Goal: Task Accomplishment & Management: Manage account settings

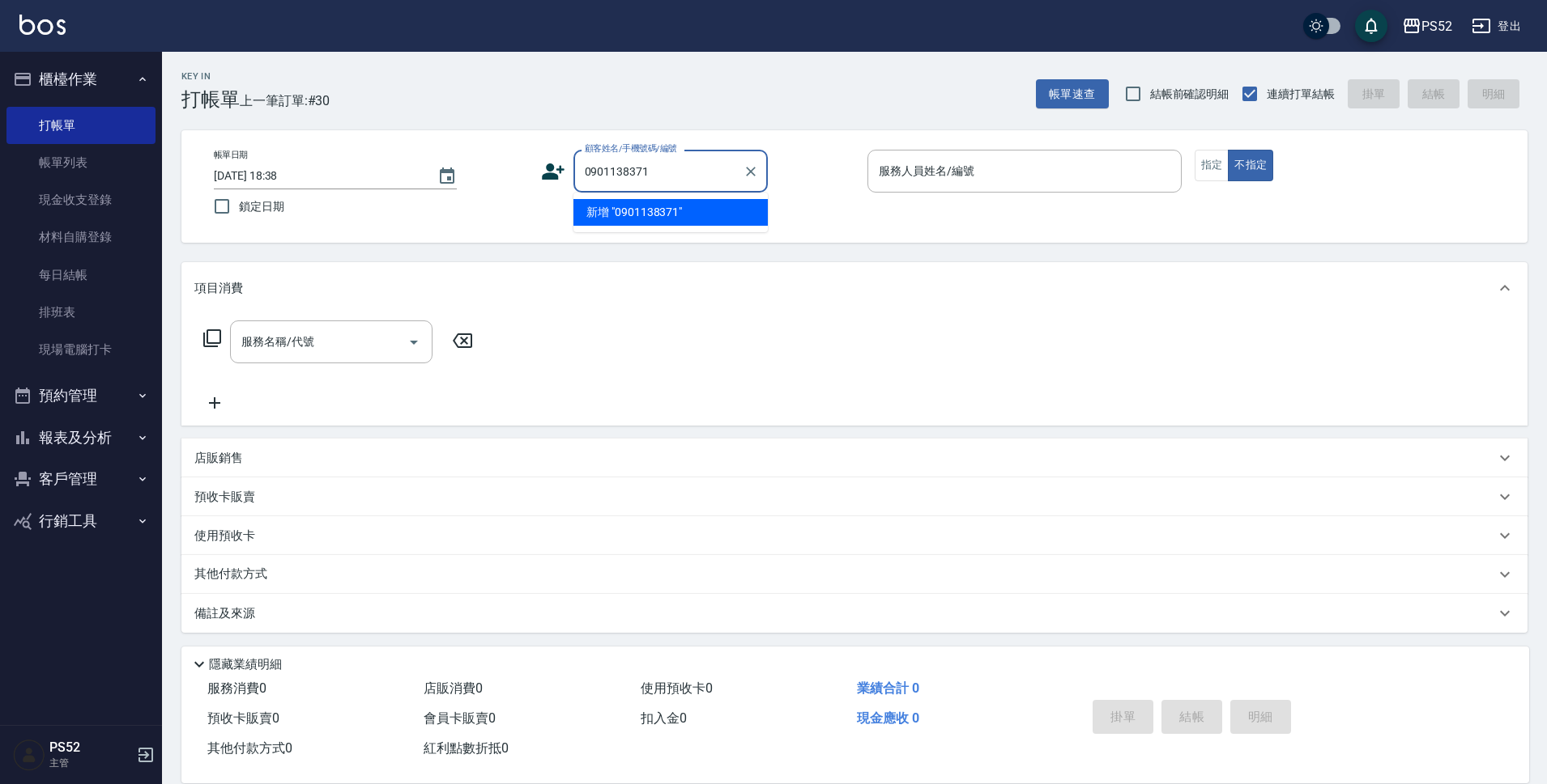
type input "0901138371"
click at [554, 164] on icon at bounding box center [553, 171] width 24 height 24
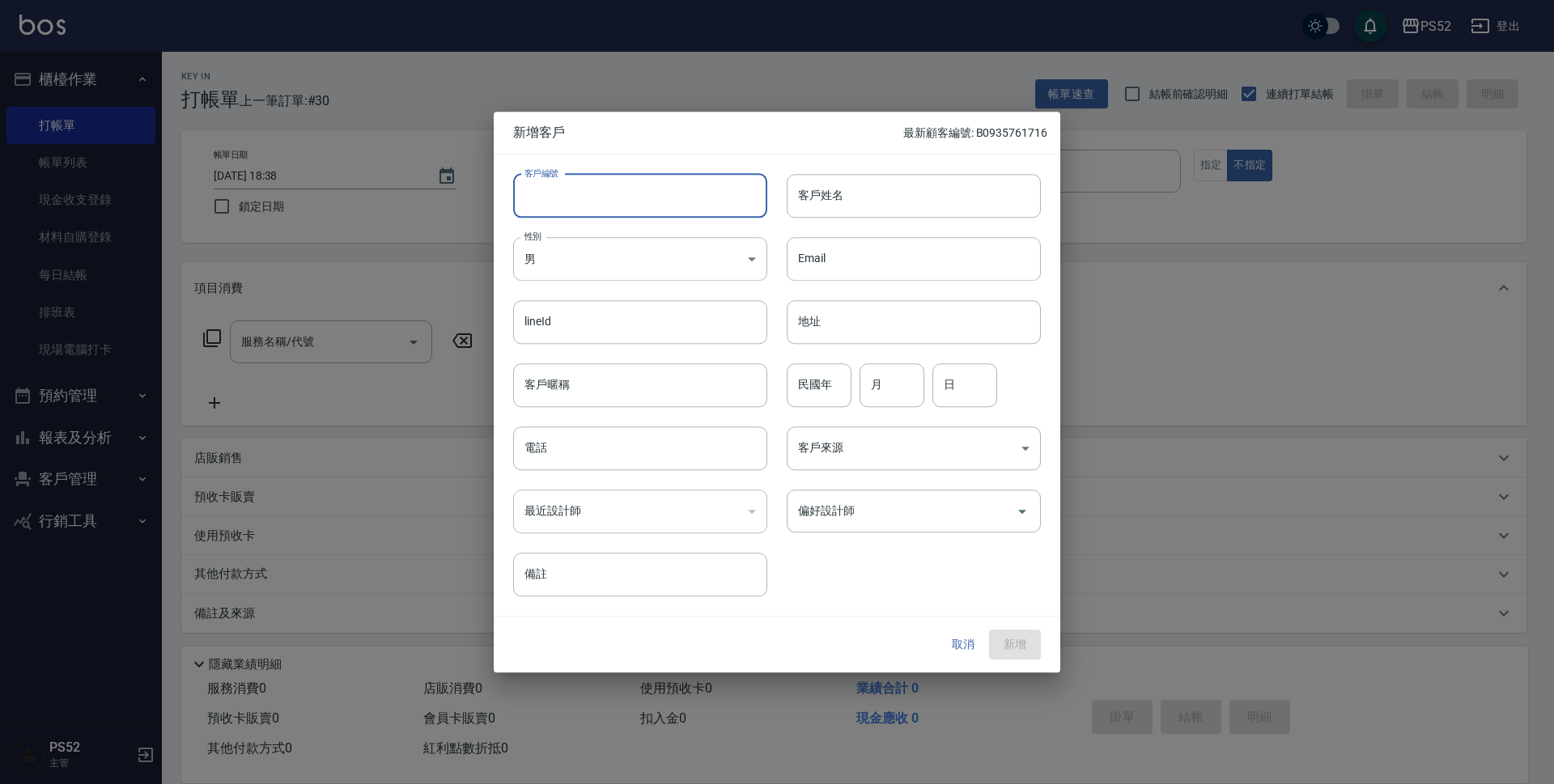
click at [597, 189] on input "客戶編號" at bounding box center [640, 196] width 254 height 43
paste input "0901138371"
type input "B0901138371"
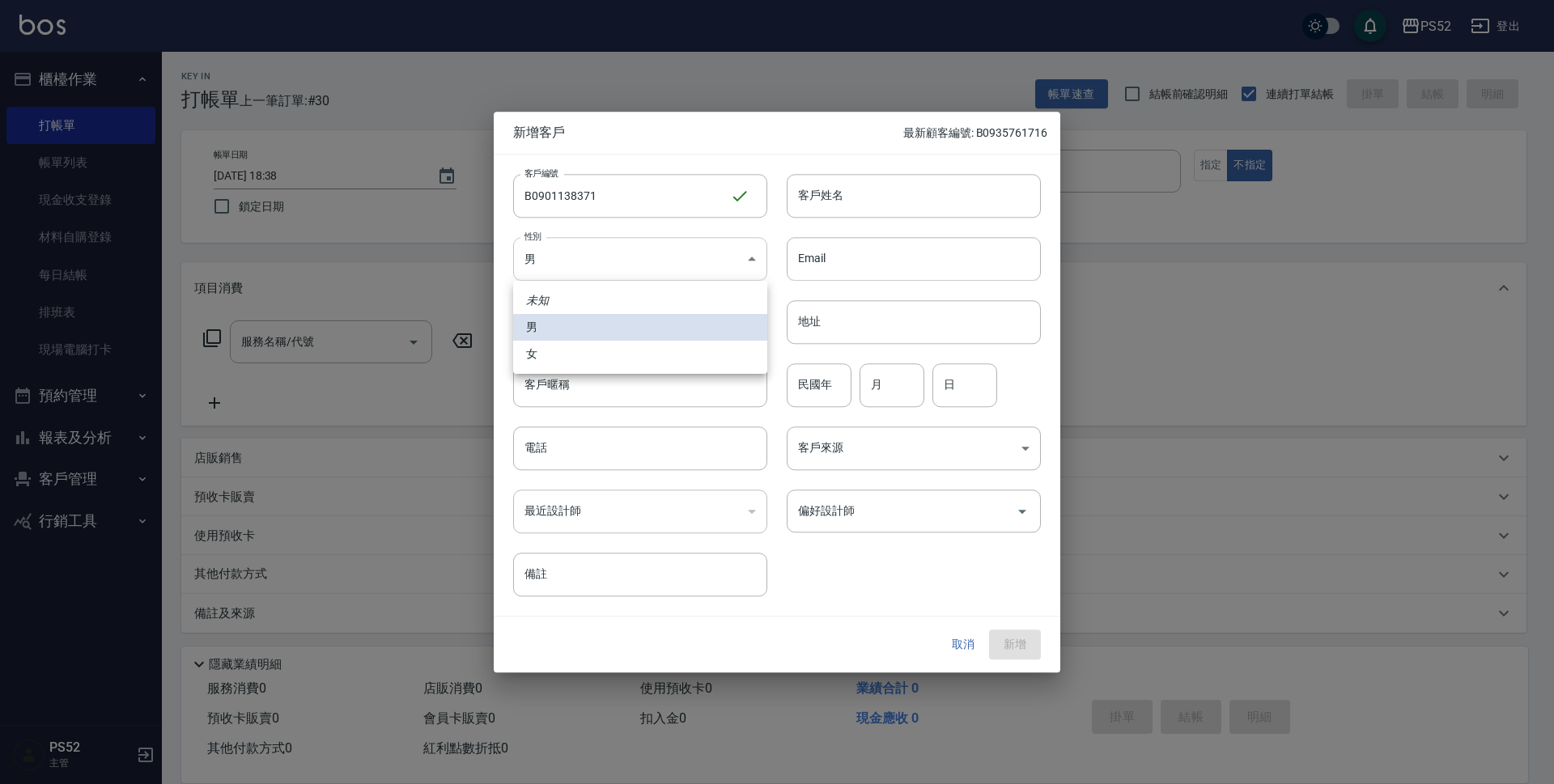
click at [593, 246] on body "PS52 登出 櫃檯作業 打帳單 帳單列表 現金收支登錄 材料自購登錄 每日結帳 排班表 現場電腦打卡 預約管理 預約管理 單日預約紀錄 單週預約紀錄 報表及…" at bounding box center [777, 394] width 1554 height 788
click at [536, 356] on li "女" at bounding box center [640, 354] width 254 height 27
type input "[DEMOGRAPHIC_DATA]"
click at [562, 467] on input "電話" at bounding box center [640, 448] width 254 height 43
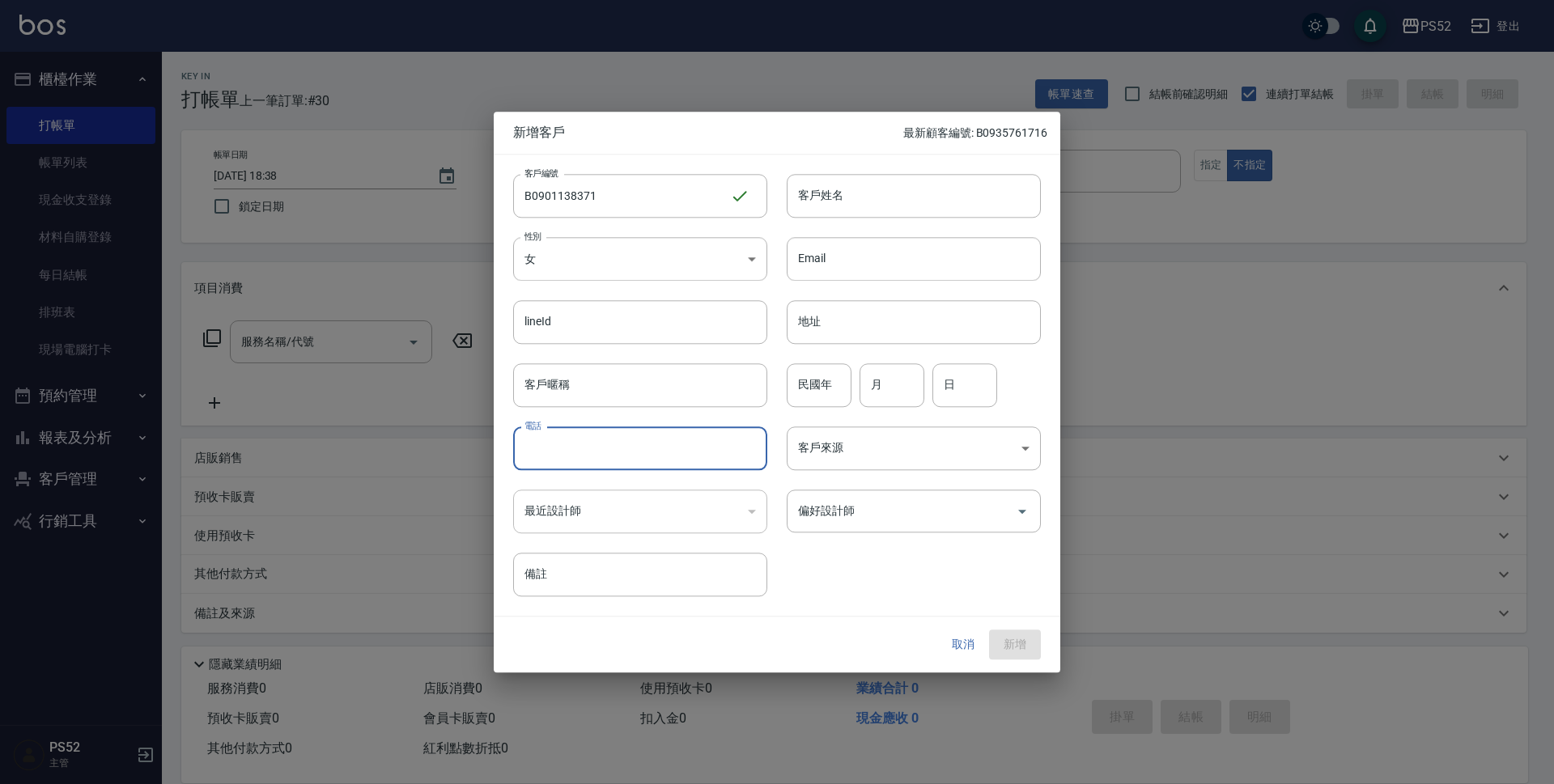
paste input "0901138371"
type input "0901138371"
click at [821, 377] on input "民國年" at bounding box center [818, 385] width 64 height 43
type input "84"
type input "11"
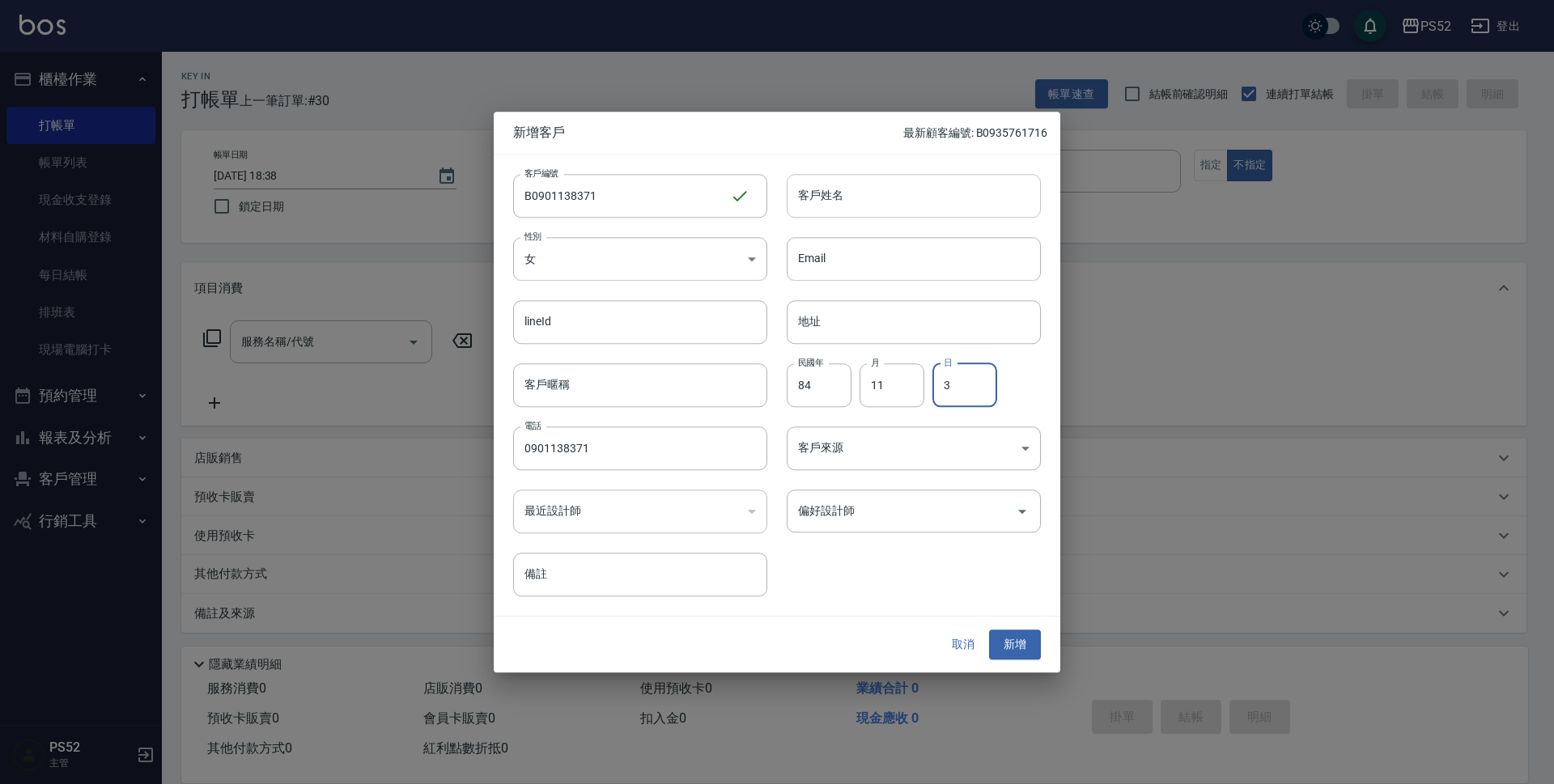
type input "3"
click at [897, 191] on input "客戶姓名" at bounding box center [914, 196] width 254 height 43
type input "雍欣蓓"
click at [1010, 638] on button "新增" at bounding box center [1015, 645] width 52 height 30
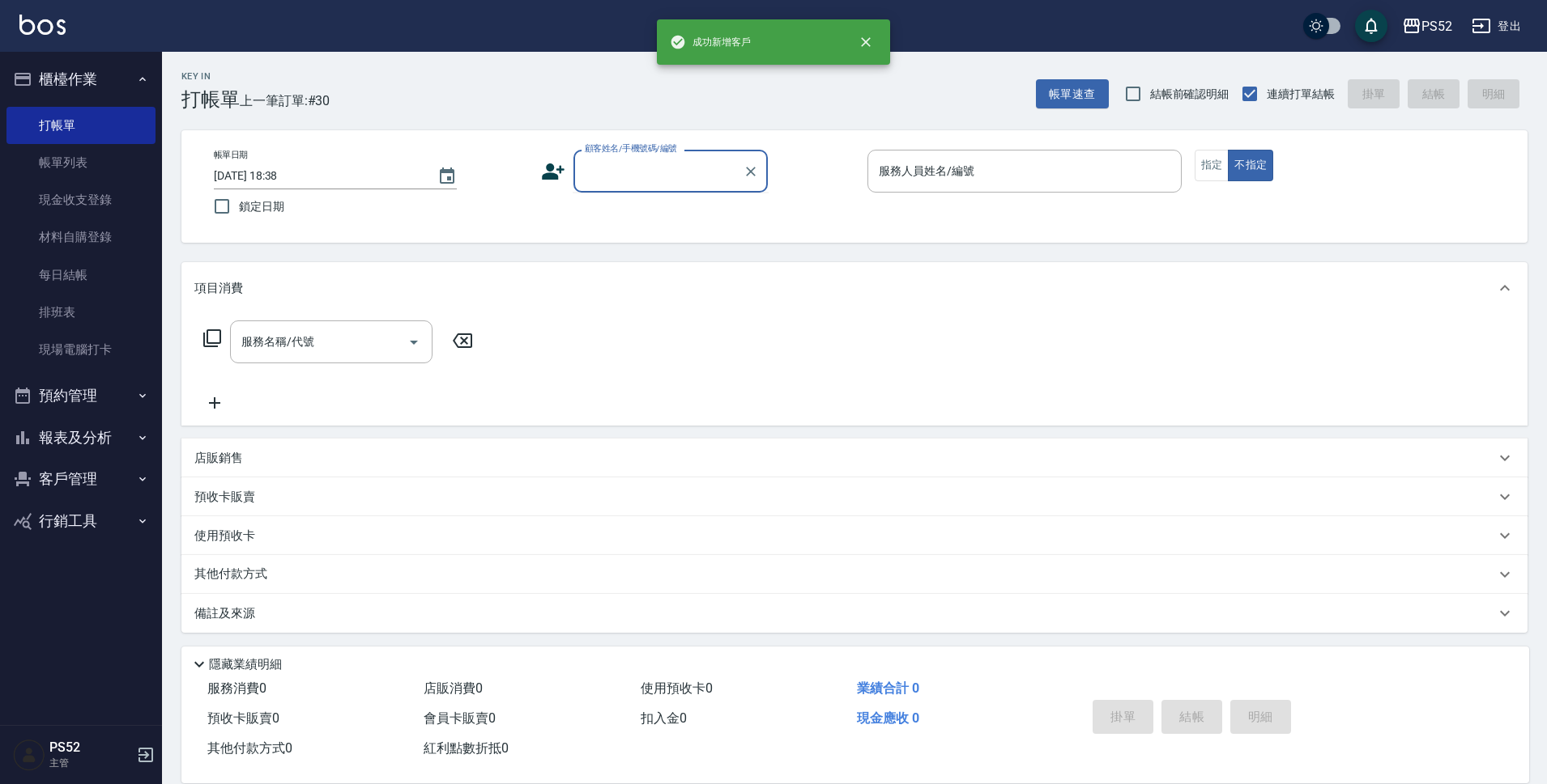
click at [634, 167] on input "顧客姓名/手機號碼/編號" at bounding box center [658, 171] width 156 height 28
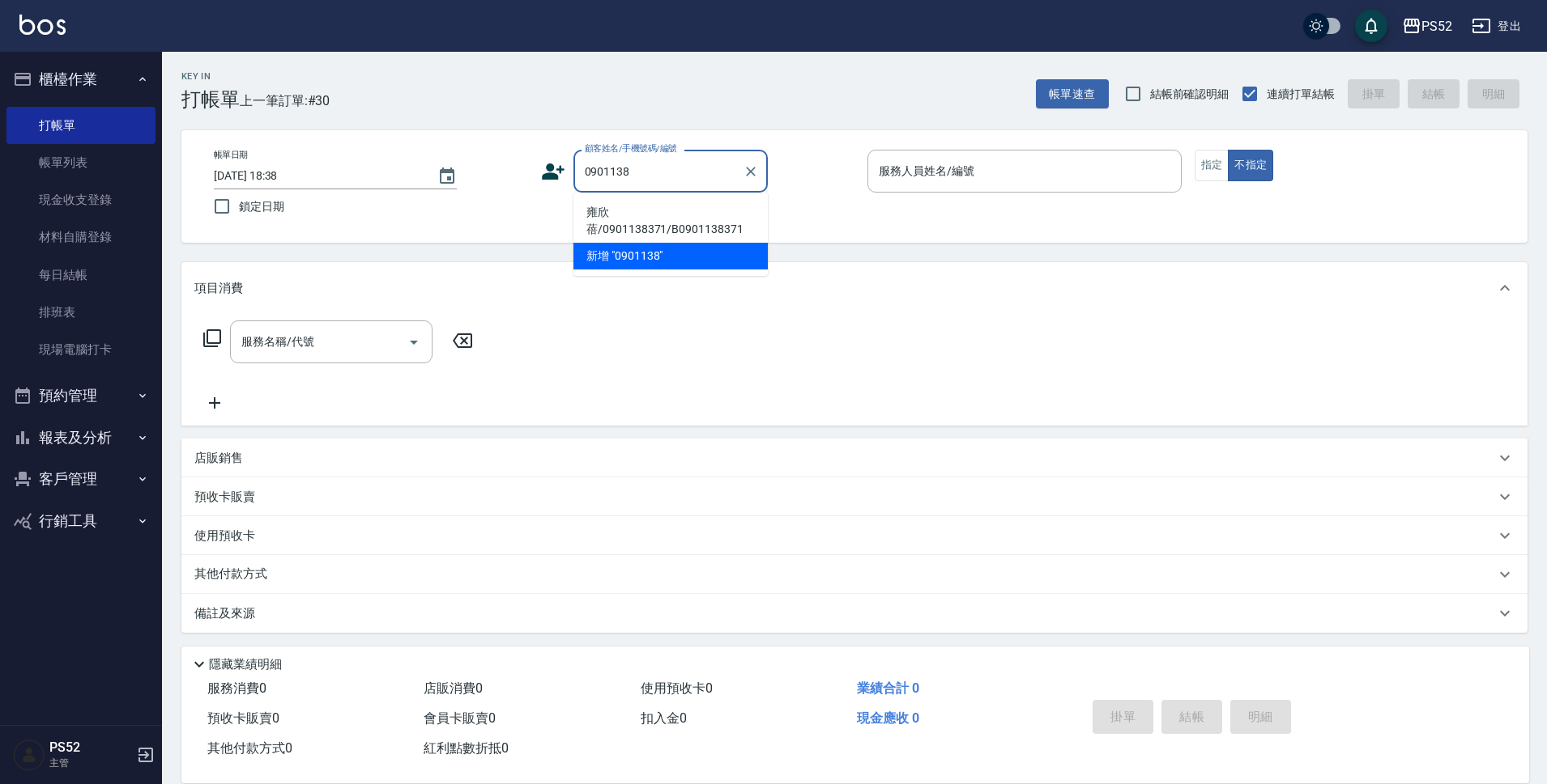
click at [632, 216] on li "雍欣蓓/0901138371/B0901138371" at bounding box center [671, 221] width 194 height 43
type input "雍欣蓓/0901138371/B0901138371"
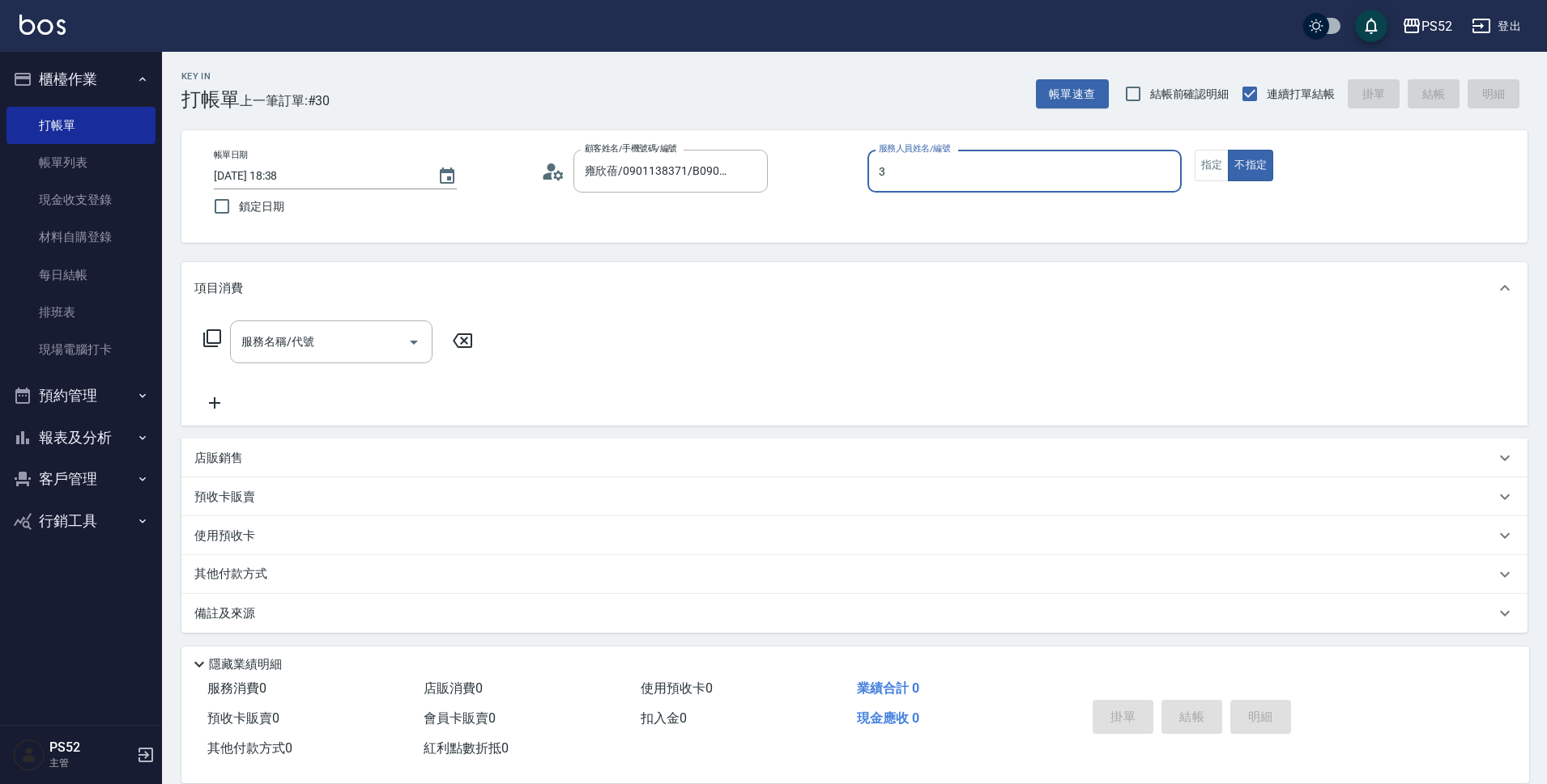
type input "3"
type button "false"
type input "Kamille～務必提前預約唷🫶-3"
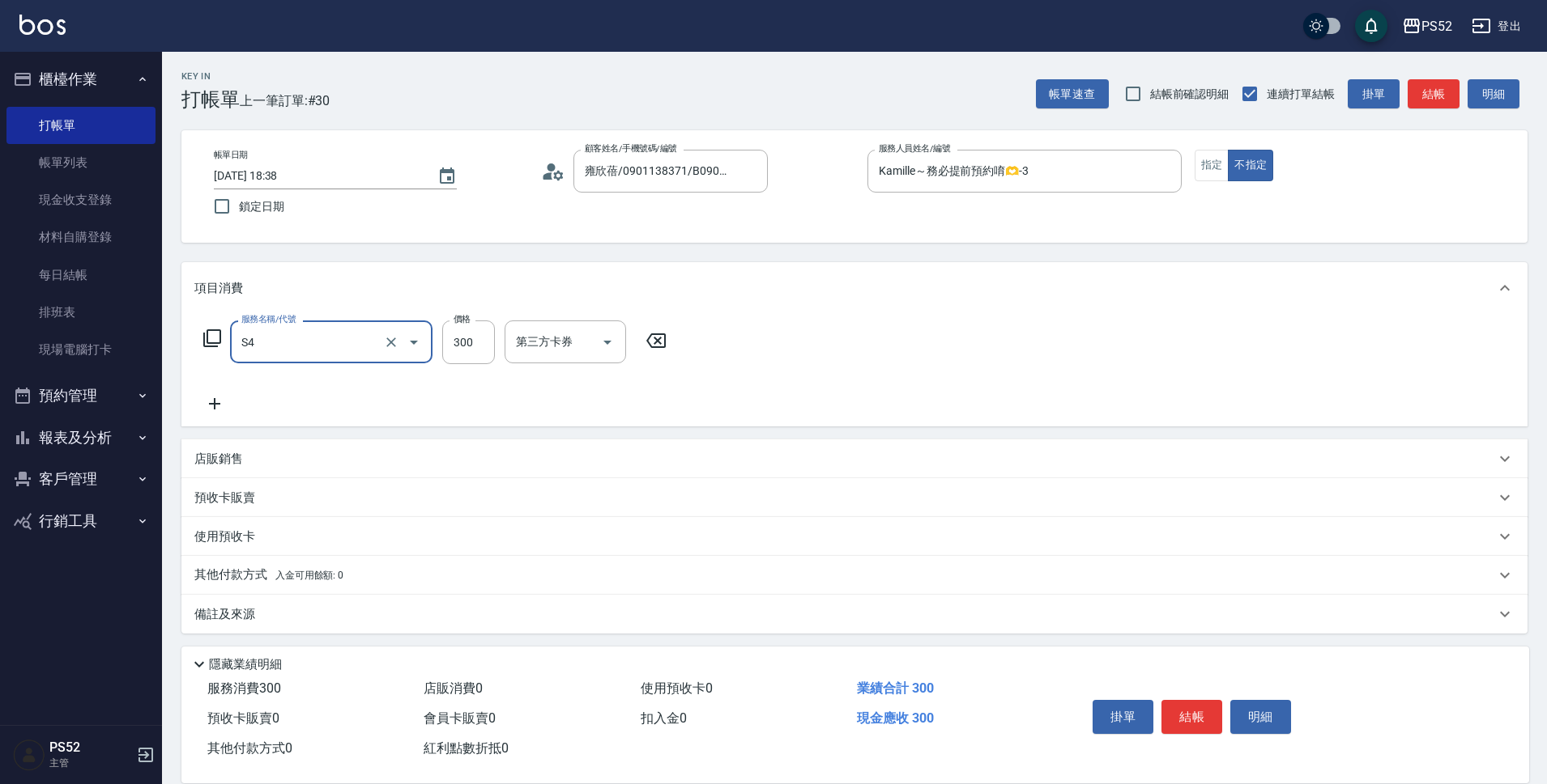
type input "洗髮300元(S4)"
click at [215, 400] on icon at bounding box center [215, 404] width 12 height 12
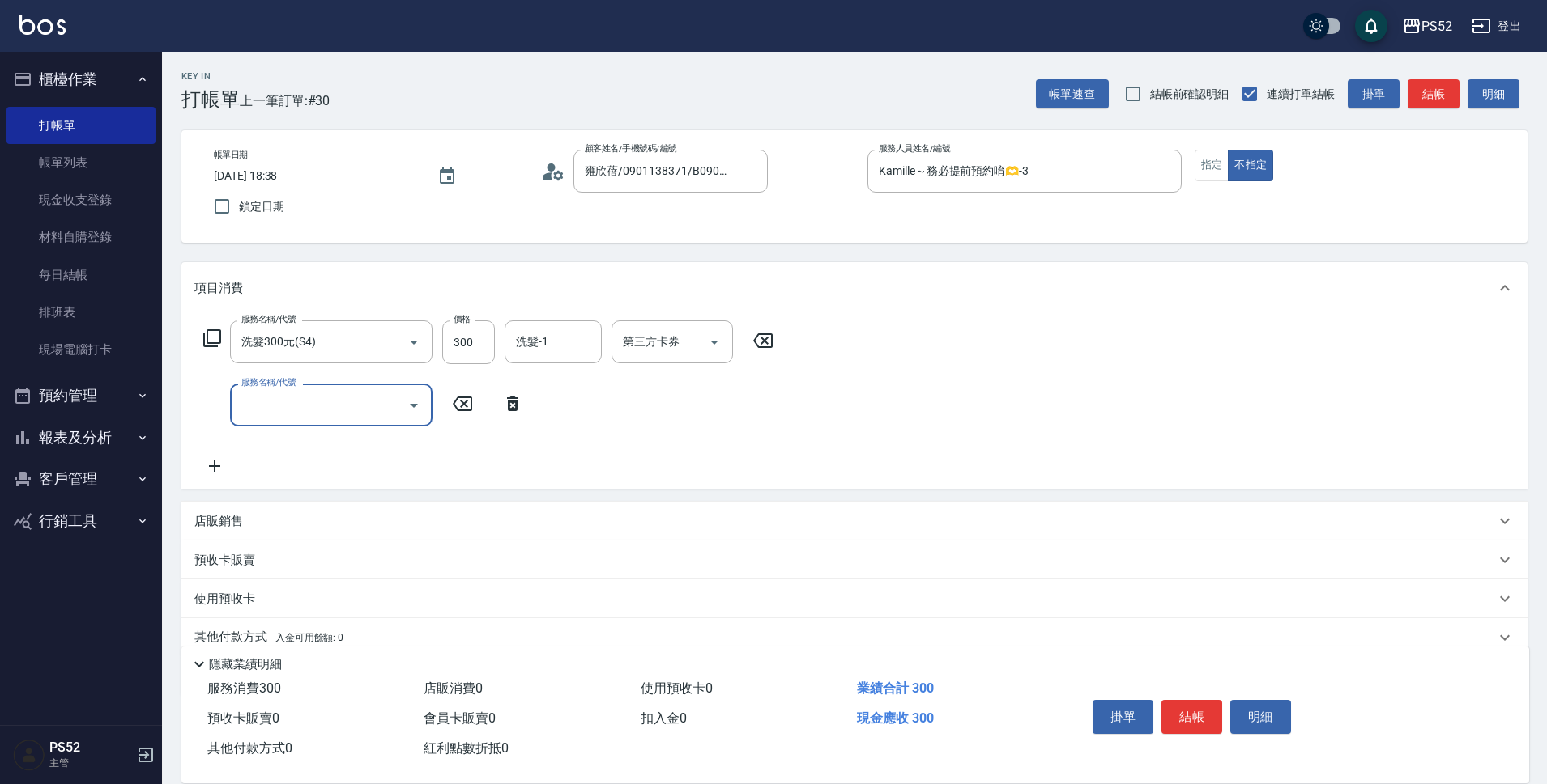
click at [288, 409] on div "服務名稱/代號 服務名稱/代號" at bounding box center [331, 405] width 202 height 43
click at [309, 413] on input "服務名稱/代號" at bounding box center [319, 405] width 164 height 28
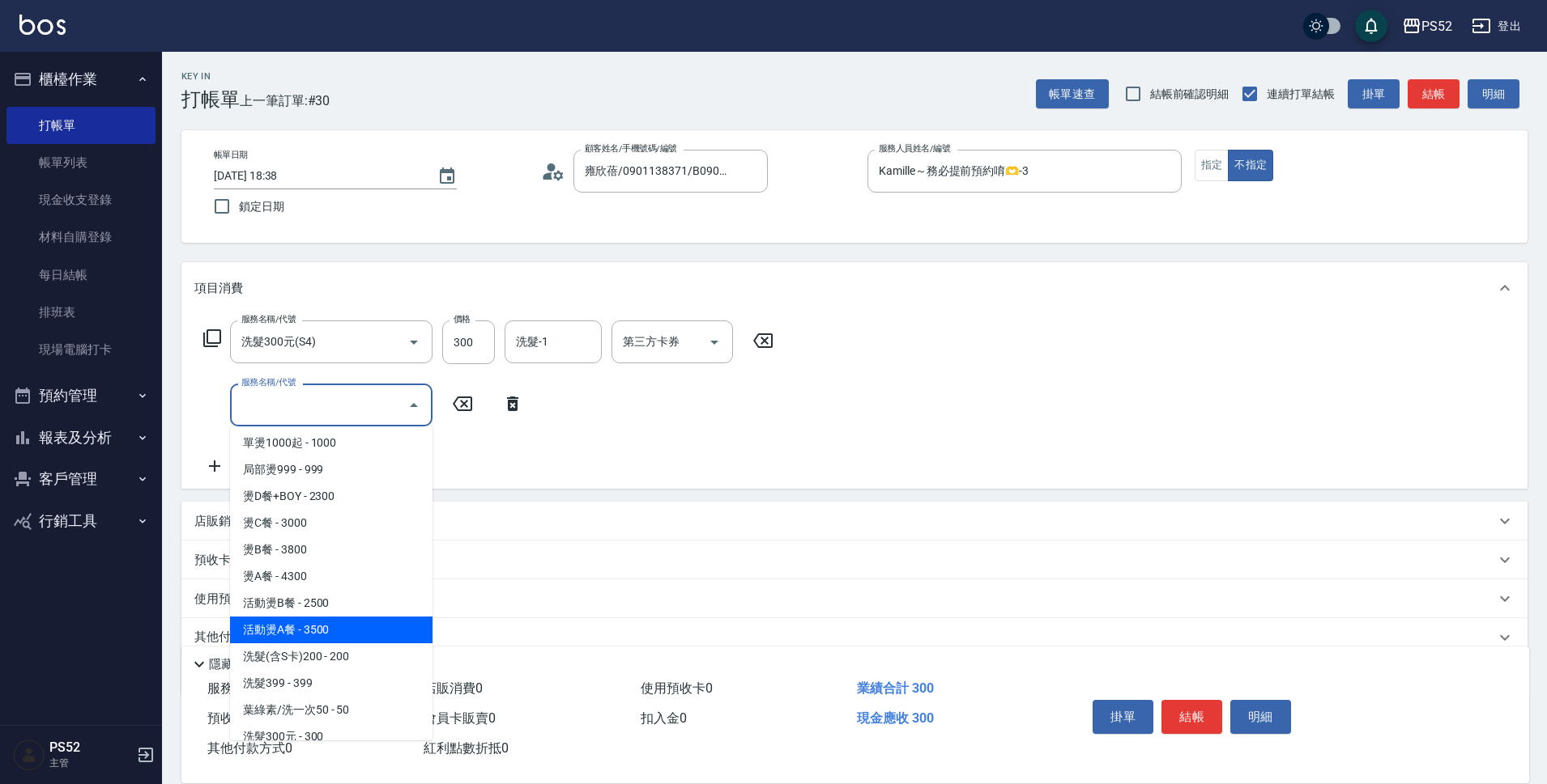
scroll to position [540, 0]
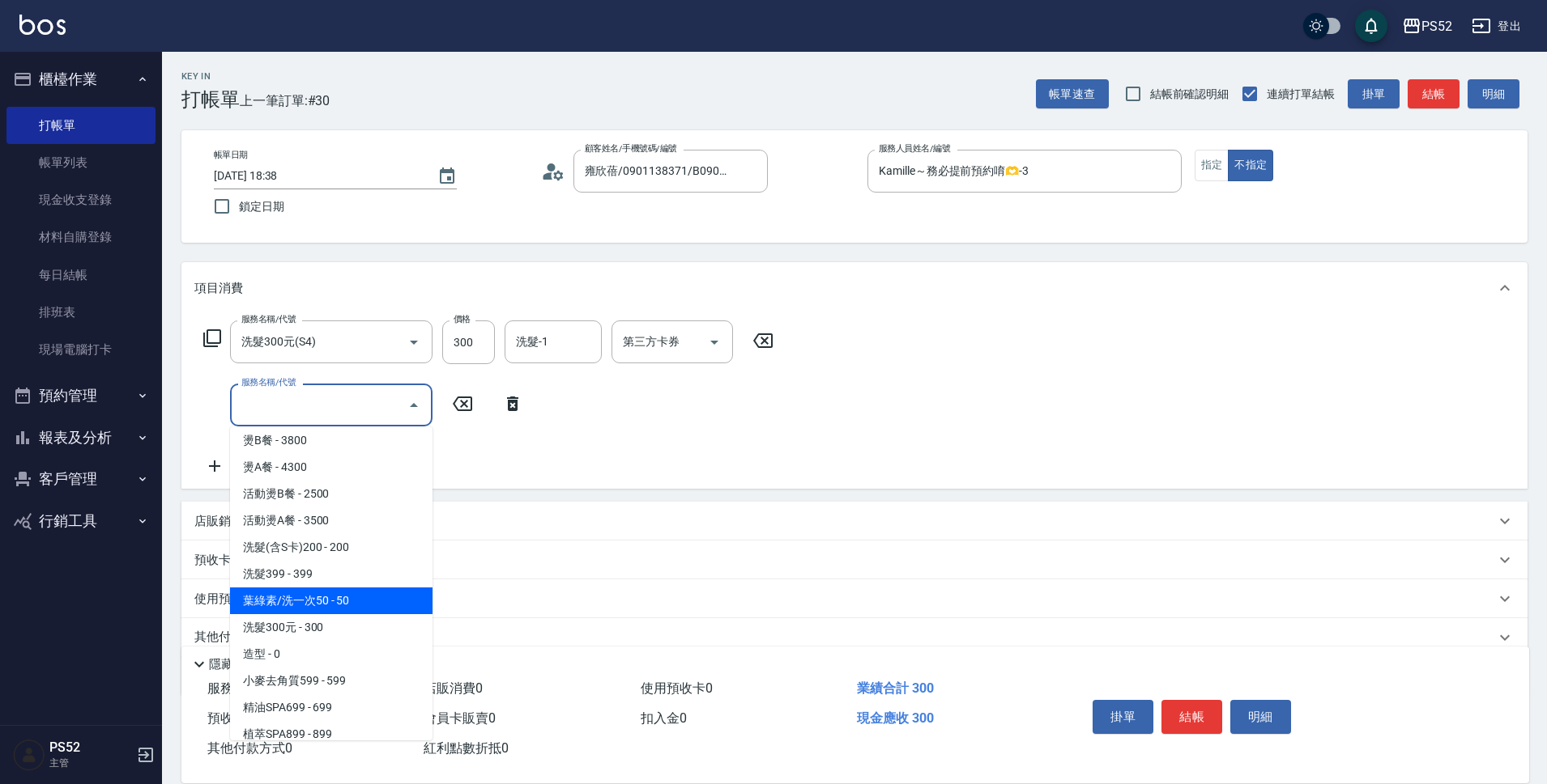
click at [360, 608] on span "葉綠素/洗一次50 - 50" at bounding box center [331, 601] width 202 height 27
type input "葉綠素/洗一次50(S3)"
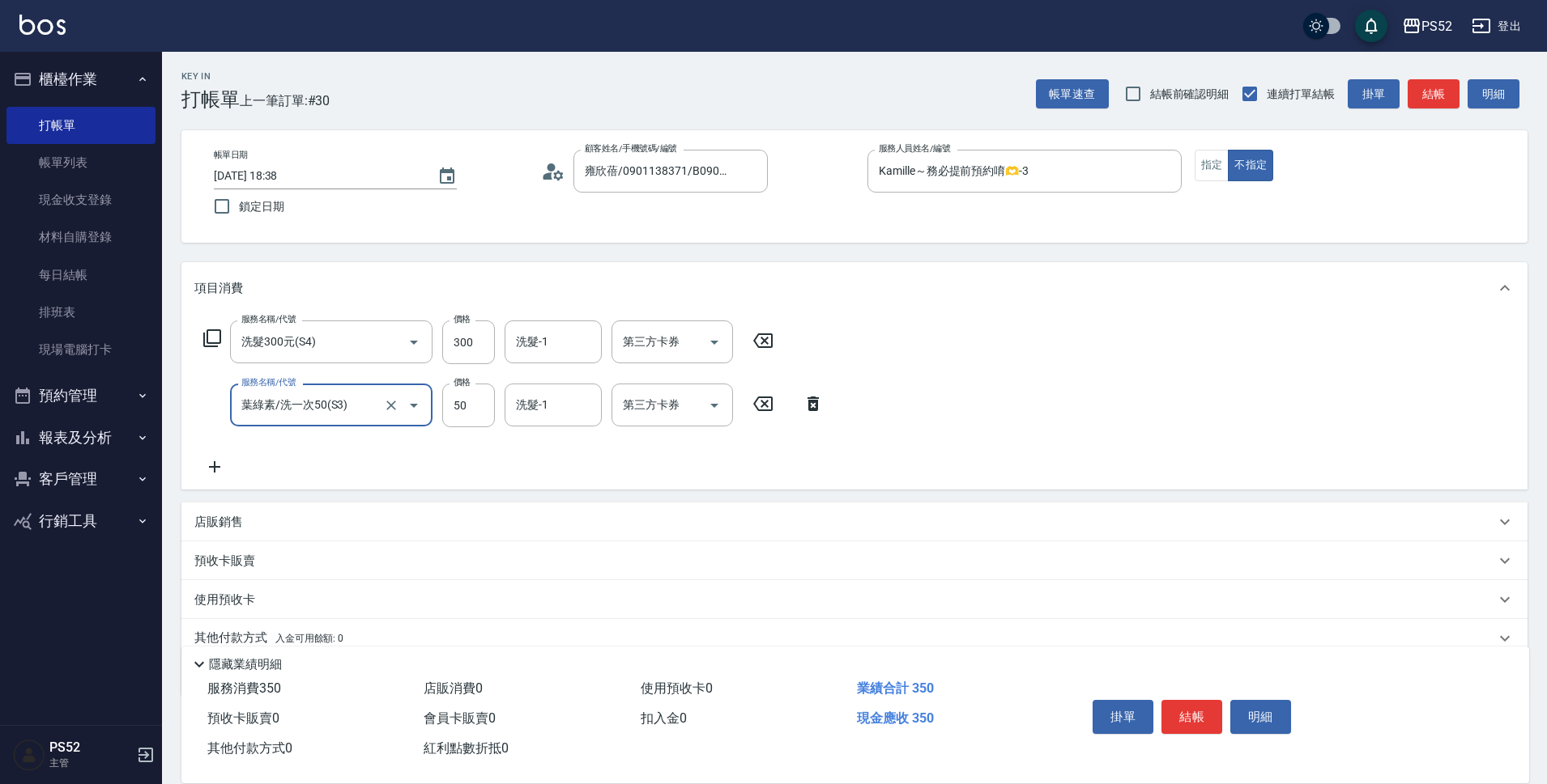
drag, startPoint x: 1189, startPoint y: 708, endPoint x: 1160, endPoint y: 700, distance: 30.1
click at [1190, 707] on button "結帳" at bounding box center [1192, 717] width 61 height 34
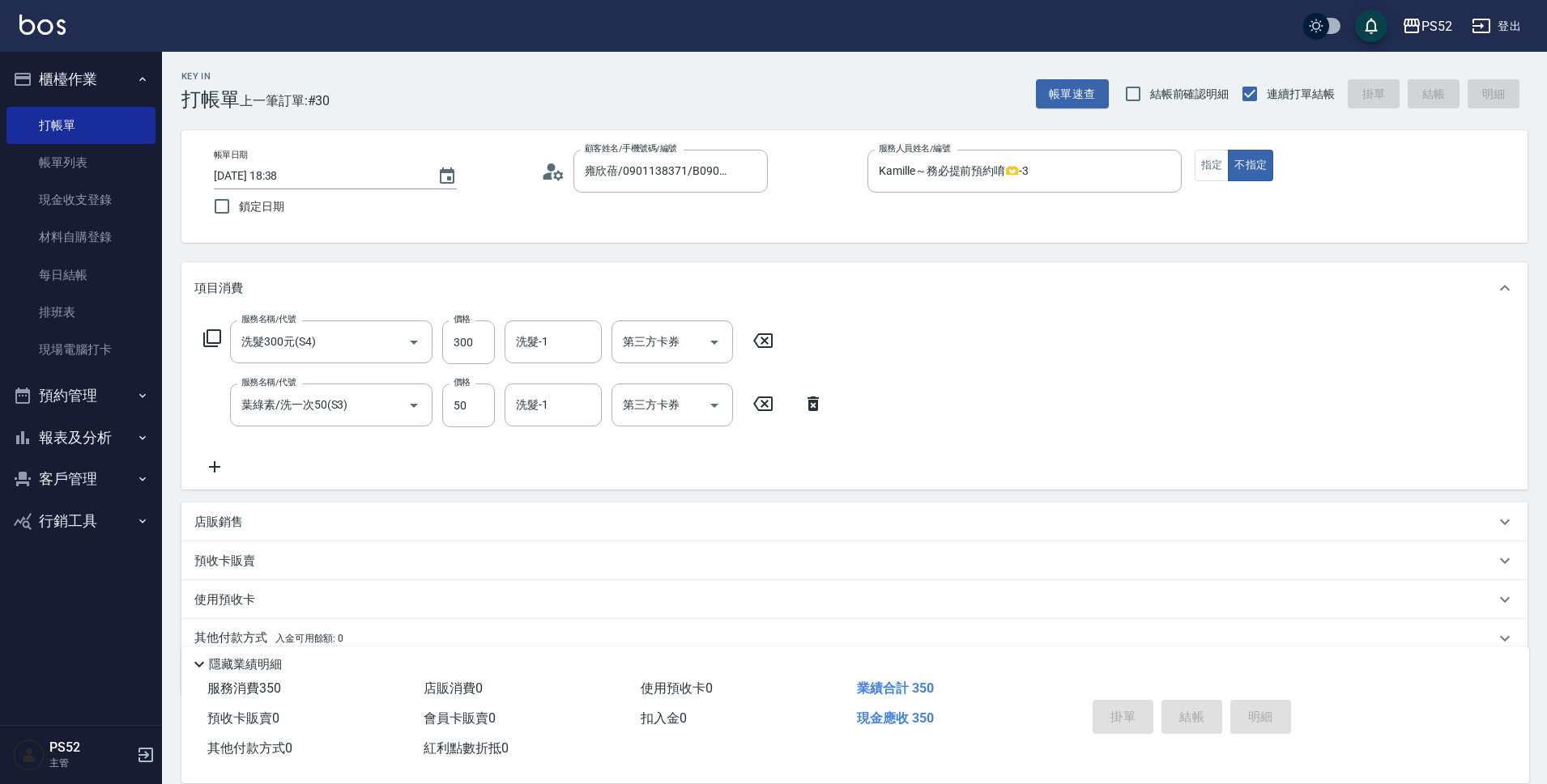
type input "[DATE] 20:28"
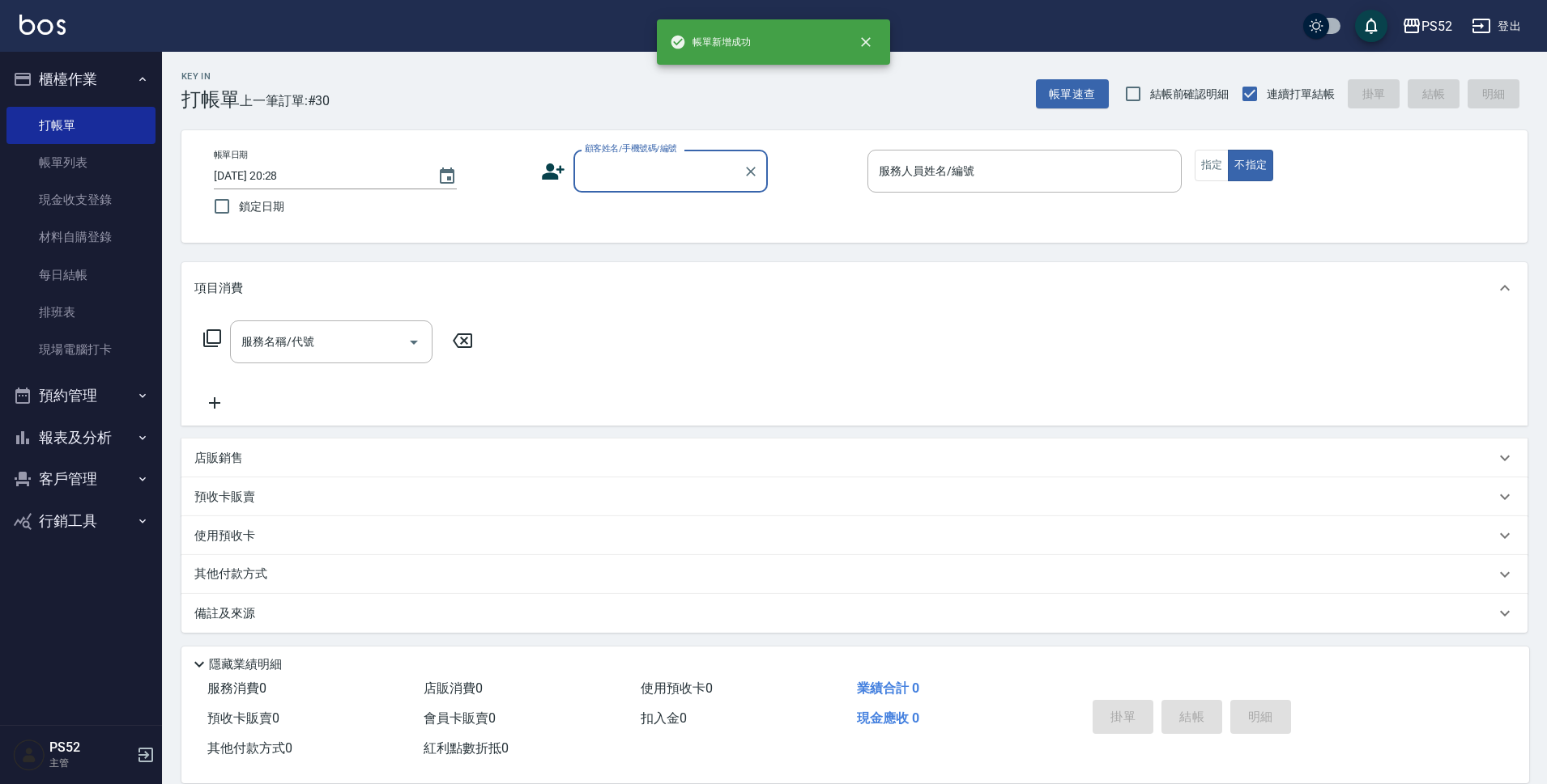
scroll to position [0, 0]
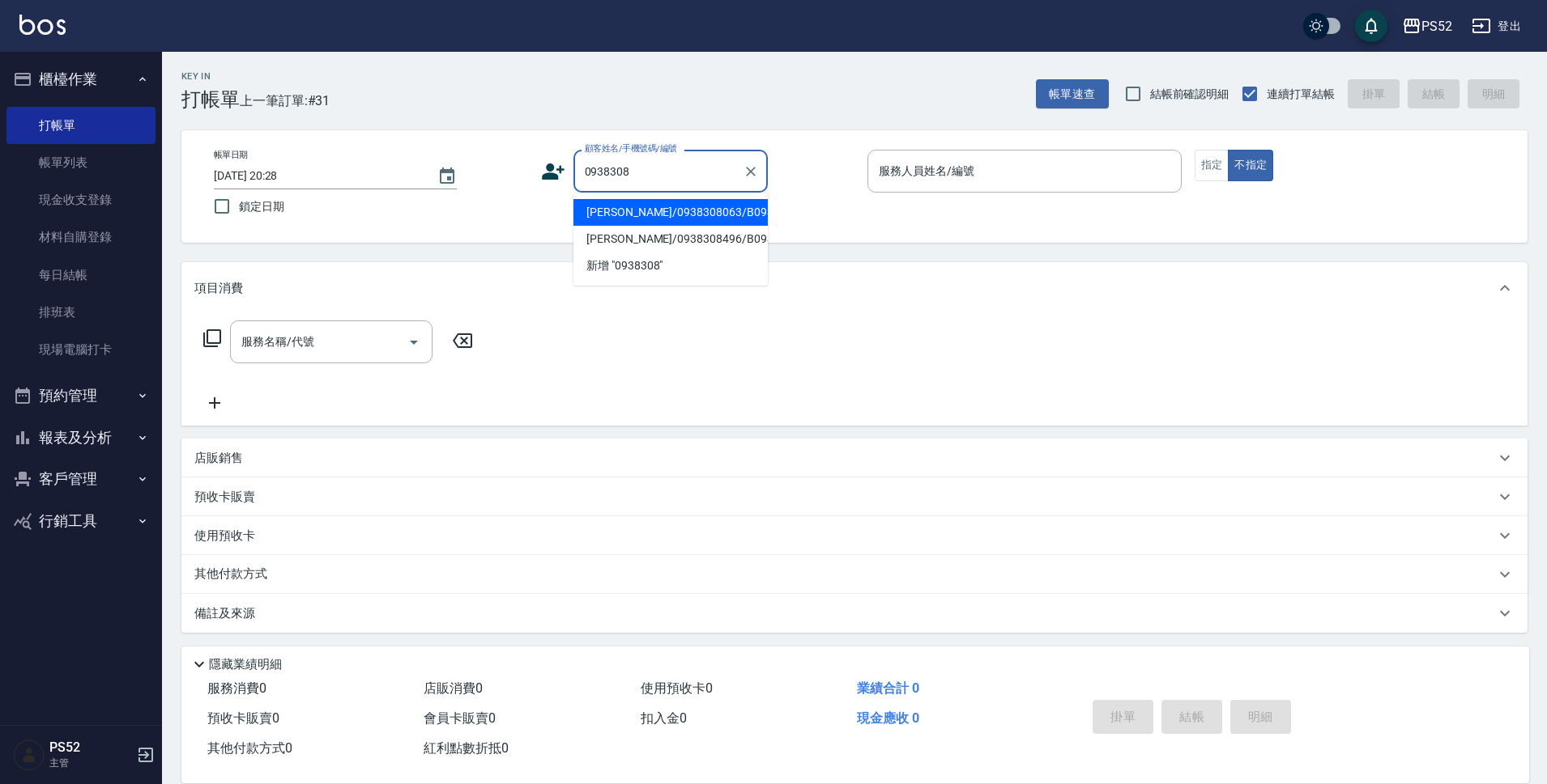
type input "[PERSON_NAME]/0938308063/B0938308063"
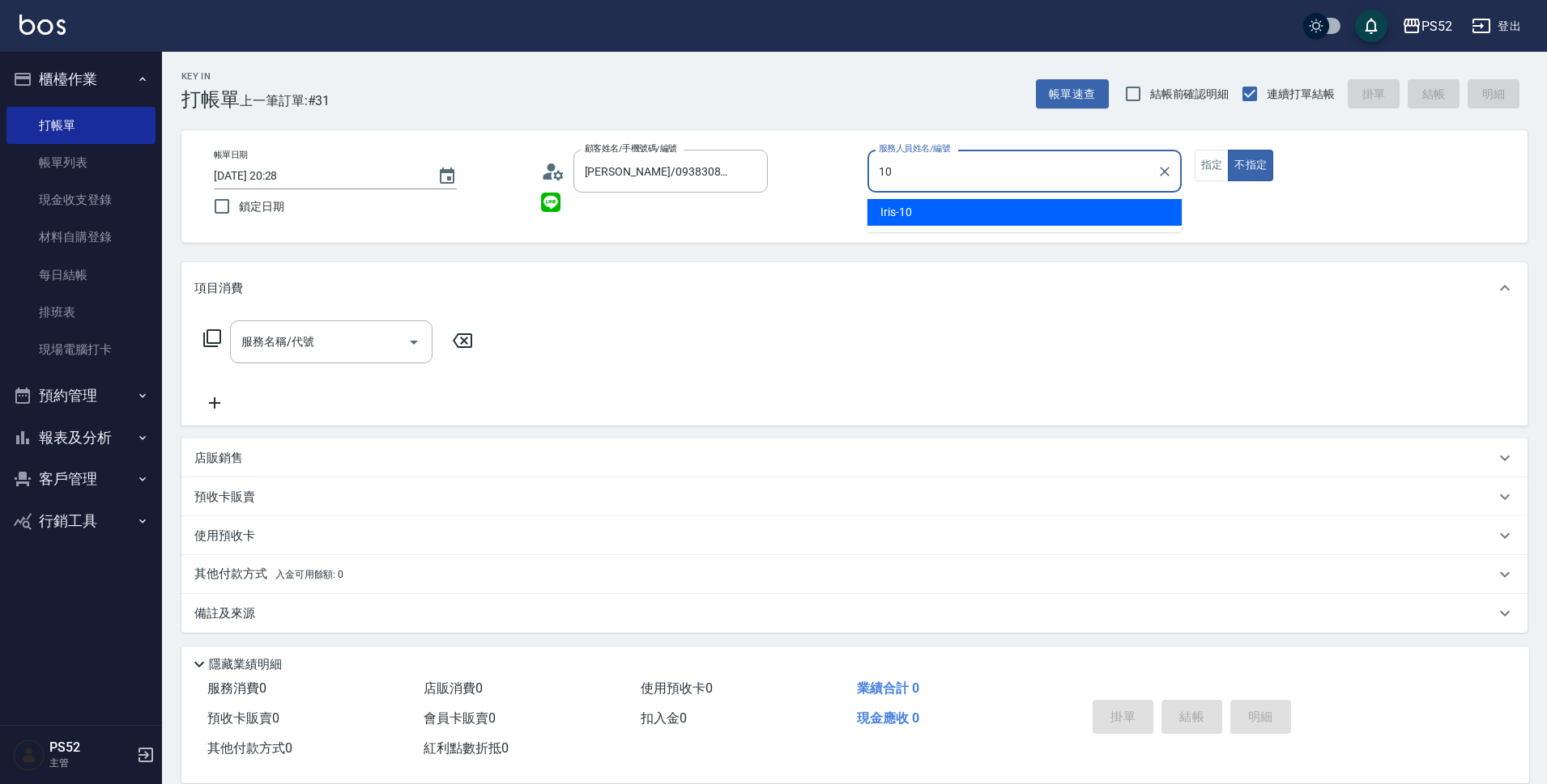
type input "Iris-10"
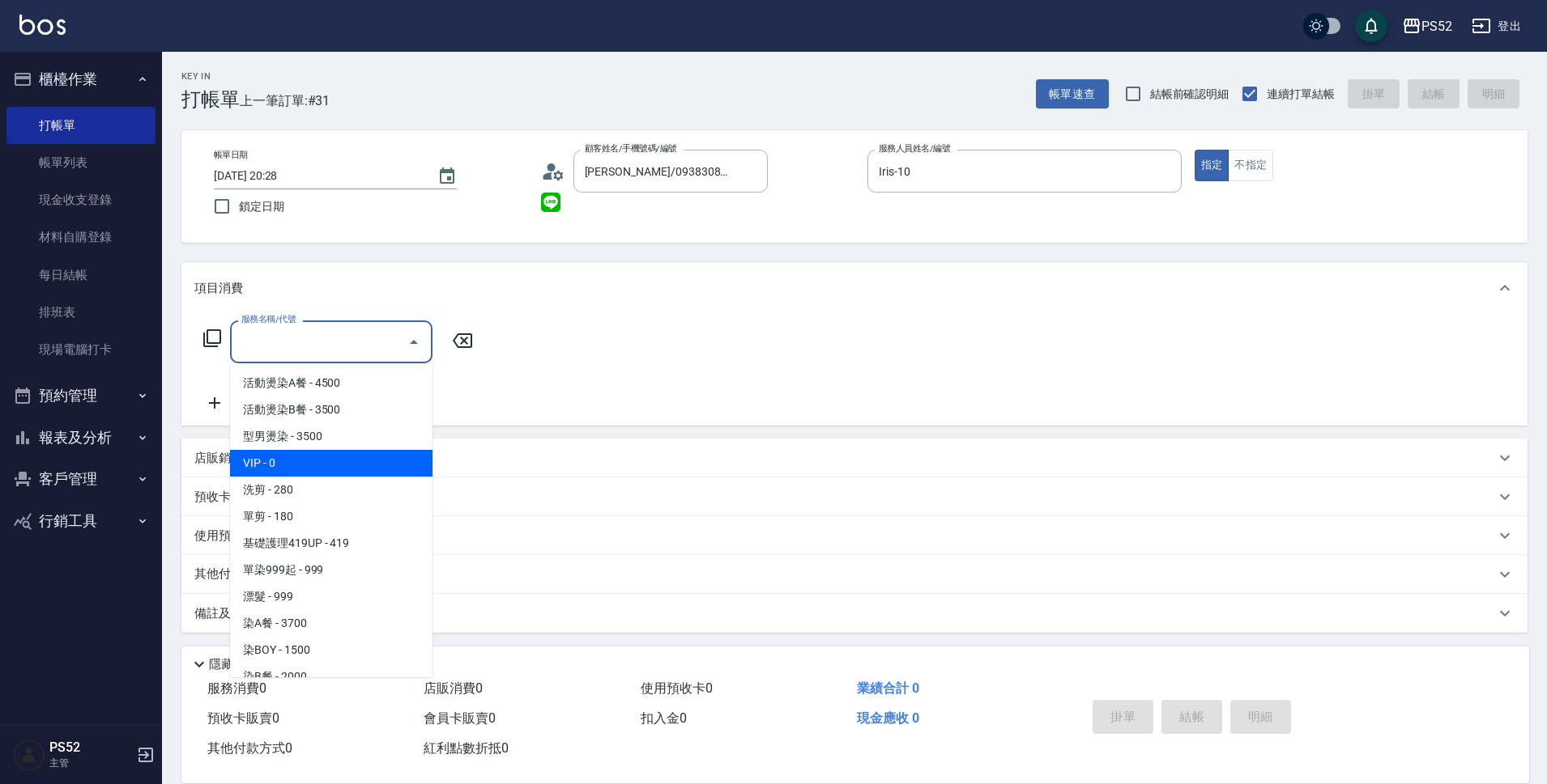
type input "VIP(888)"
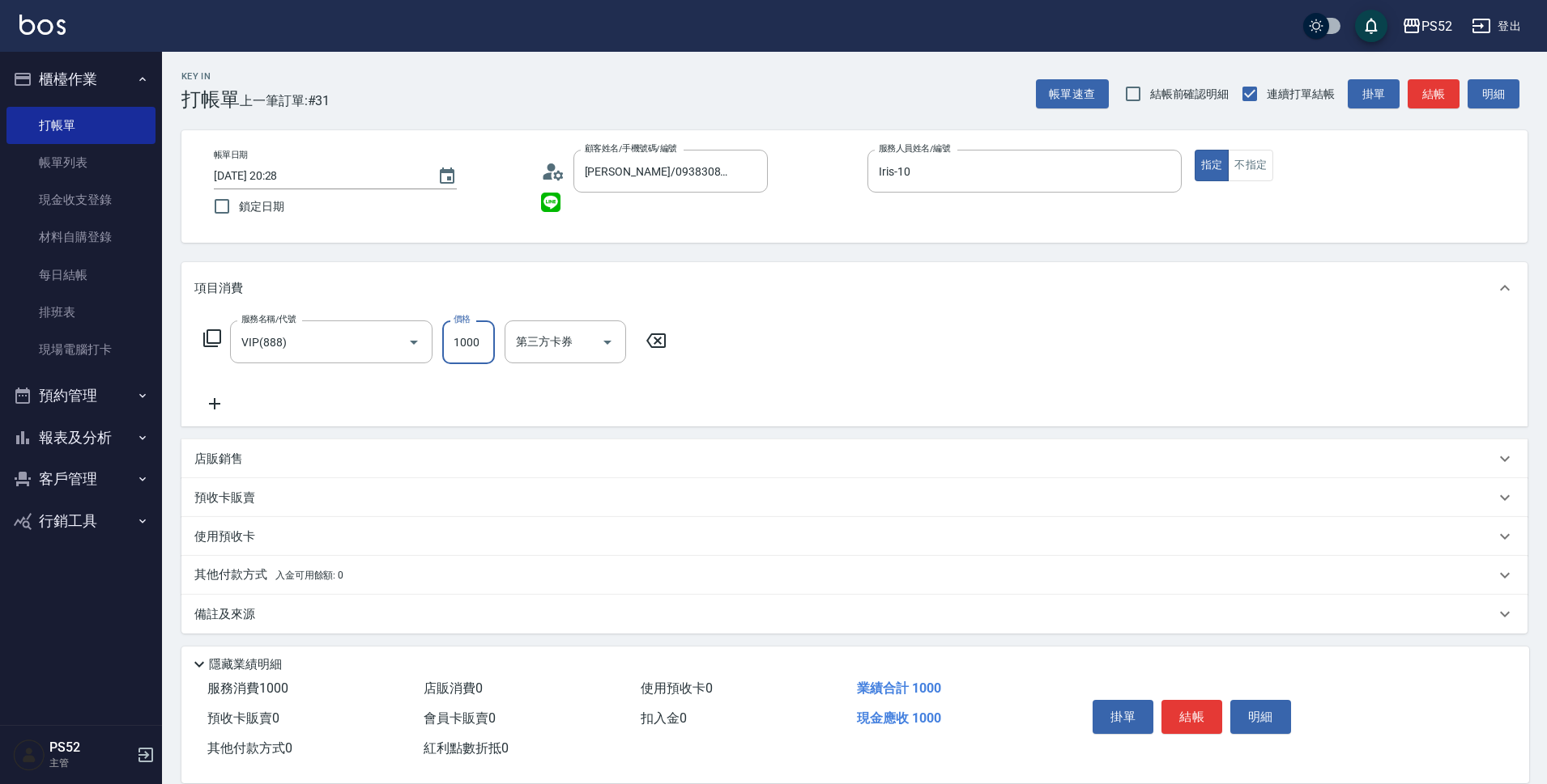
type input "1000"
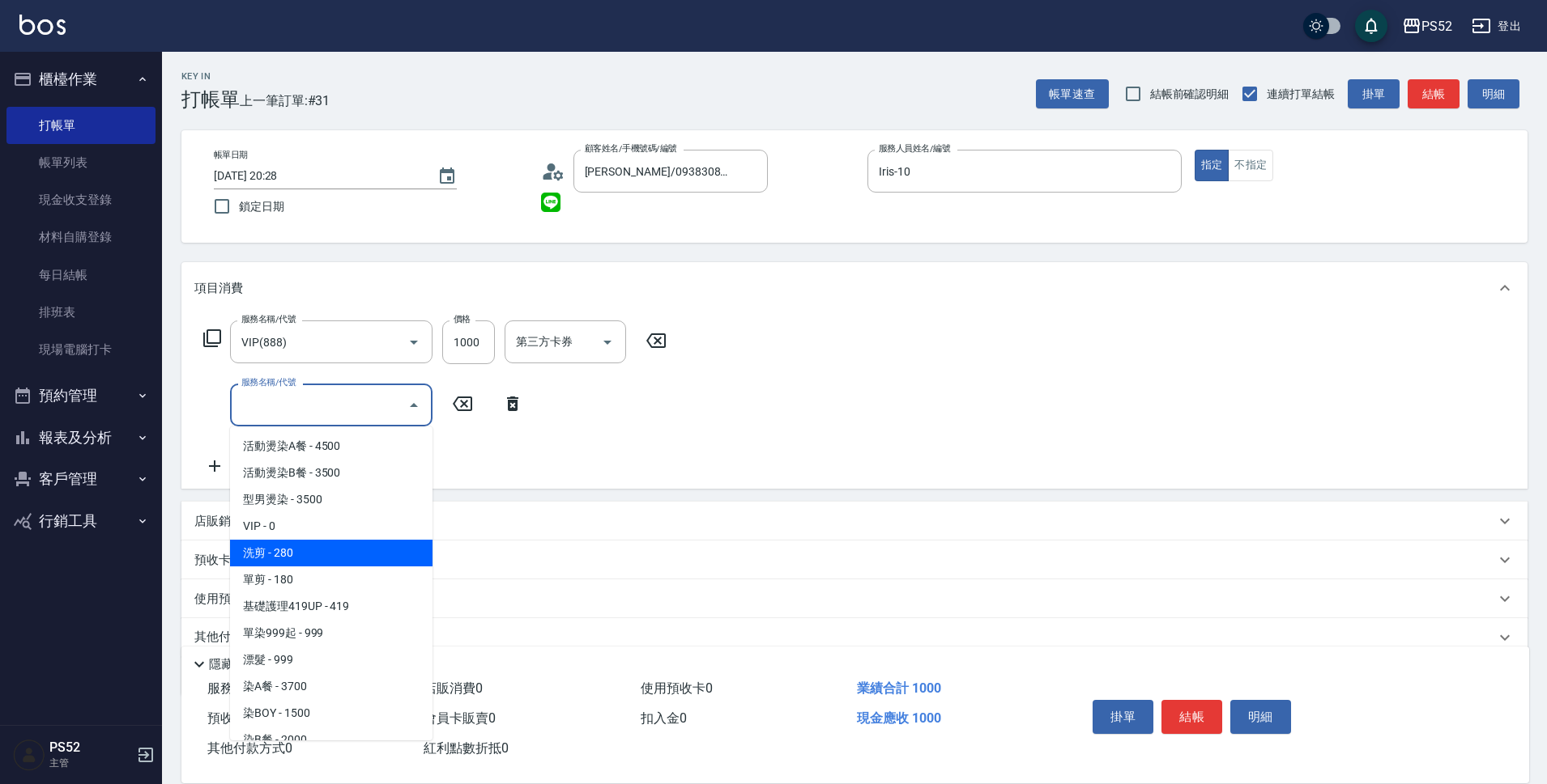
type input "洗剪(C1)"
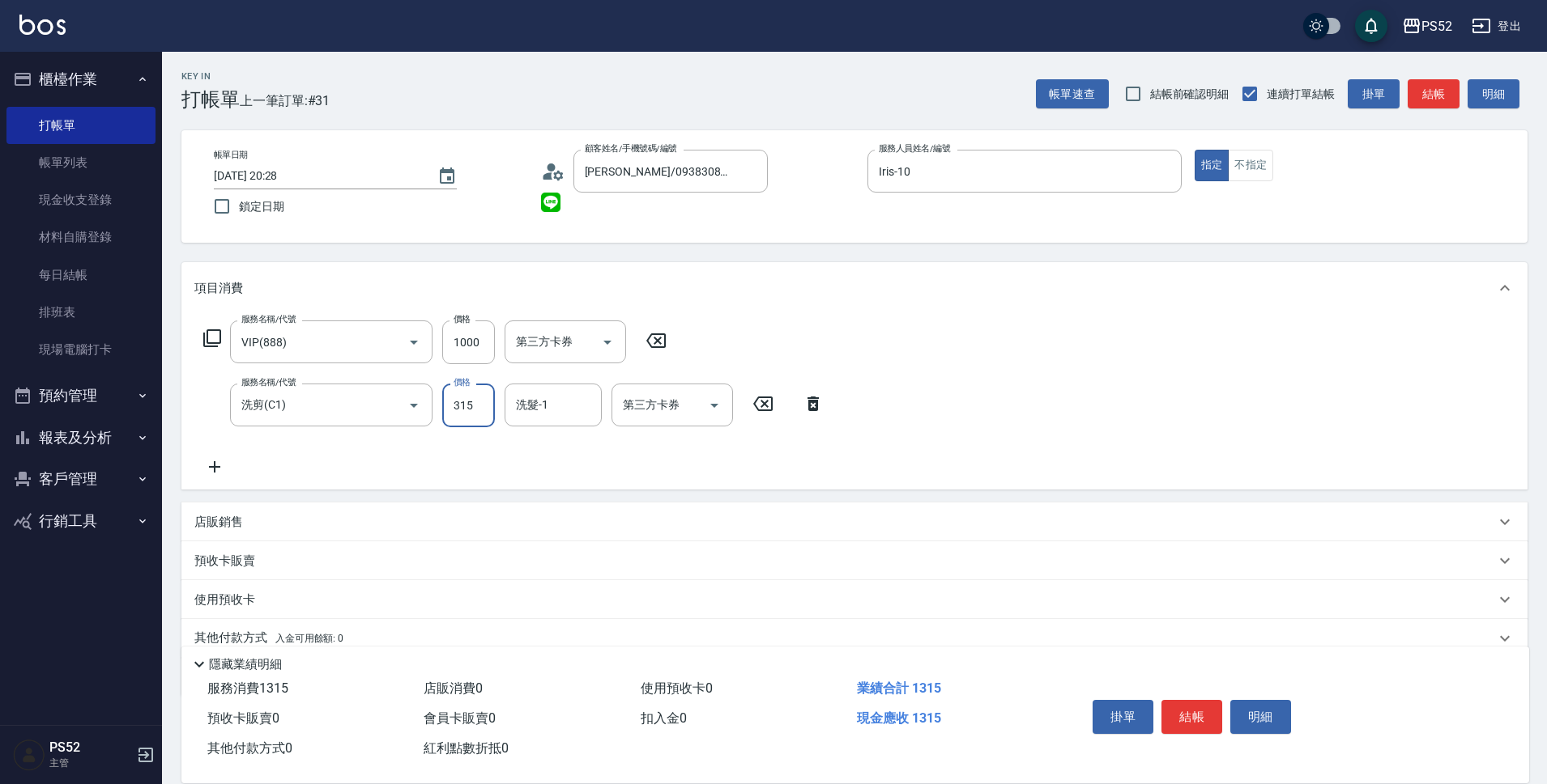
type input "315"
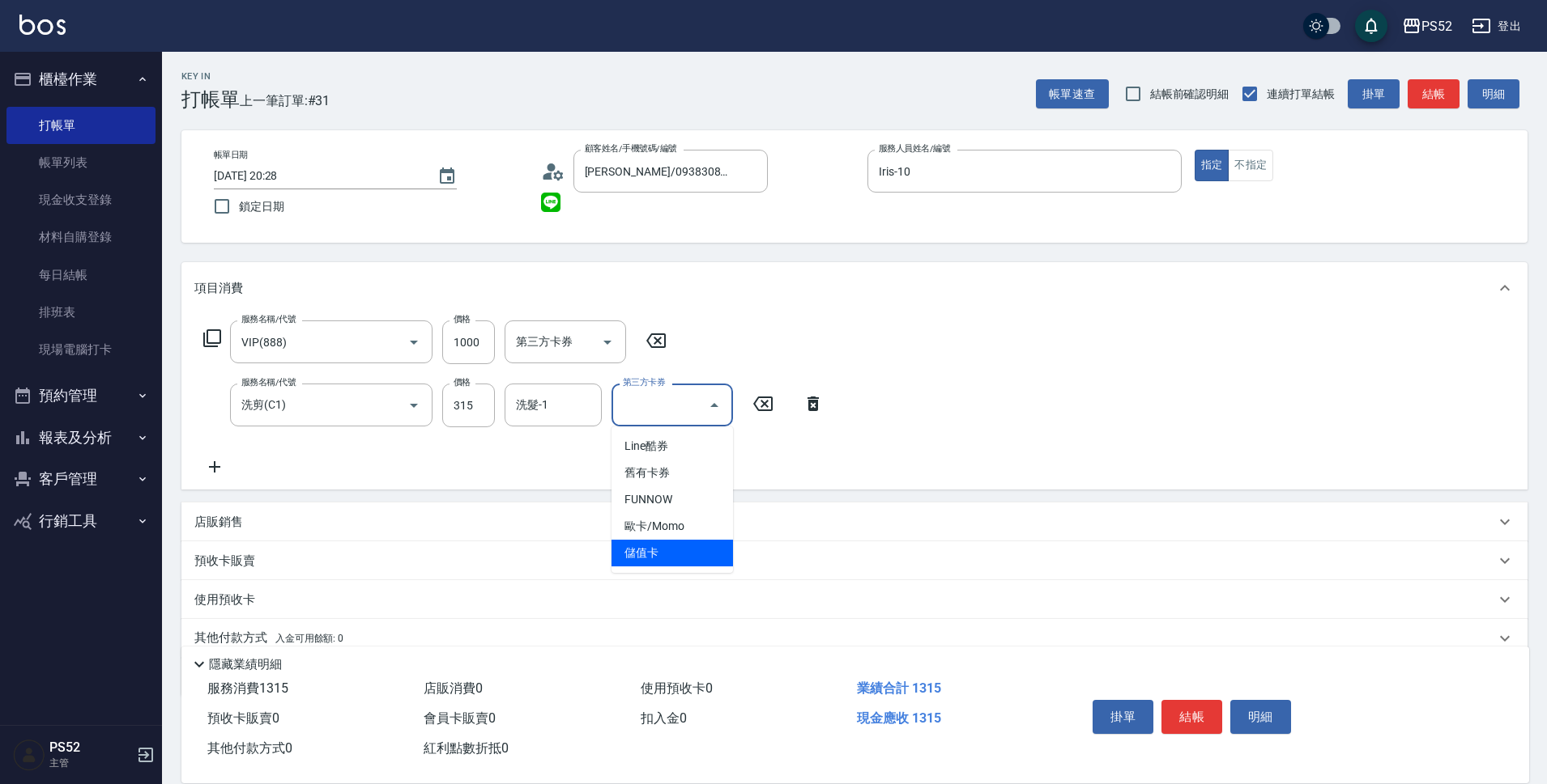
type input "儲值卡"
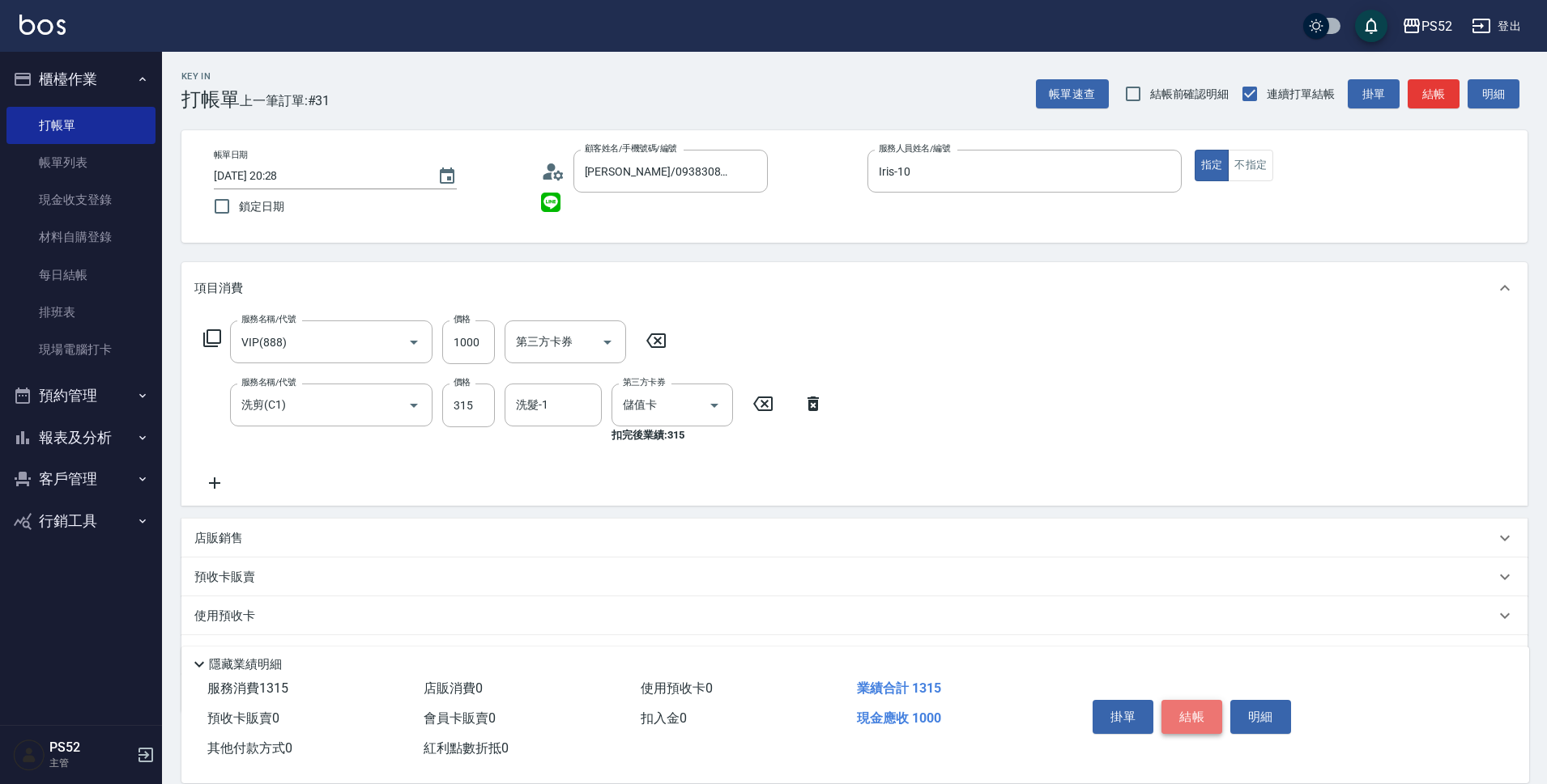
click at [1188, 700] on button "結帳" at bounding box center [1192, 717] width 61 height 34
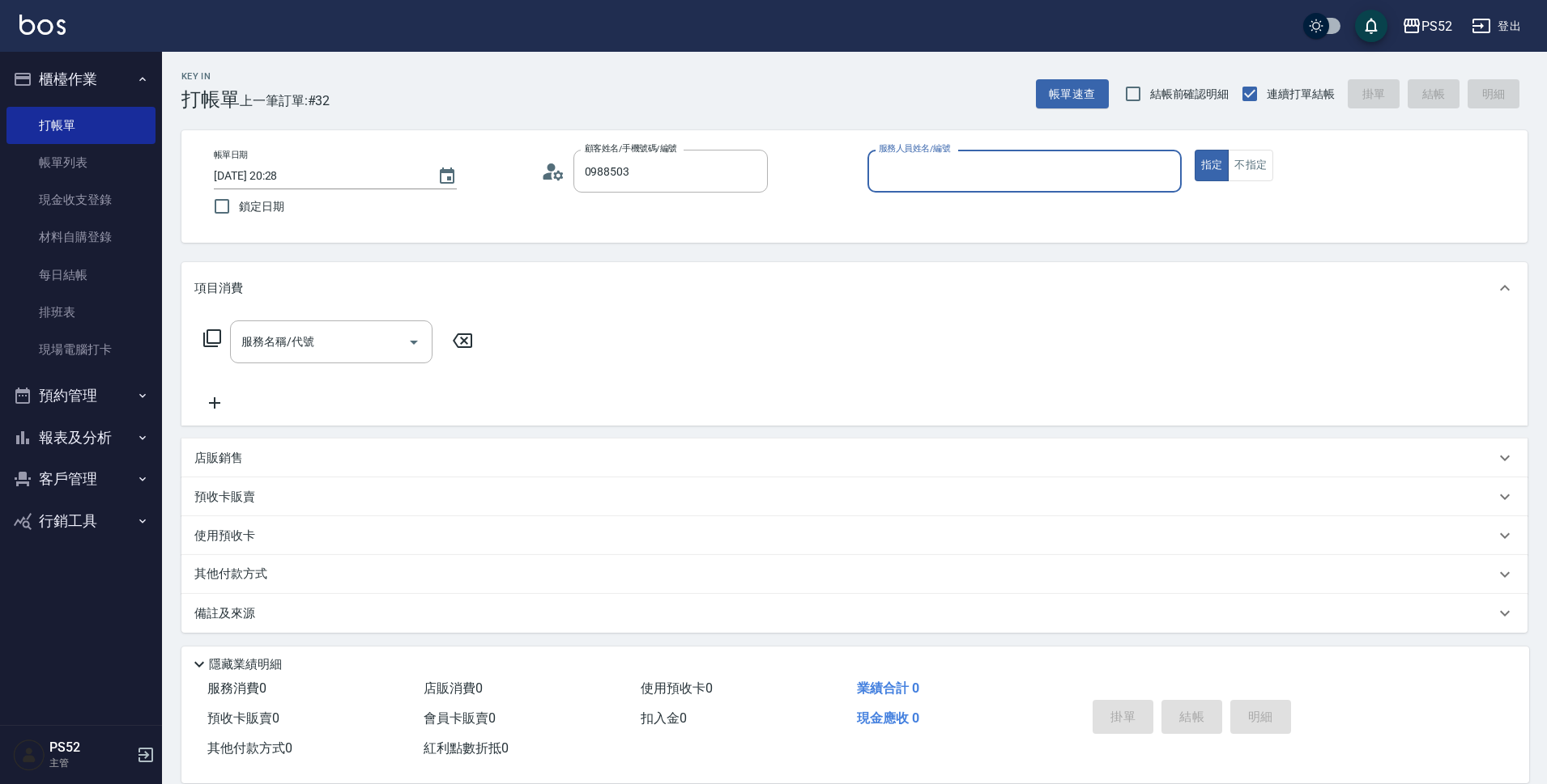
type input "[PERSON_NAME]/0988503952/I0988503952"
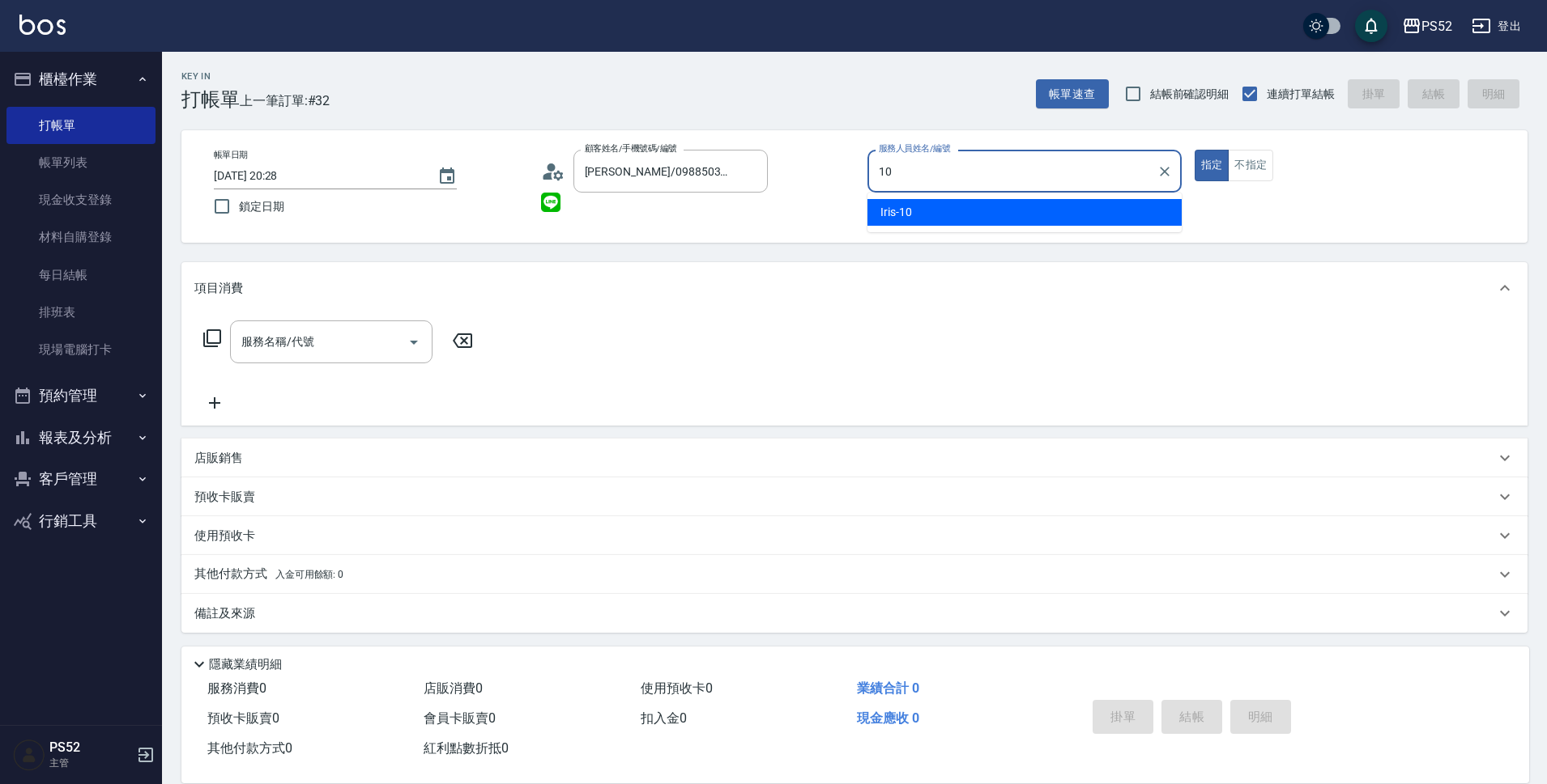
type input "10"
type button "true"
type input "Iris-10"
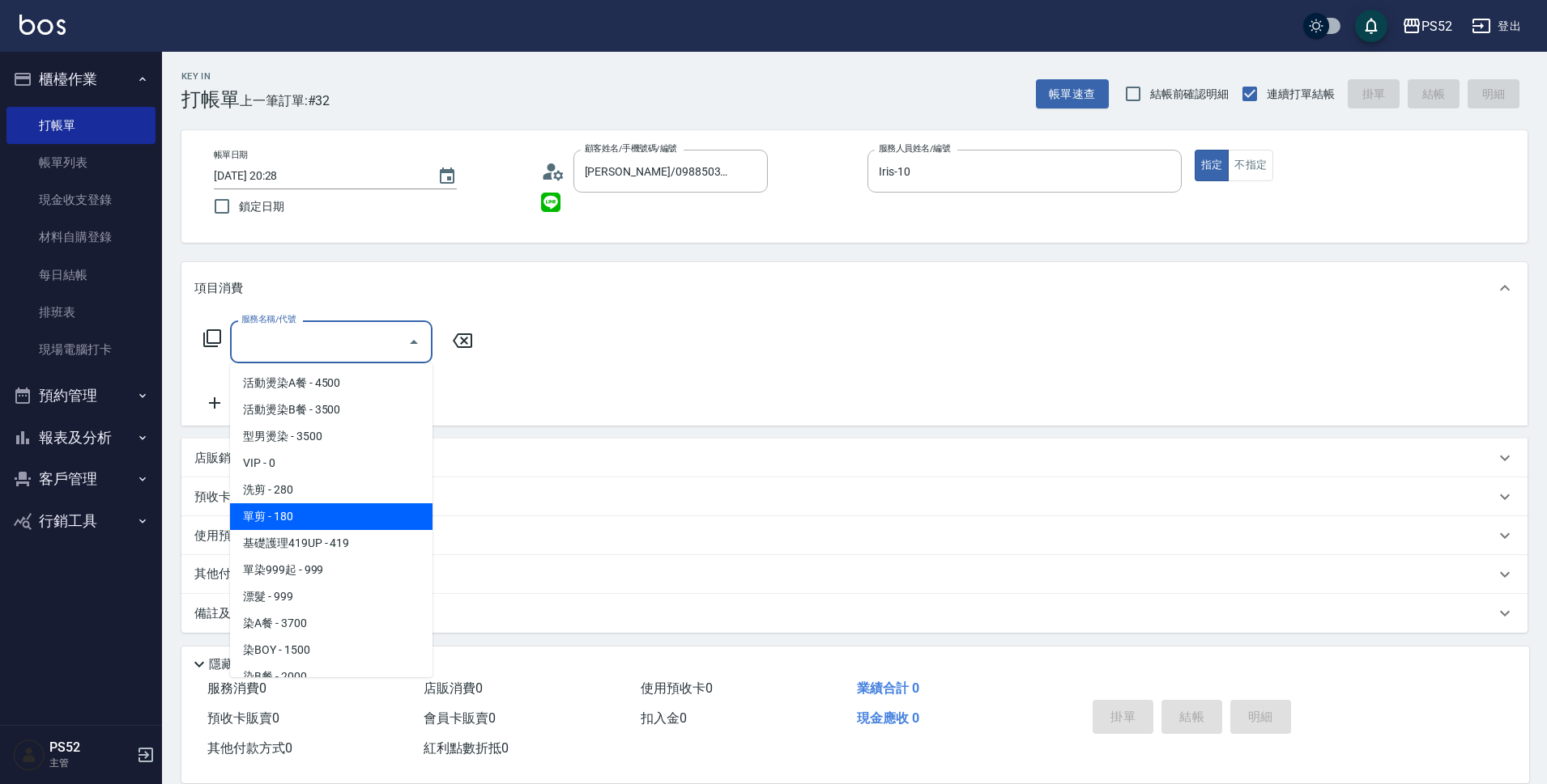
type input "單剪(C2)"
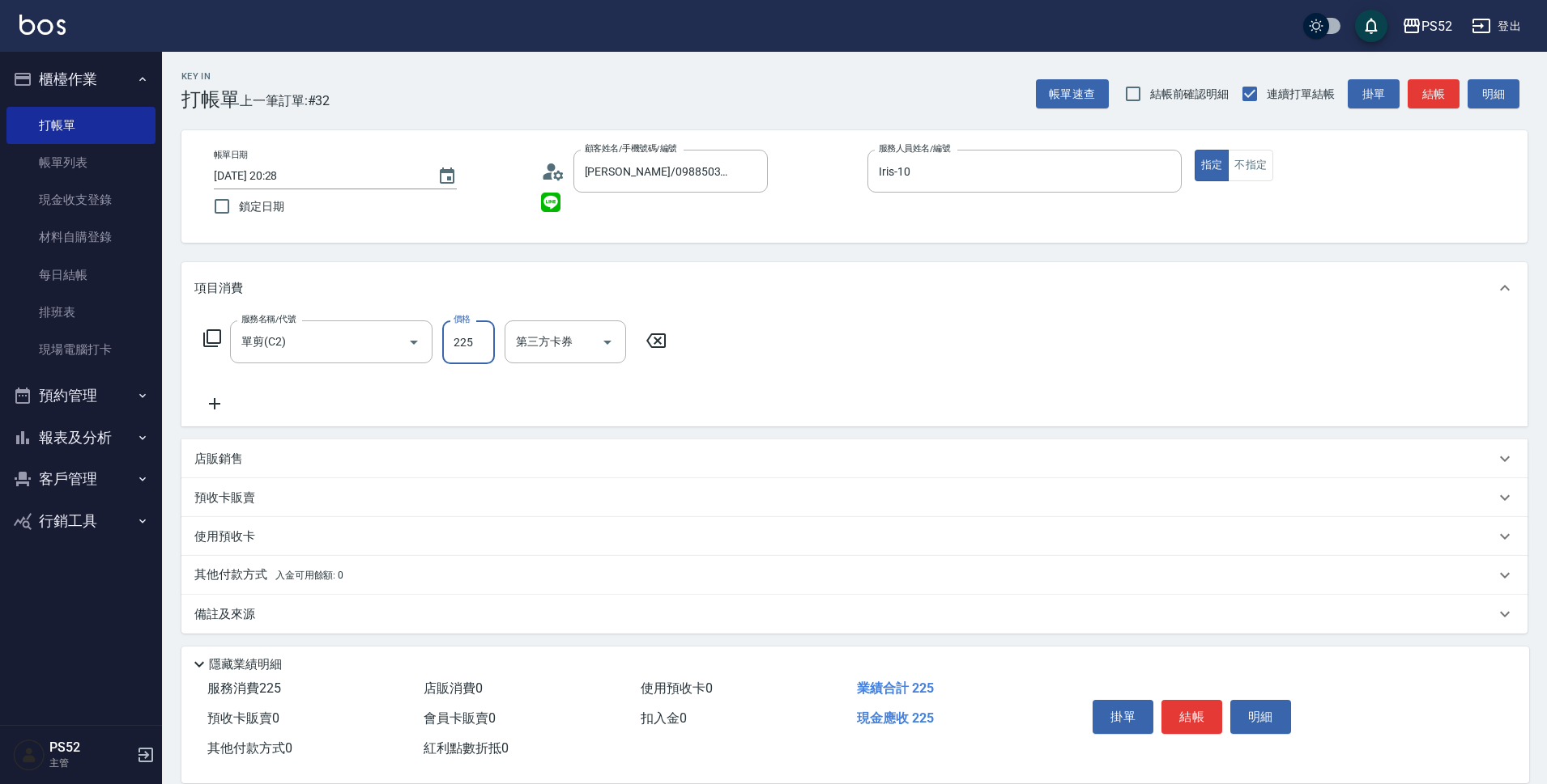
type input "225"
click at [1182, 701] on button "結帳" at bounding box center [1192, 717] width 61 height 34
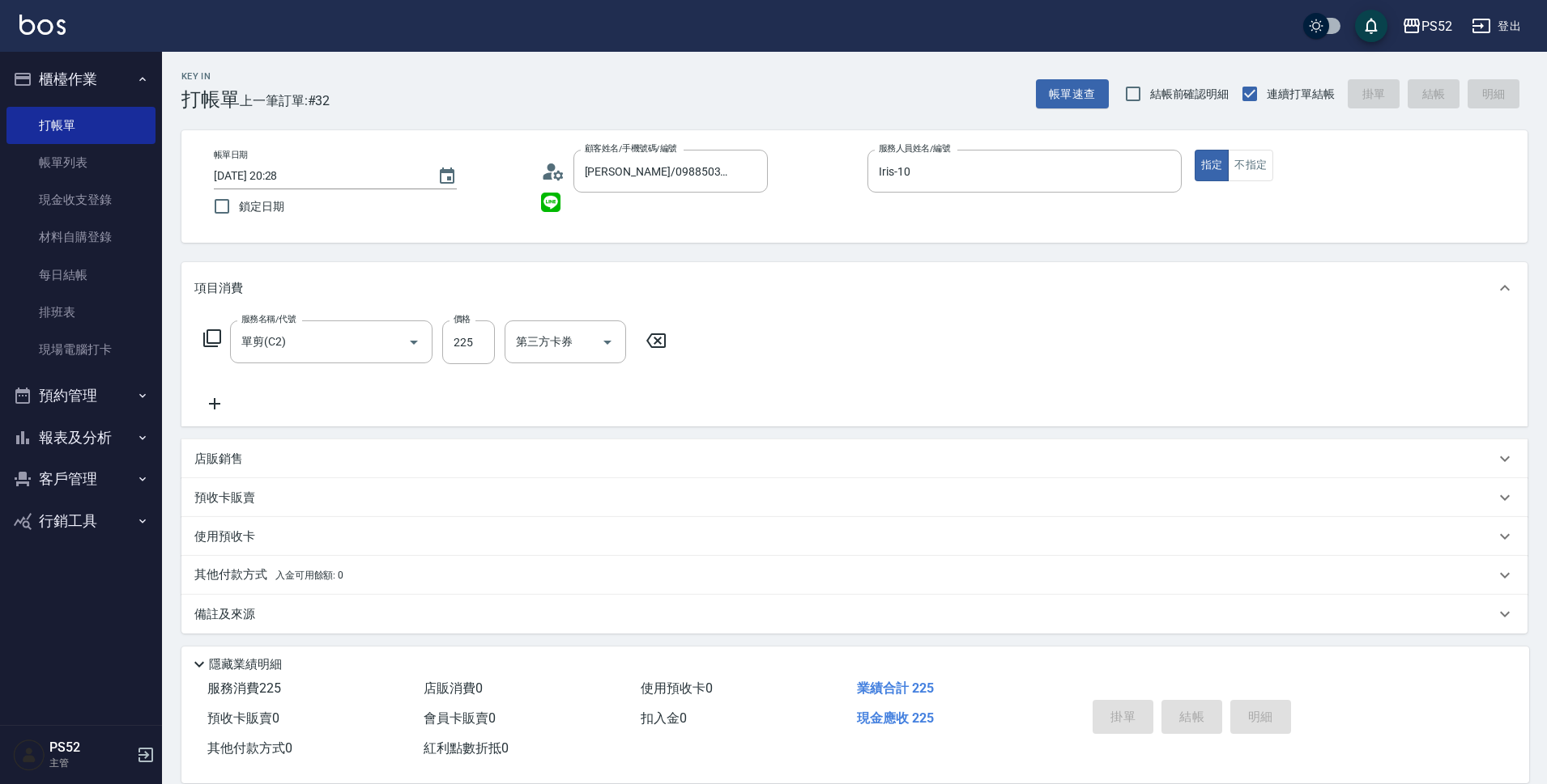
type input "[DATE] 20:29"
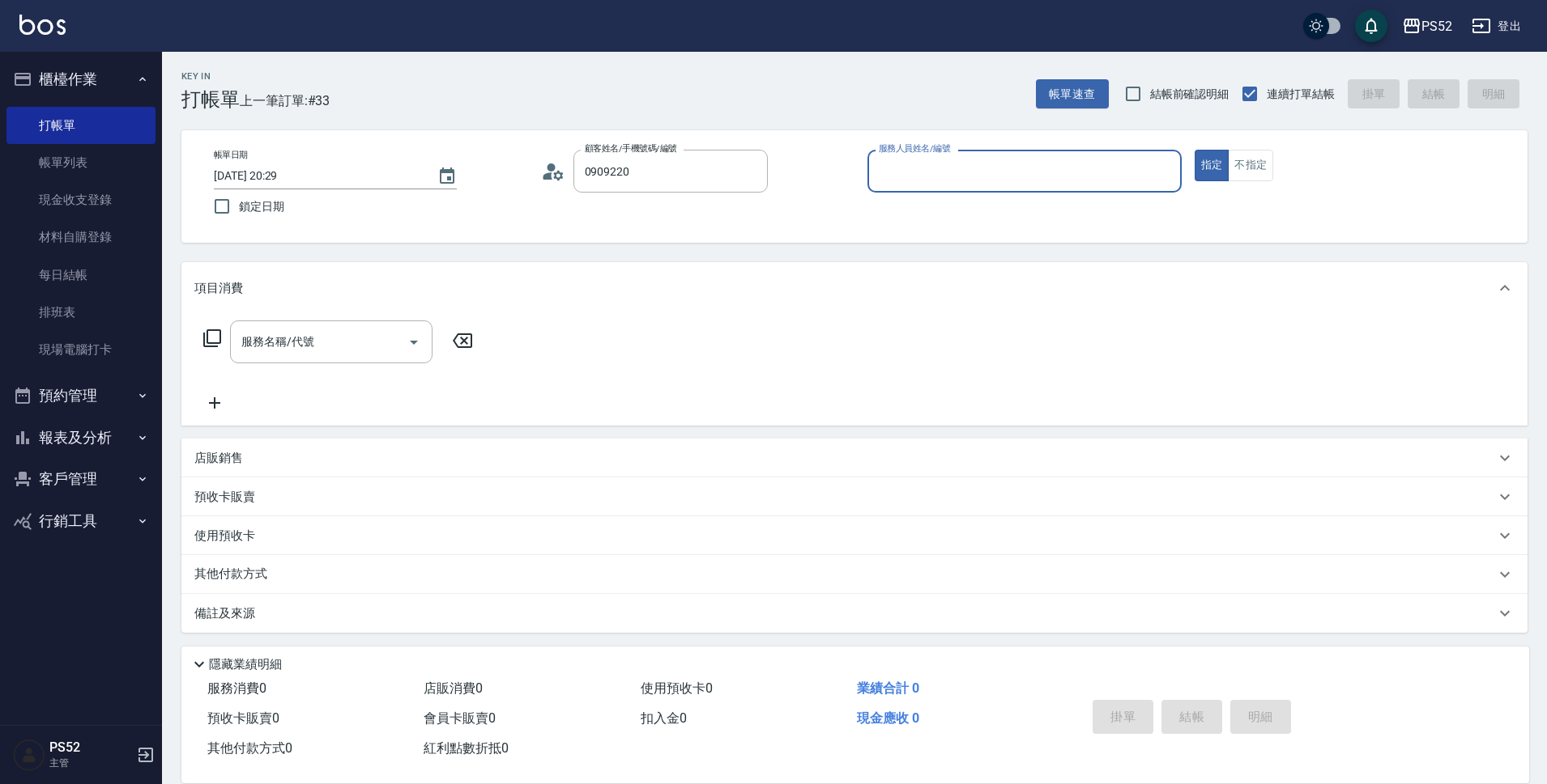
type input "[PERSON_NAME]/0909220620/C0909220620"
type input "Cherry～建議提前預約哦❤️-5"
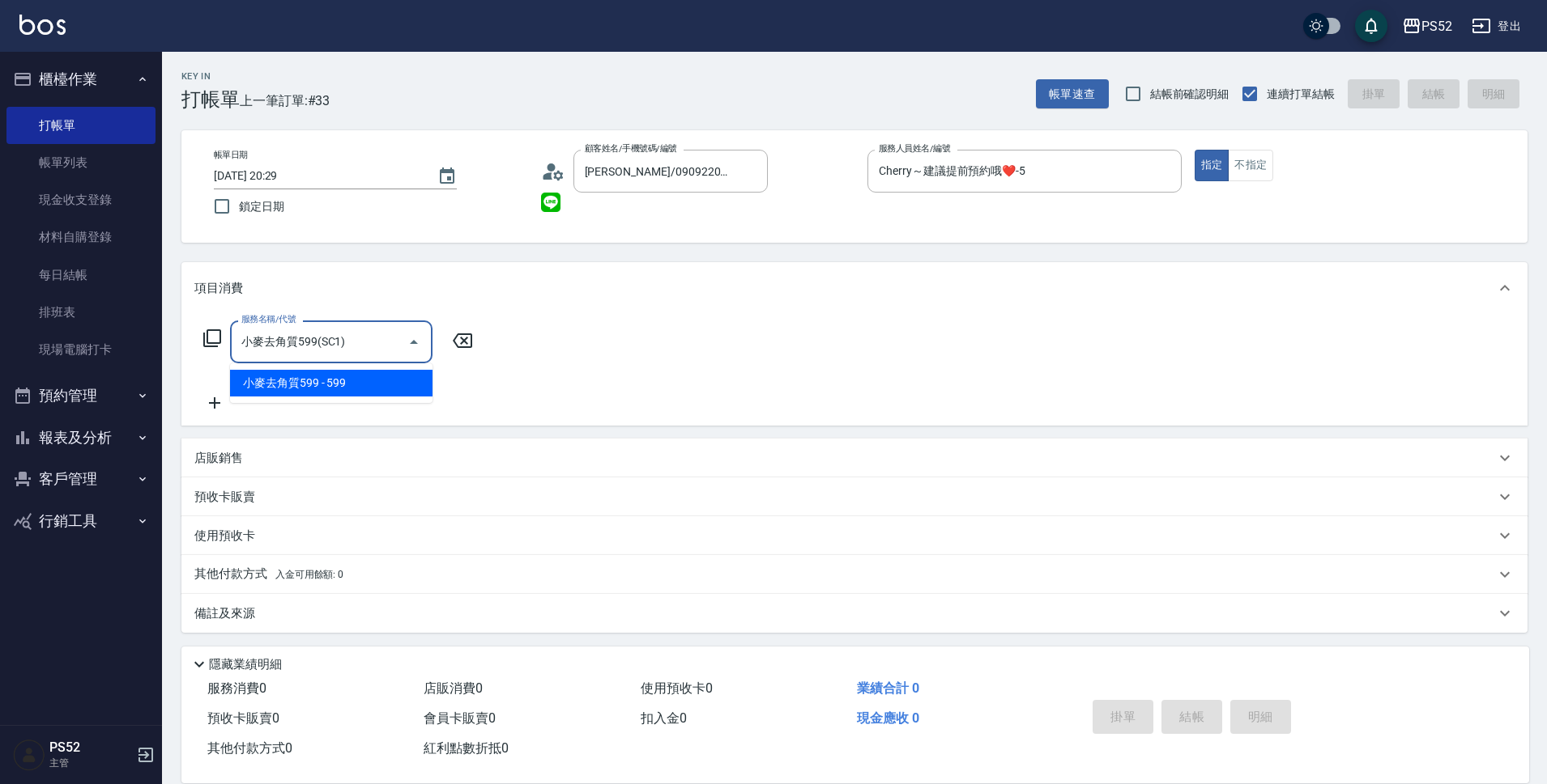
type input "小麥去角質599(SC1)"
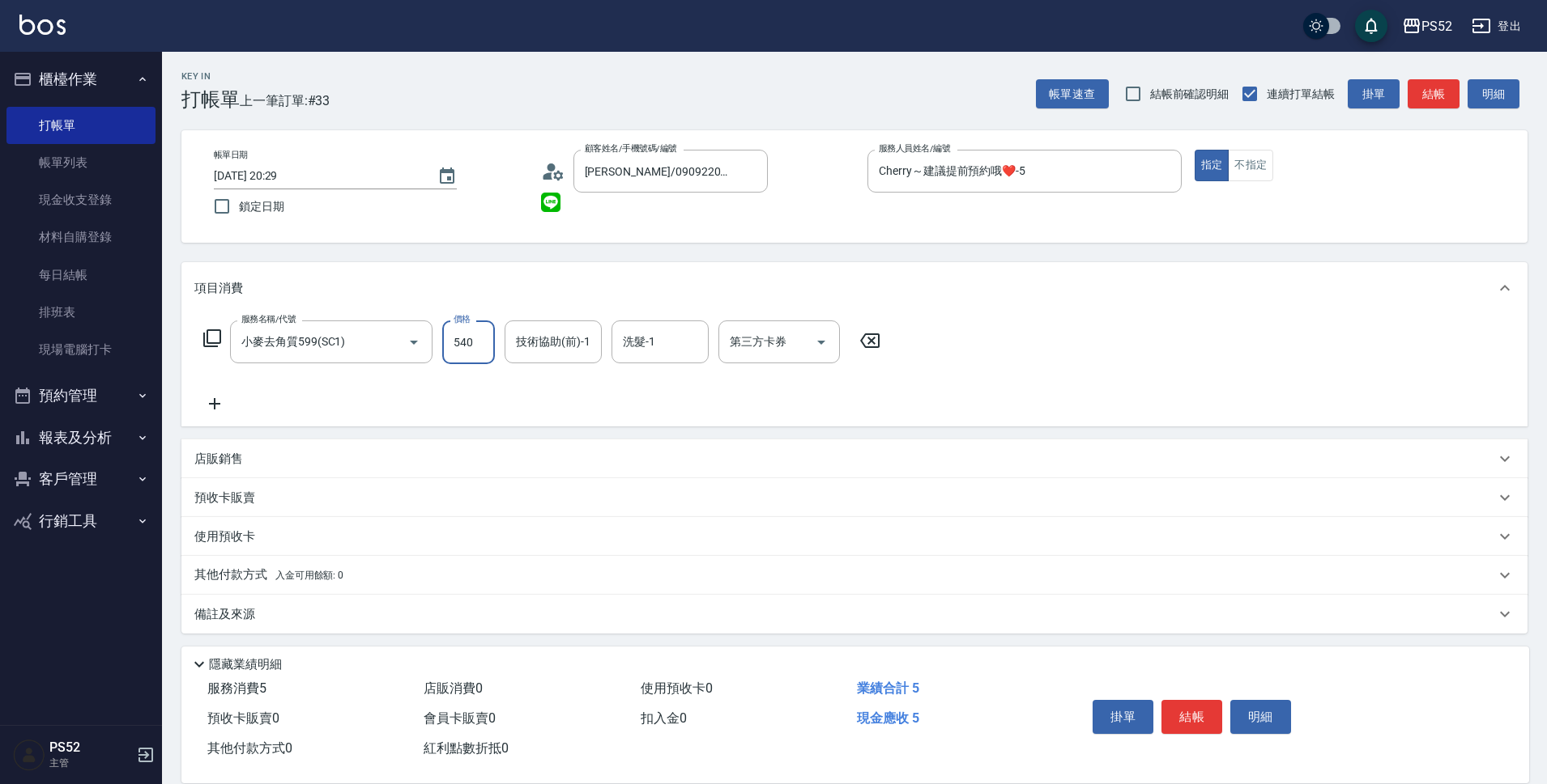
type input "540"
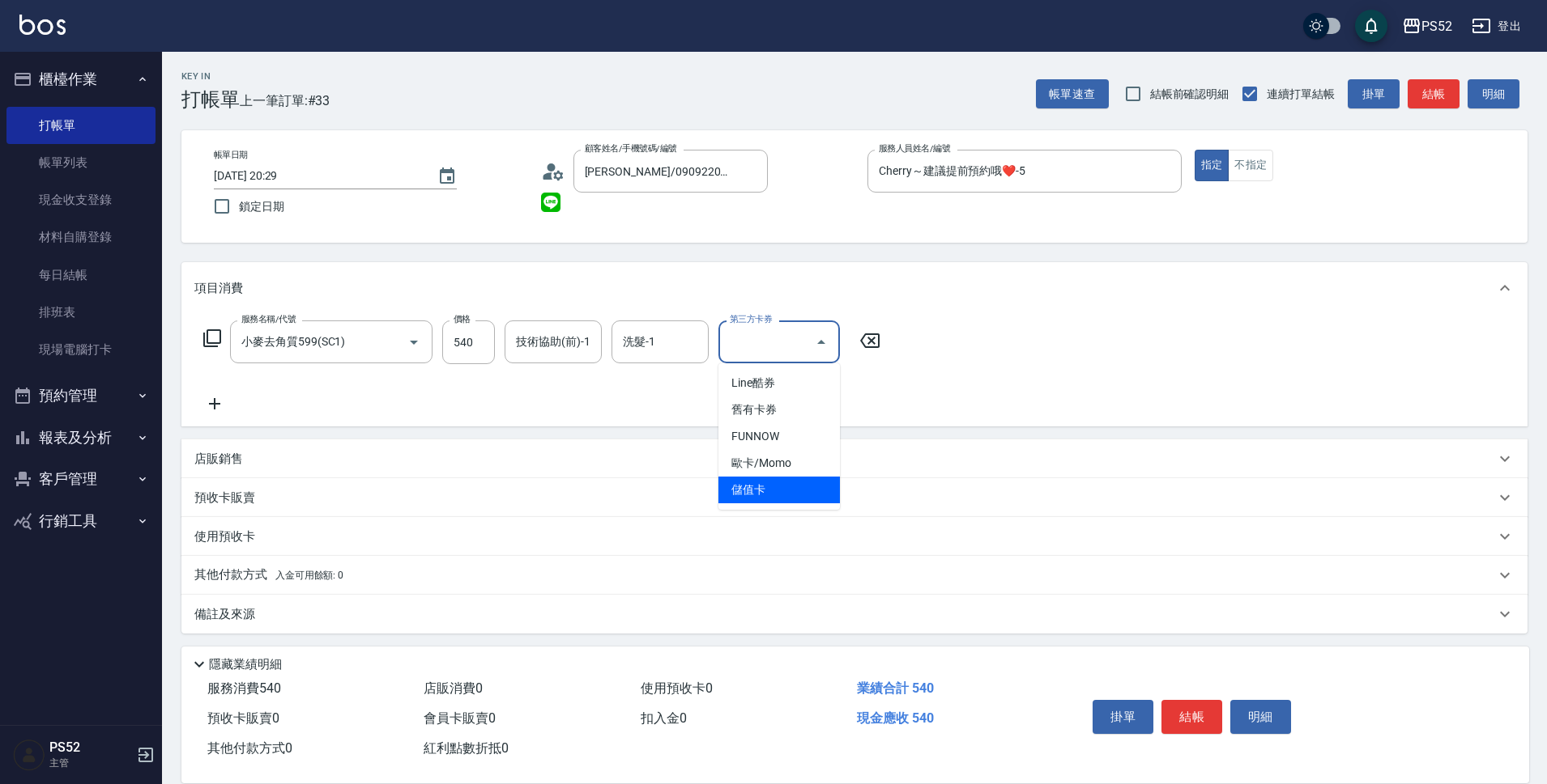
type input "儲值卡"
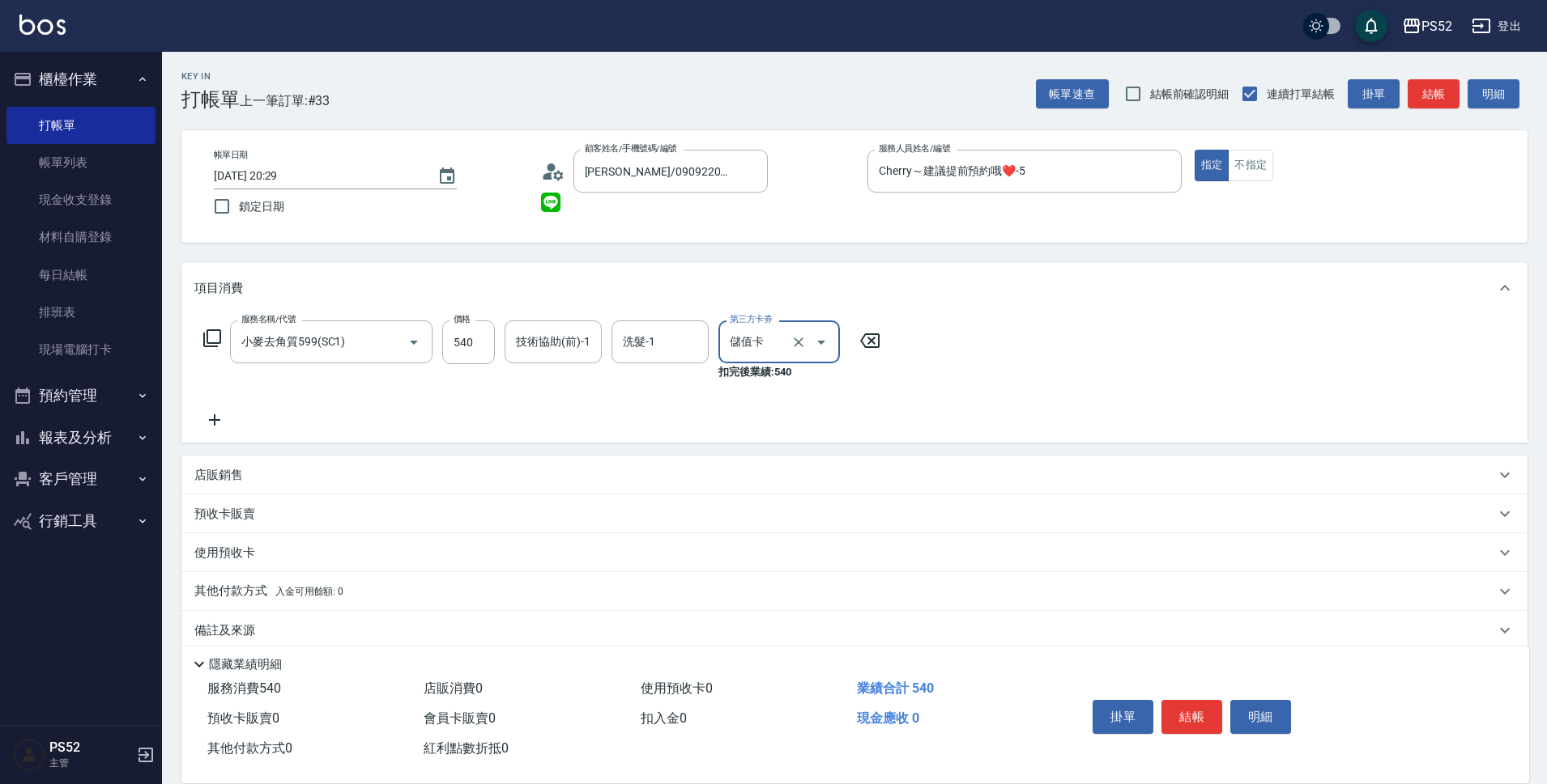
click at [1182, 701] on button "結帳" at bounding box center [1192, 717] width 61 height 34
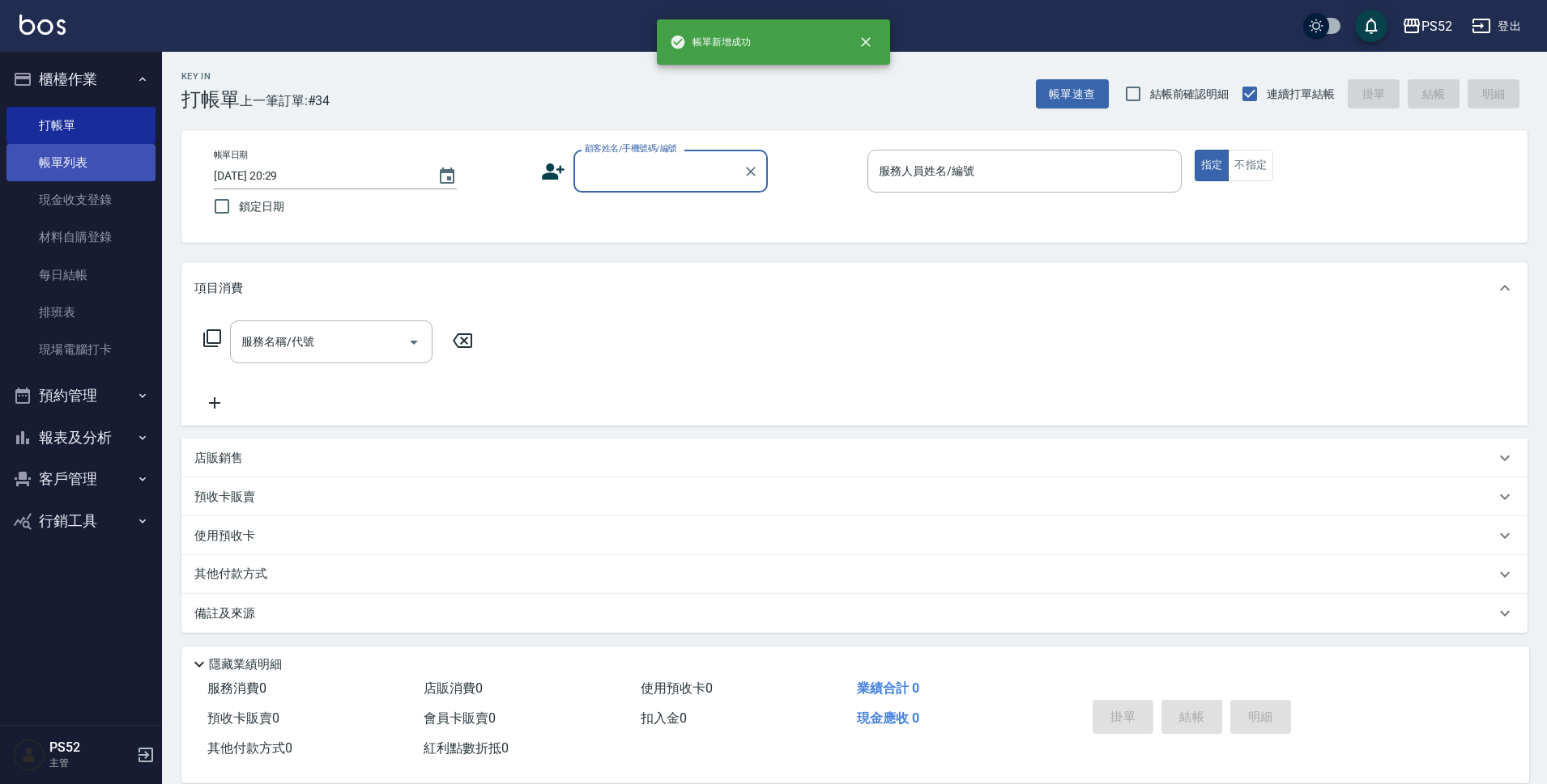
click at [87, 167] on link "帳單列表" at bounding box center [81, 162] width 149 height 38
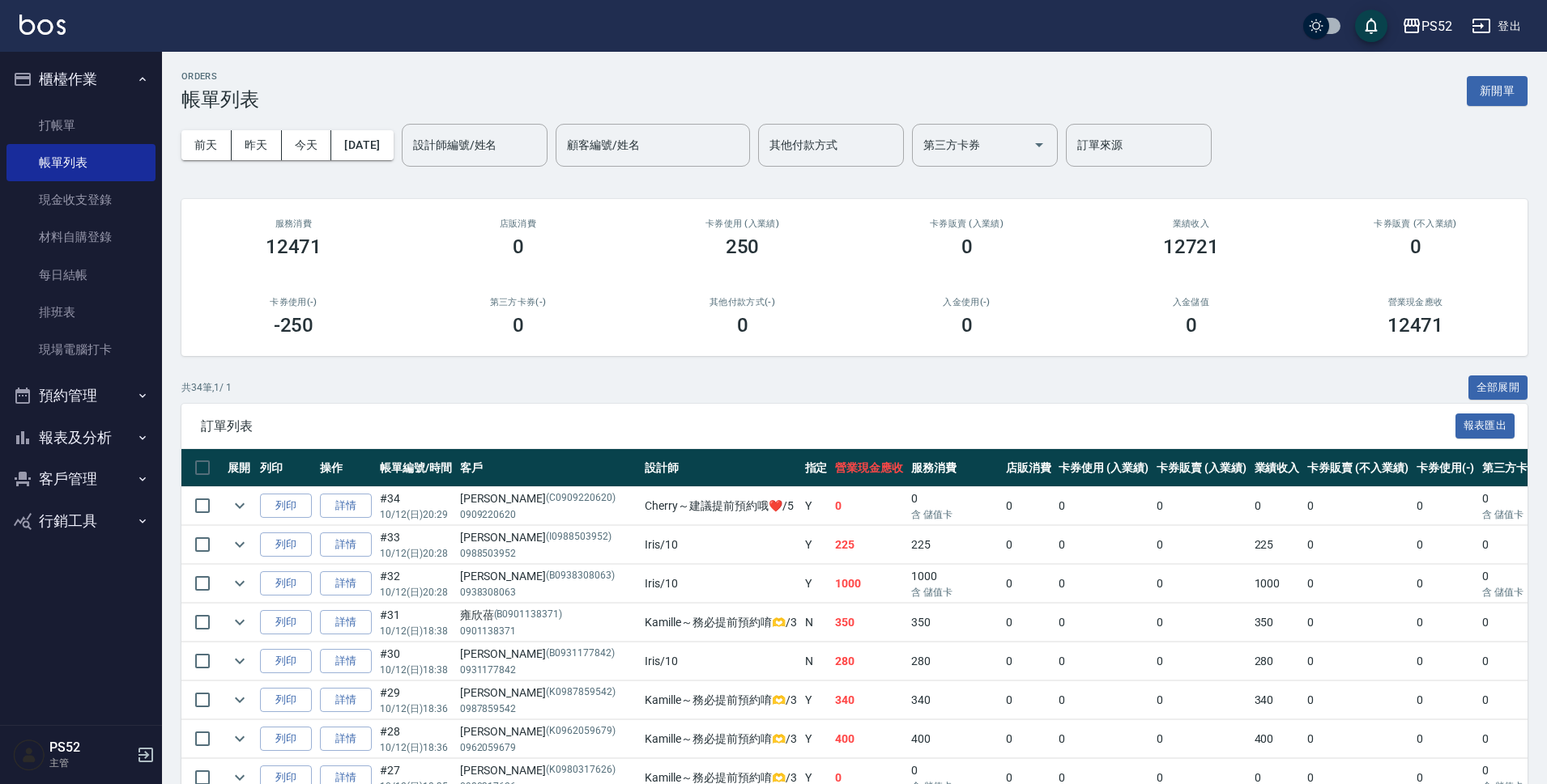
click at [338, 565] on td "詳情" at bounding box center [346, 584] width 60 height 38
click at [344, 550] on link "詳情" at bounding box center [345, 545] width 52 height 25
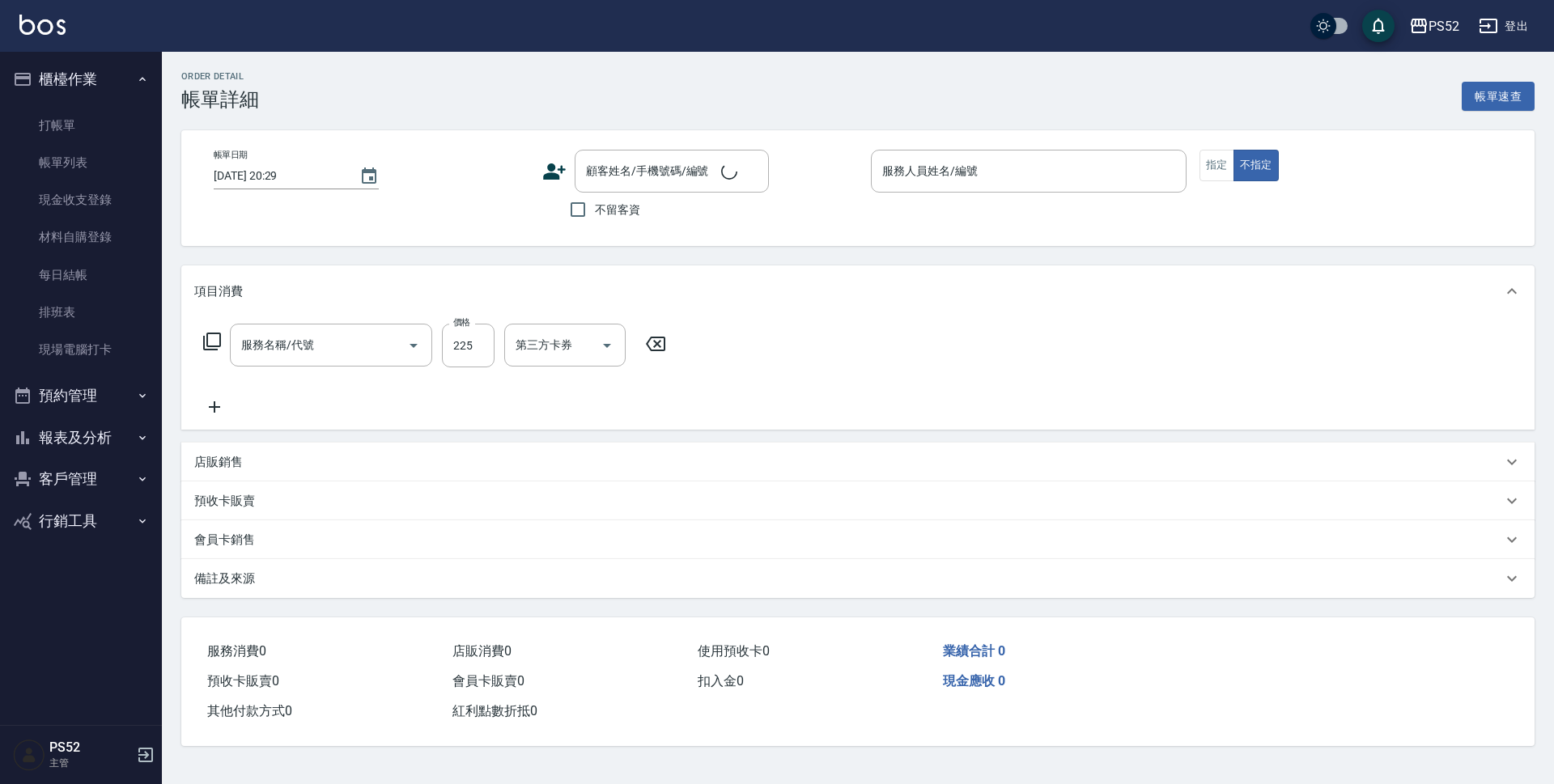
type input "[DATE] 20:28"
type input "Iris-10"
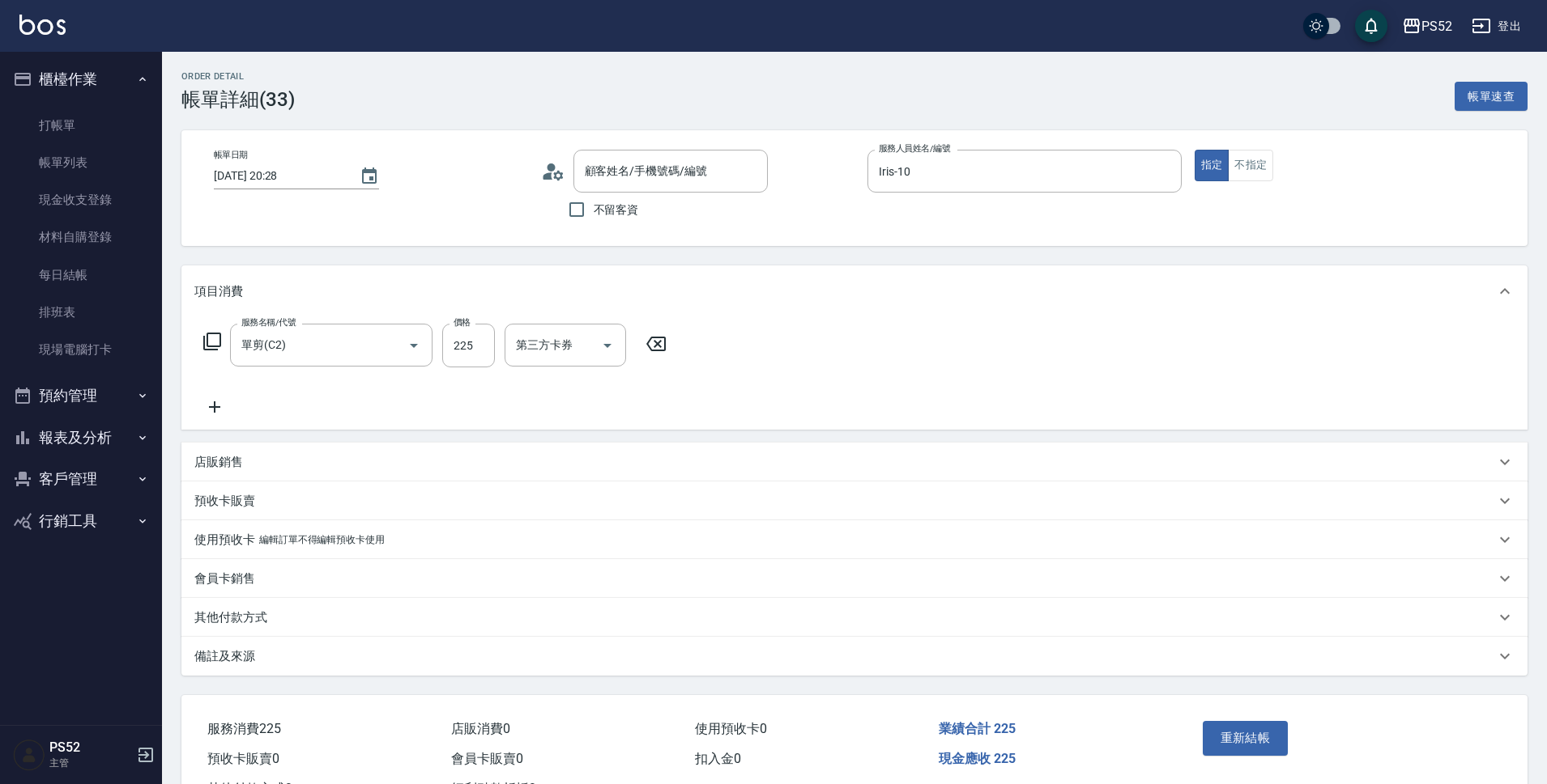
type input "單剪(C2)"
type input "[PERSON_NAME]/0988503952/I0988503952"
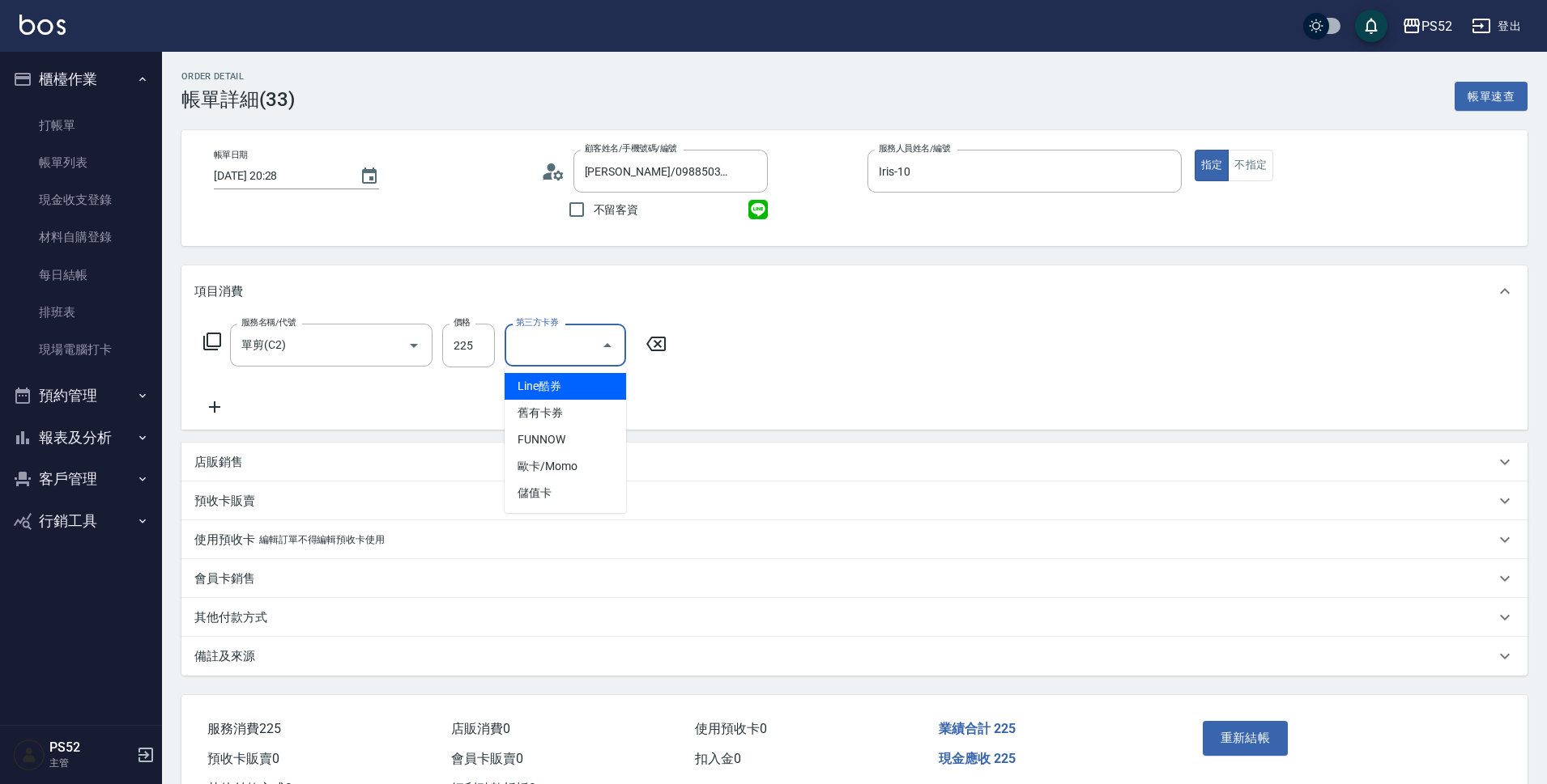
click at [581, 359] on input "第三方卡券" at bounding box center [553, 345] width 83 height 28
click at [565, 491] on span "儲值卡" at bounding box center [564, 493] width 121 height 27
type input "儲值卡"
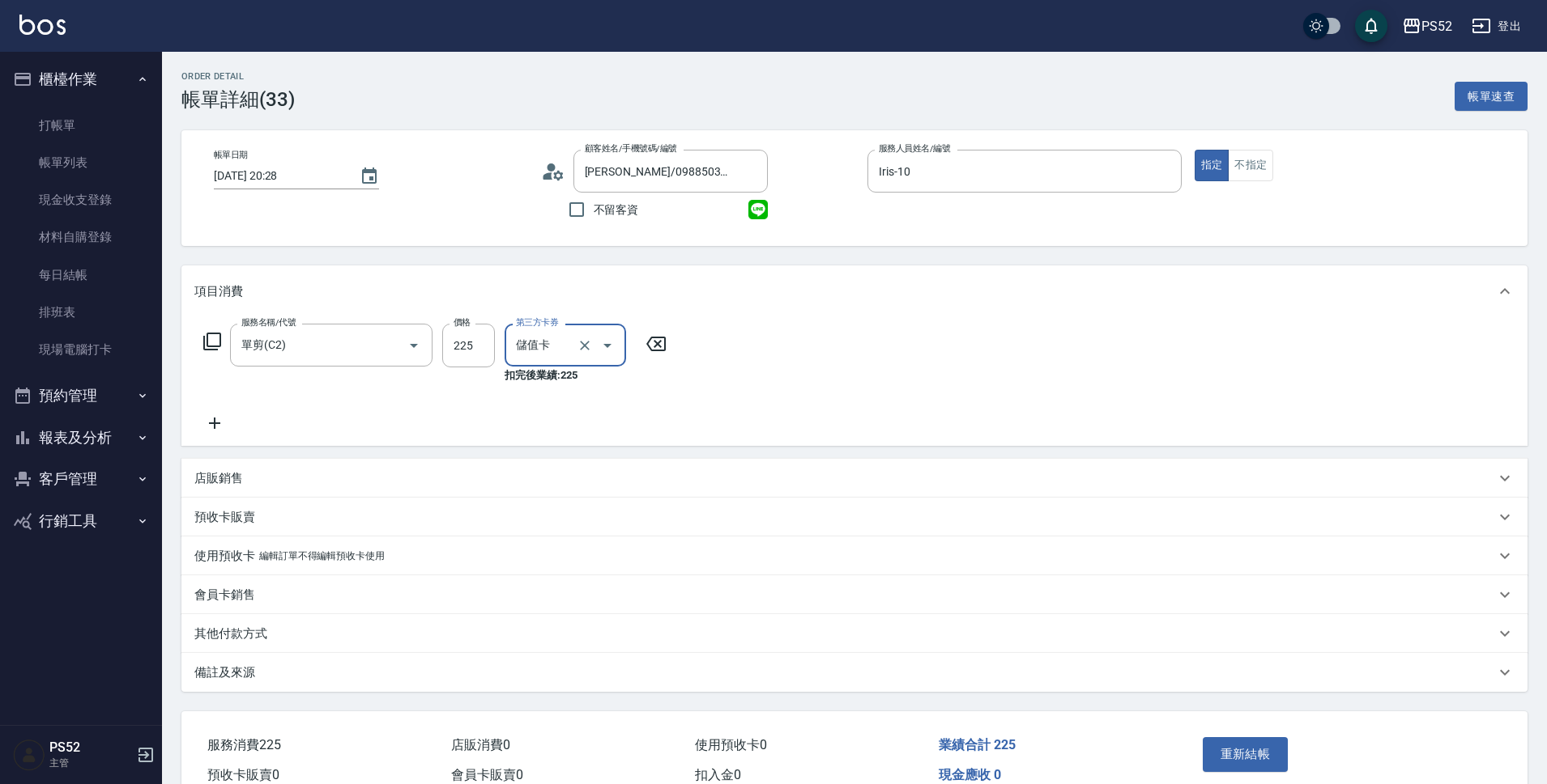
click at [1258, 764] on button "重新結帳" at bounding box center [1245, 754] width 86 height 34
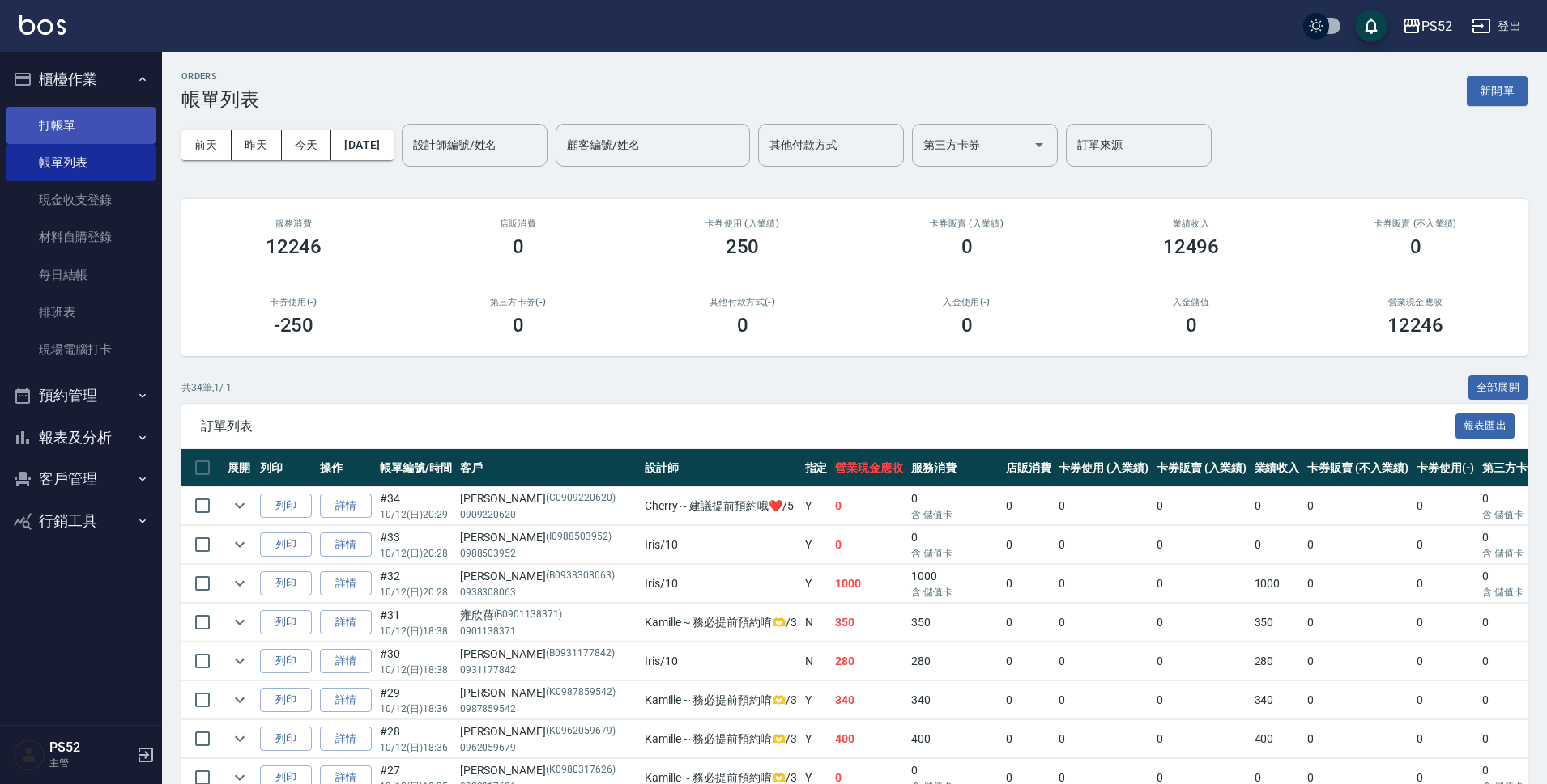
click at [64, 115] on link "打帳單" at bounding box center [81, 125] width 149 height 38
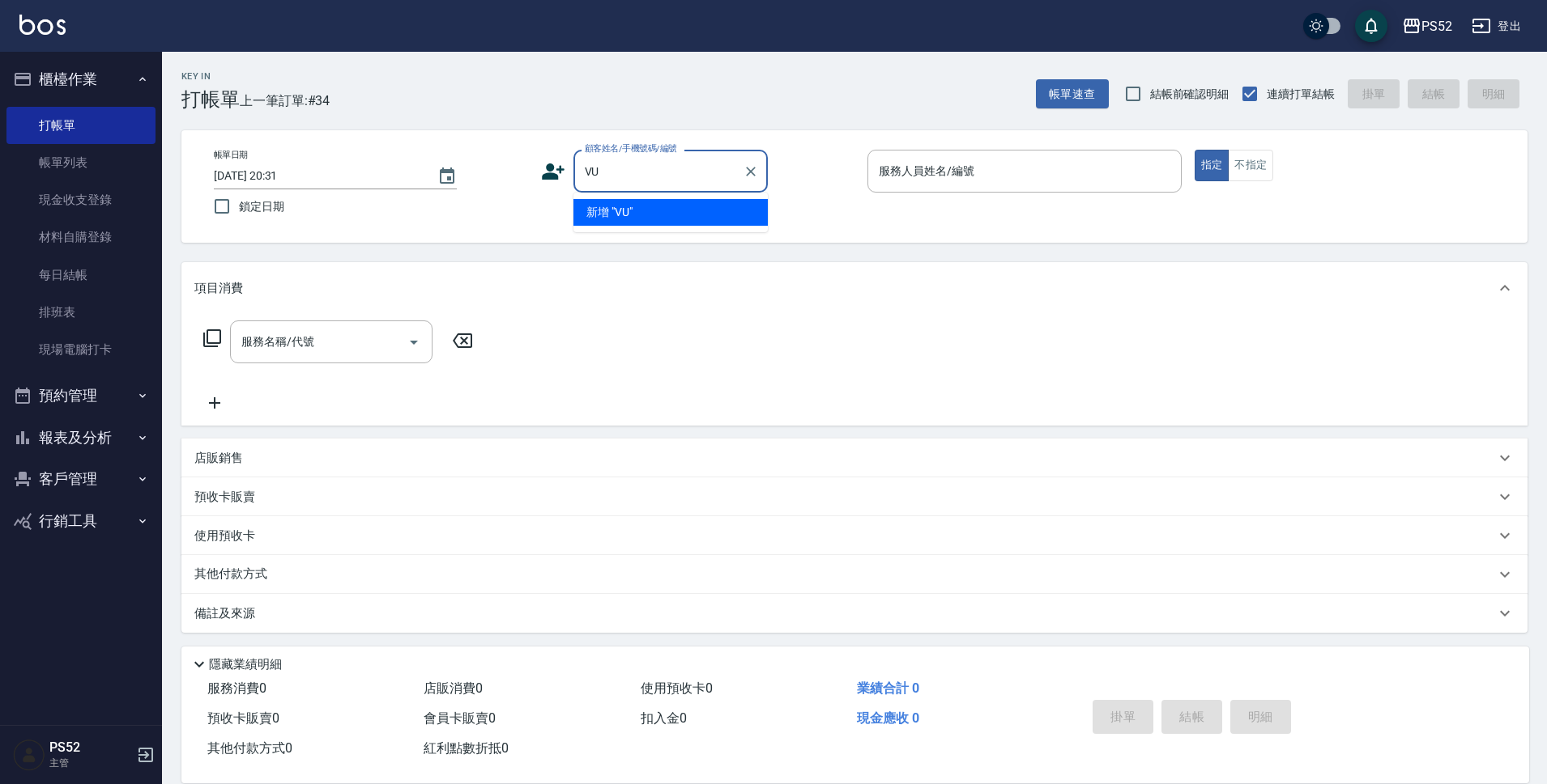
type input "V"
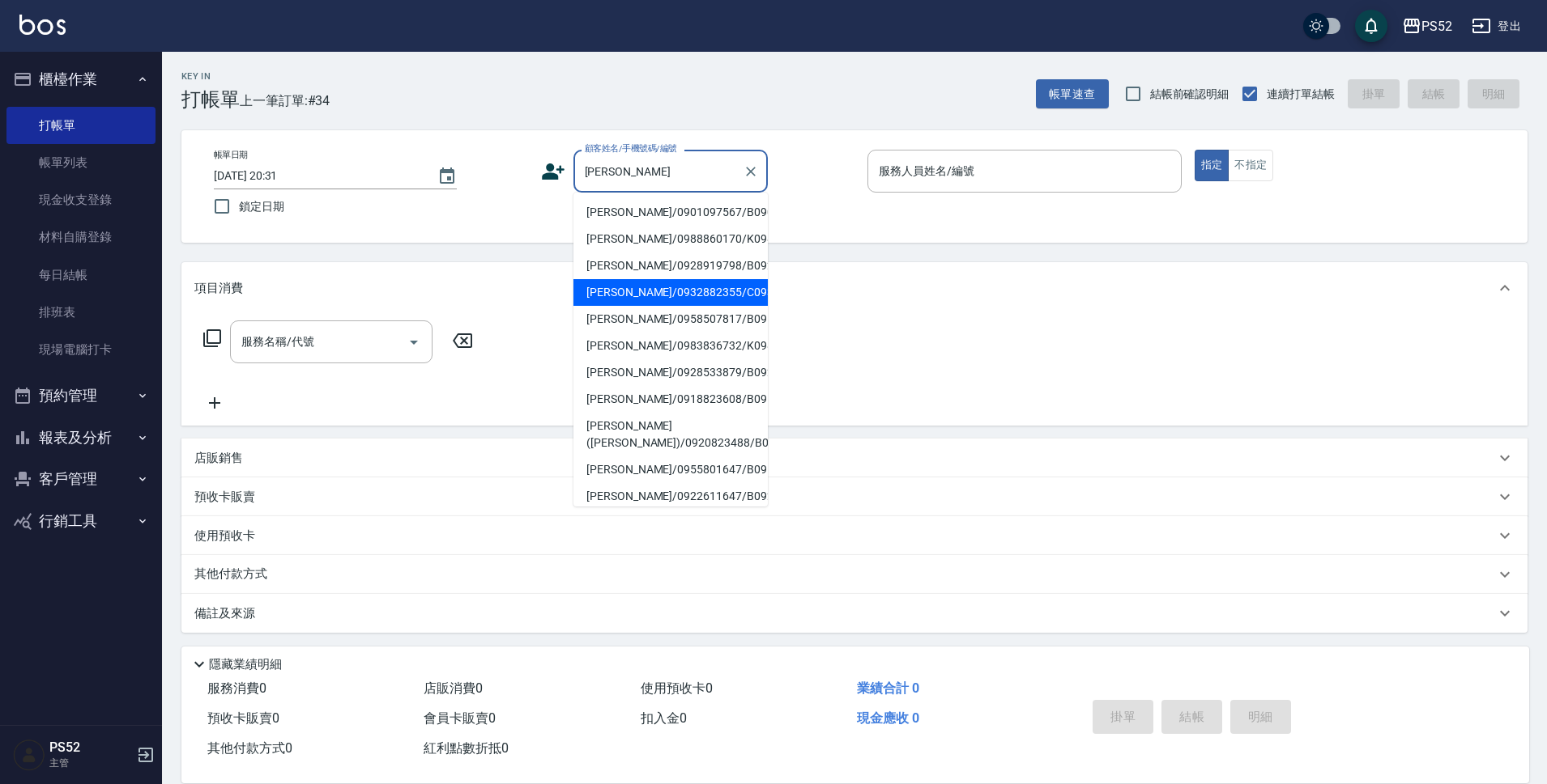
click at [699, 306] on li "[PERSON_NAME]/0932882355/C0932882355" at bounding box center [671, 293] width 194 height 27
type input "[PERSON_NAME]/0932882355/C0932882355"
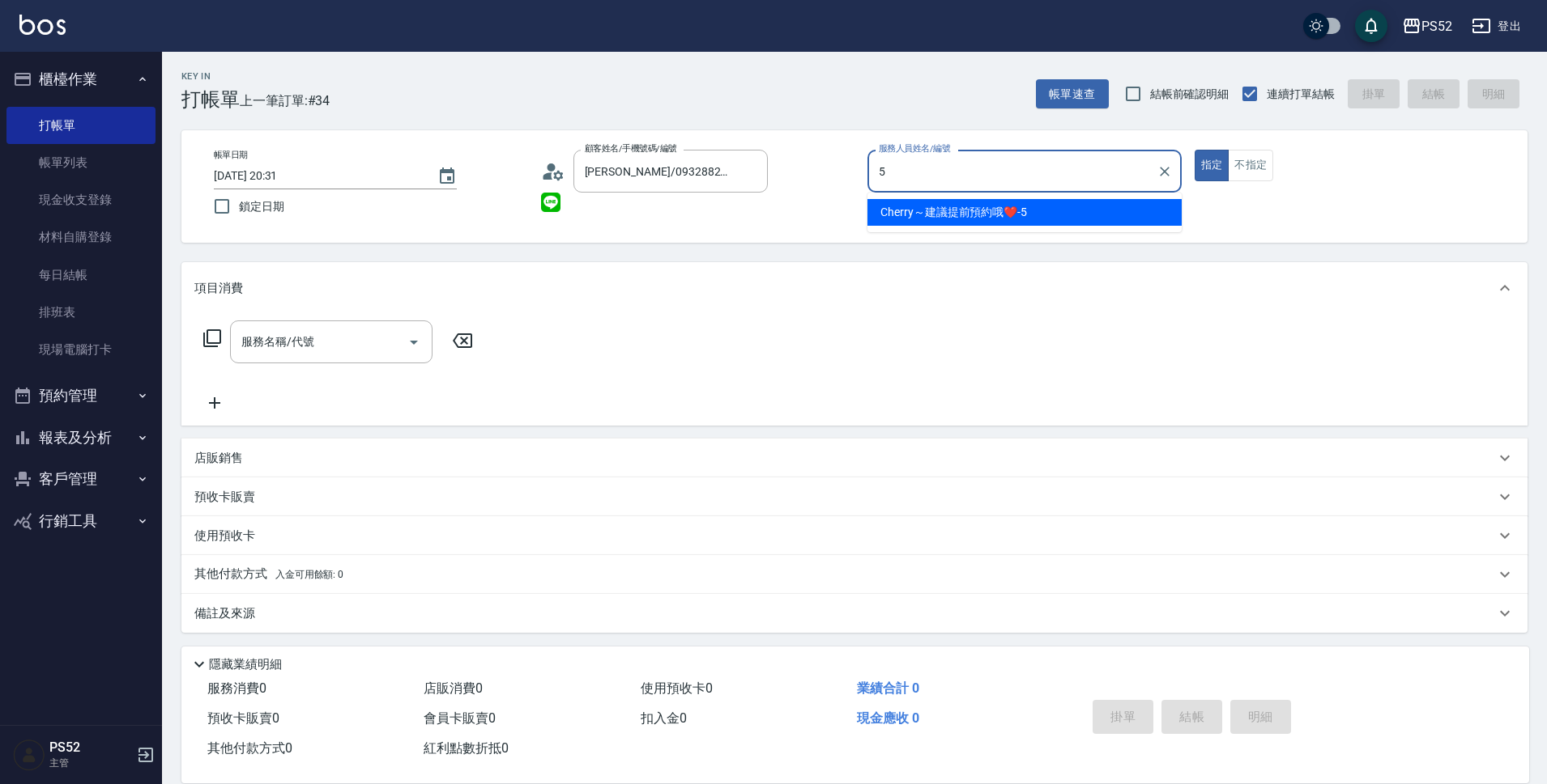
type input "Cherry～建議提前預約哦❤️-5"
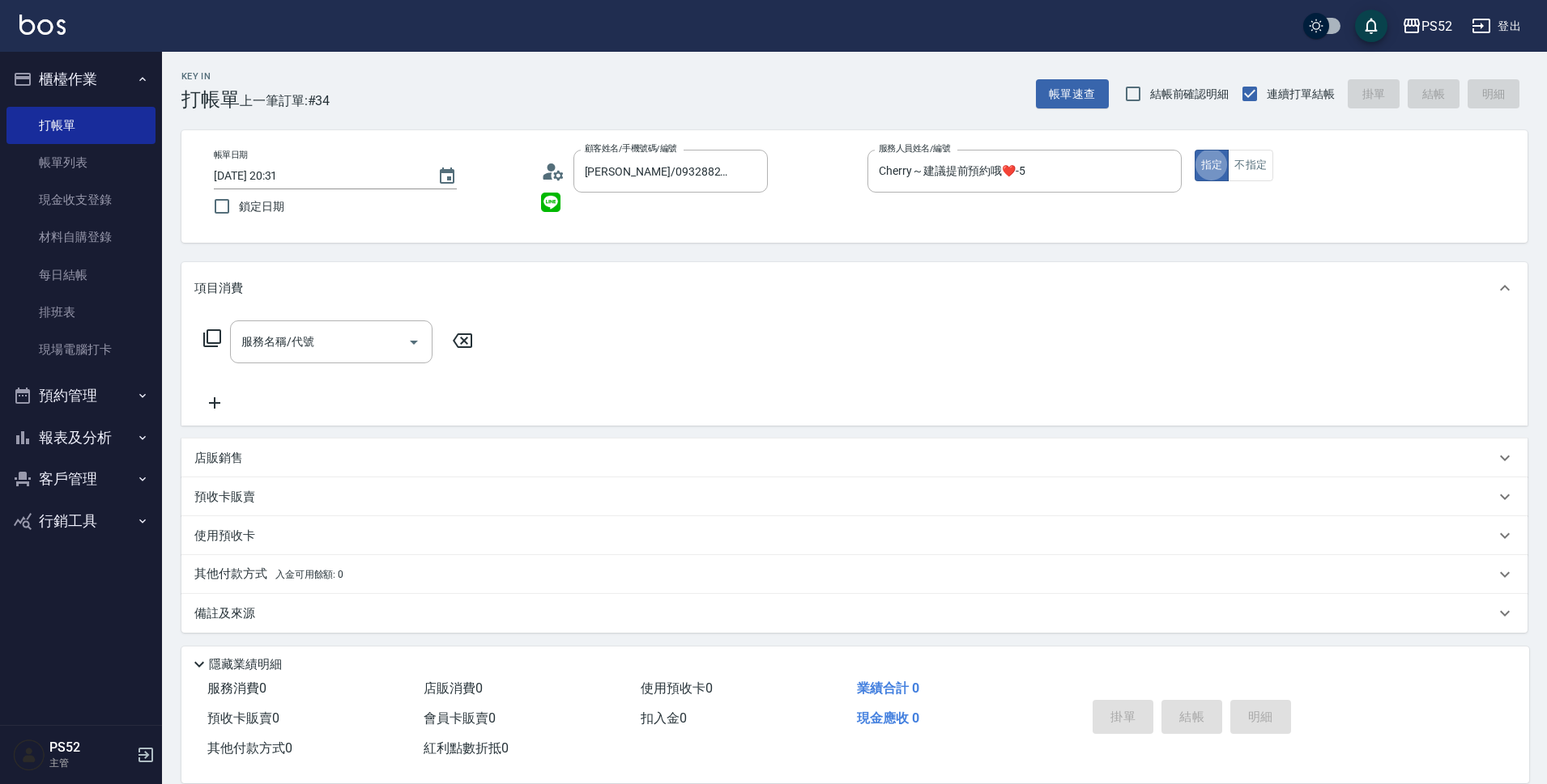
type button "true"
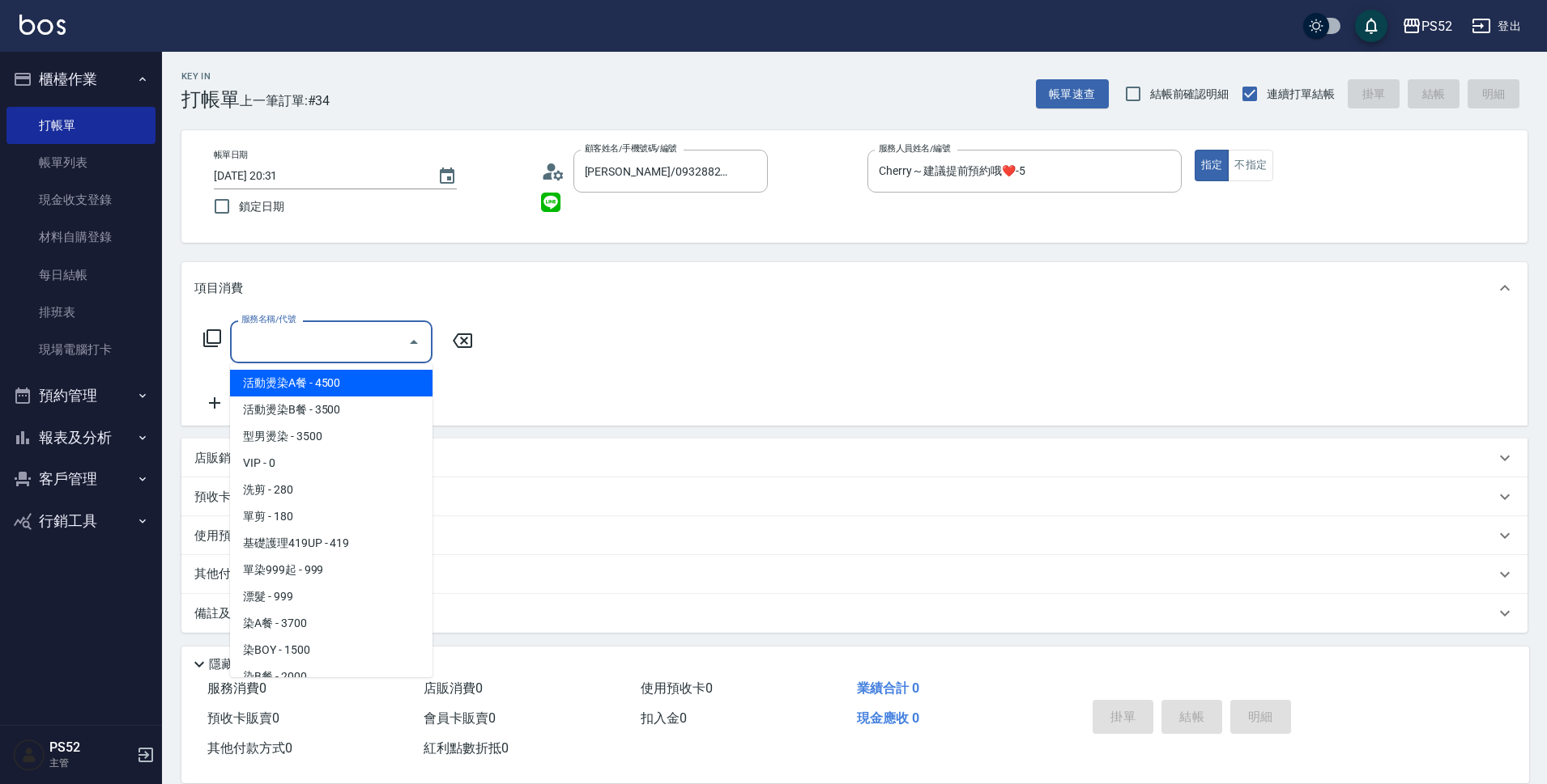
click at [348, 354] on input "服務名稱/代號" at bounding box center [319, 342] width 164 height 28
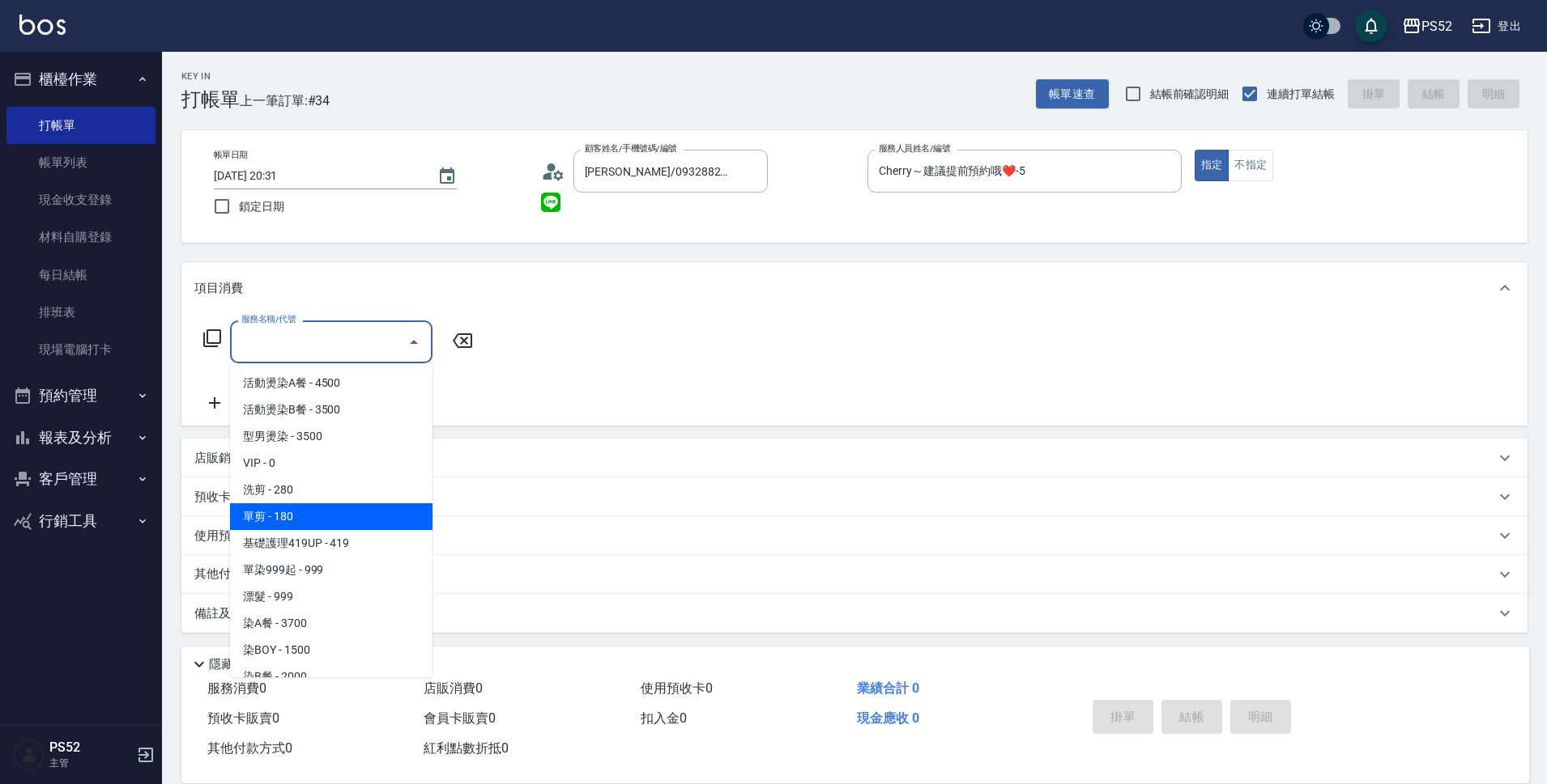
click at [331, 504] on span "單剪 - 180" at bounding box center [331, 517] width 202 height 27
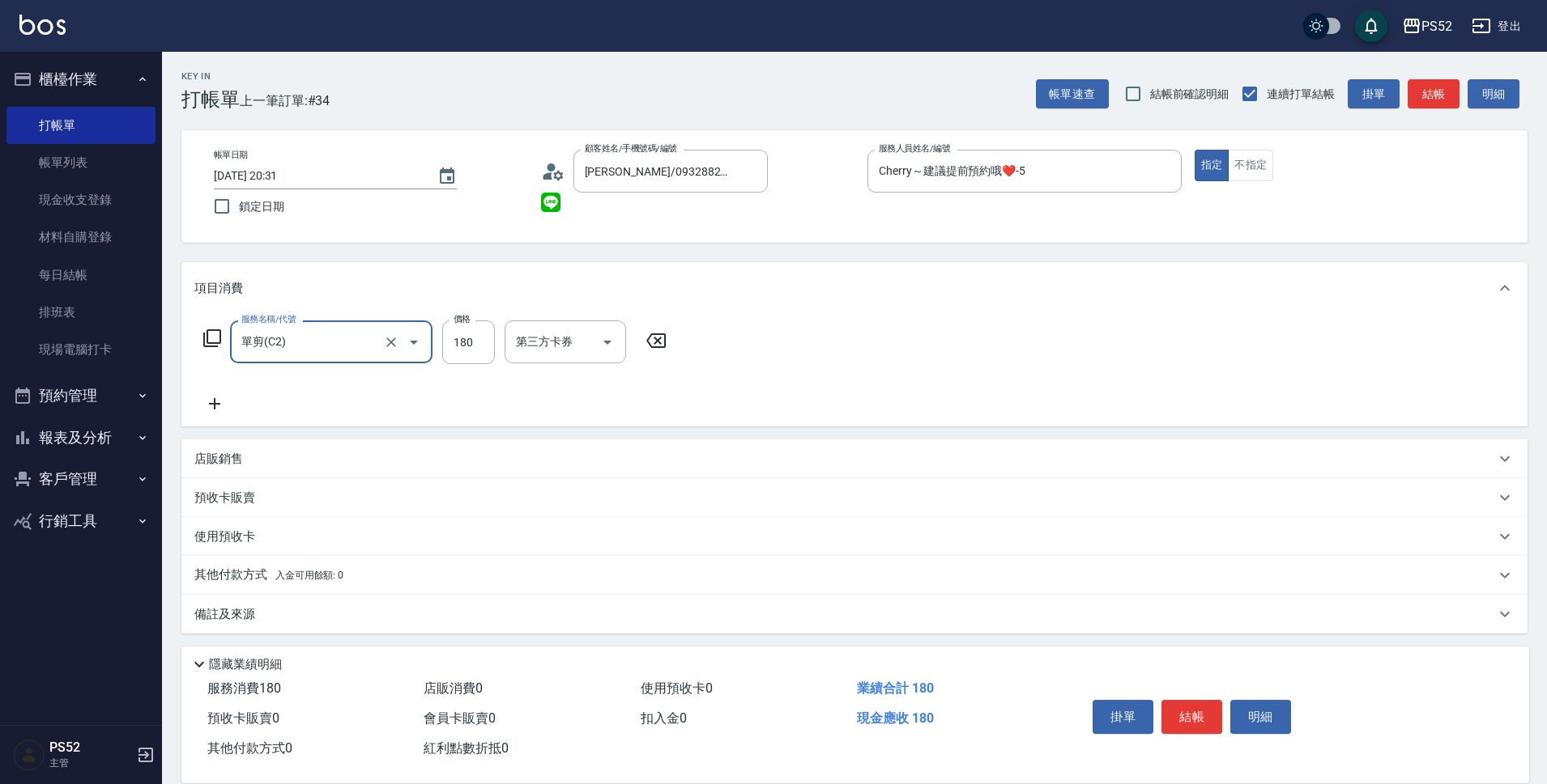
type input "單剪(C2)"
click at [473, 354] on input "180" at bounding box center [468, 342] width 53 height 43
click at [615, 333] on icon "Open" at bounding box center [607, 342] width 19 height 19
type input "250"
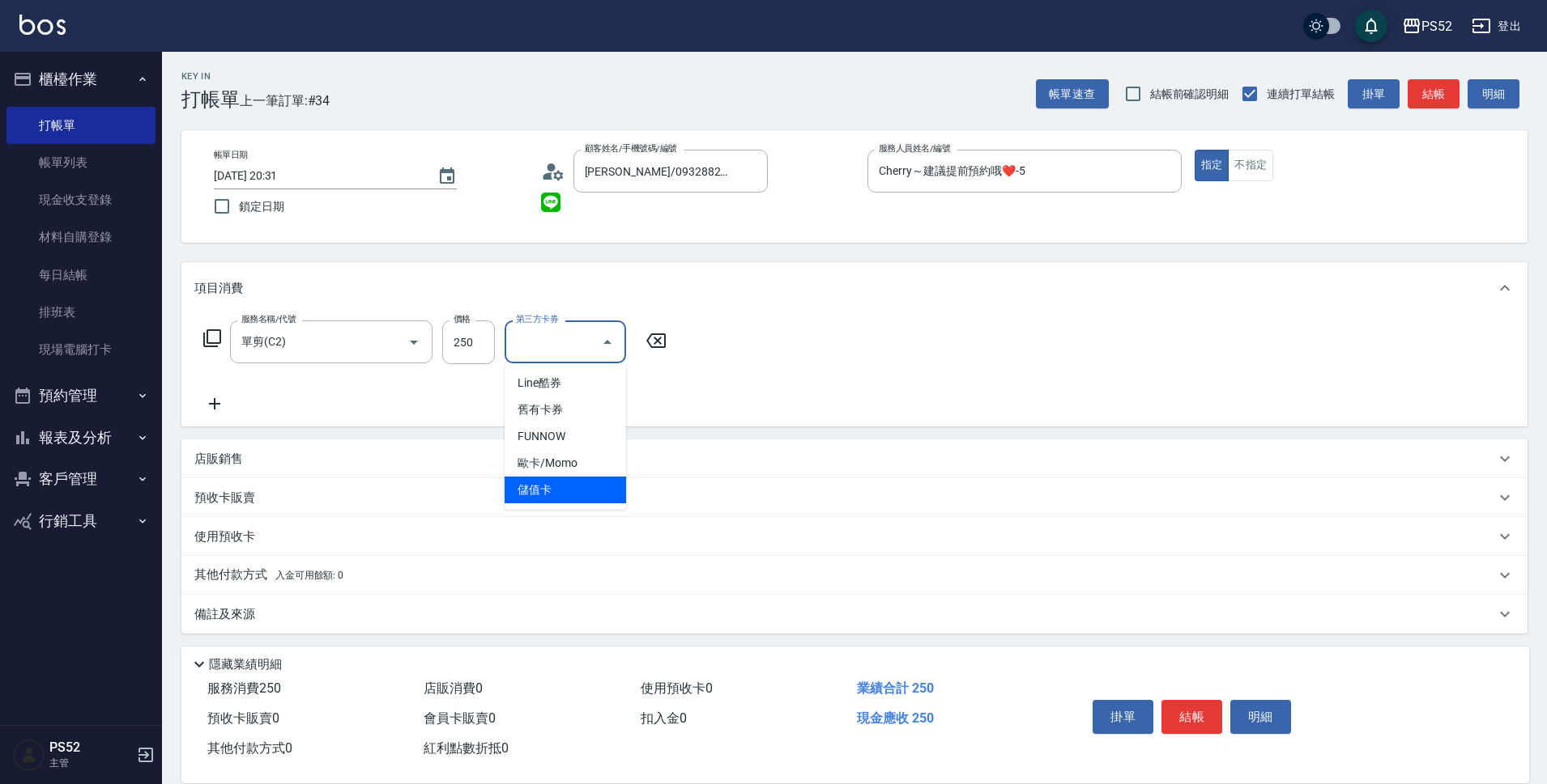
click at [606, 481] on span "儲值卡" at bounding box center [564, 490] width 121 height 27
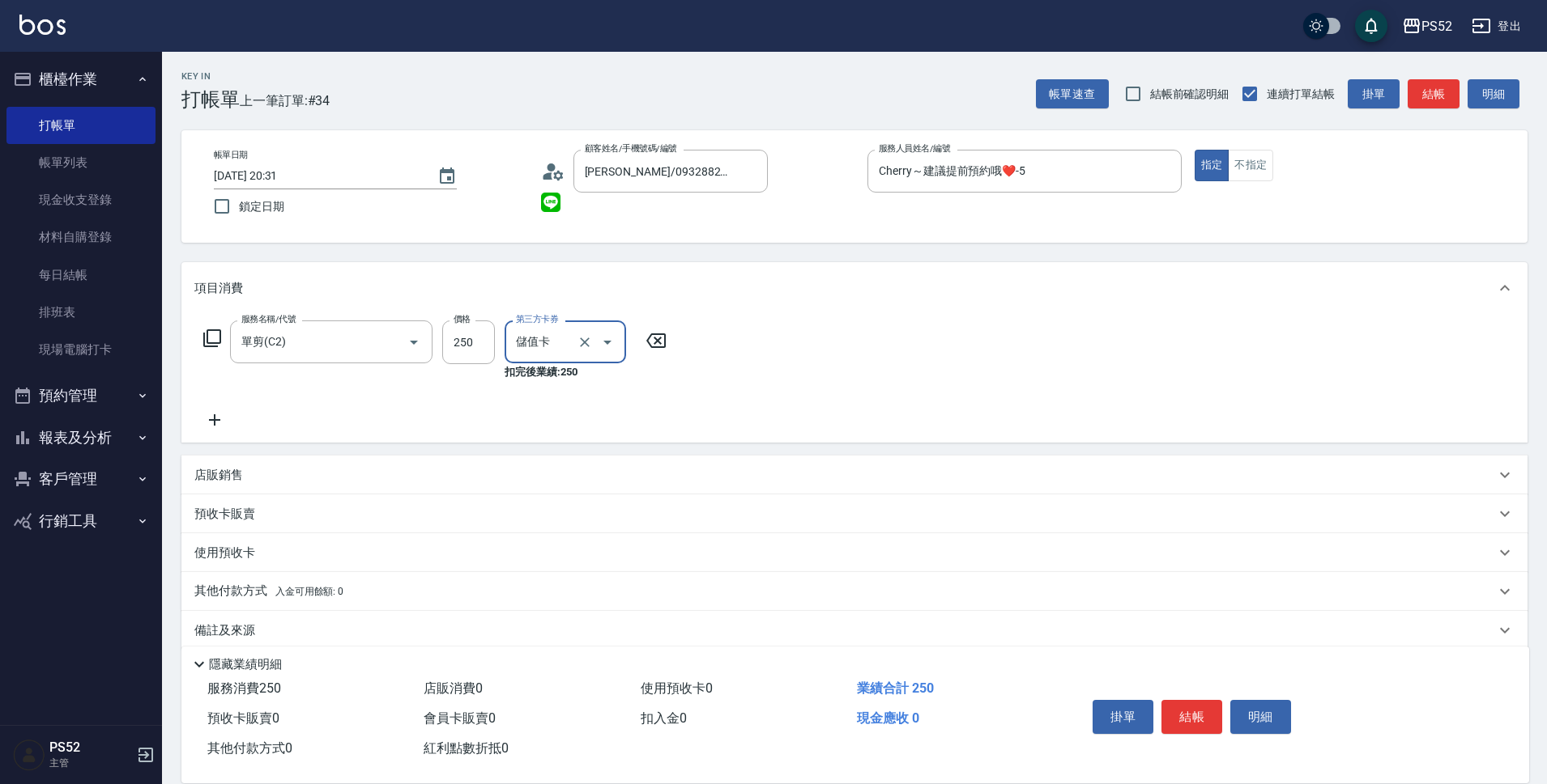
type input "儲值卡"
click at [1215, 717] on button "結帳" at bounding box center [1192, 717] width 61 height 34
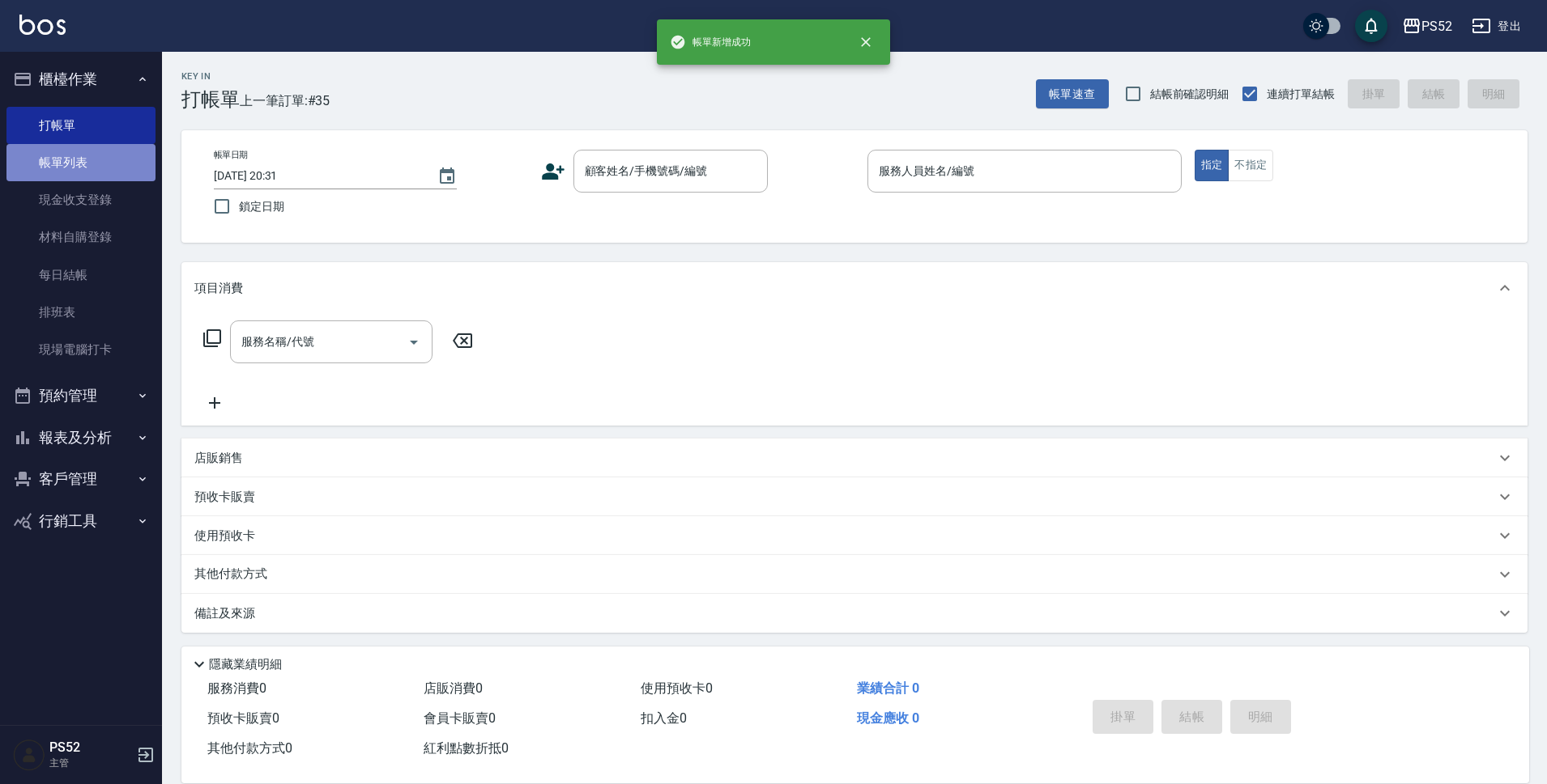
click at [74, 172] on link "帳單列表" at bounding box center [81, 162] width 149 height 38
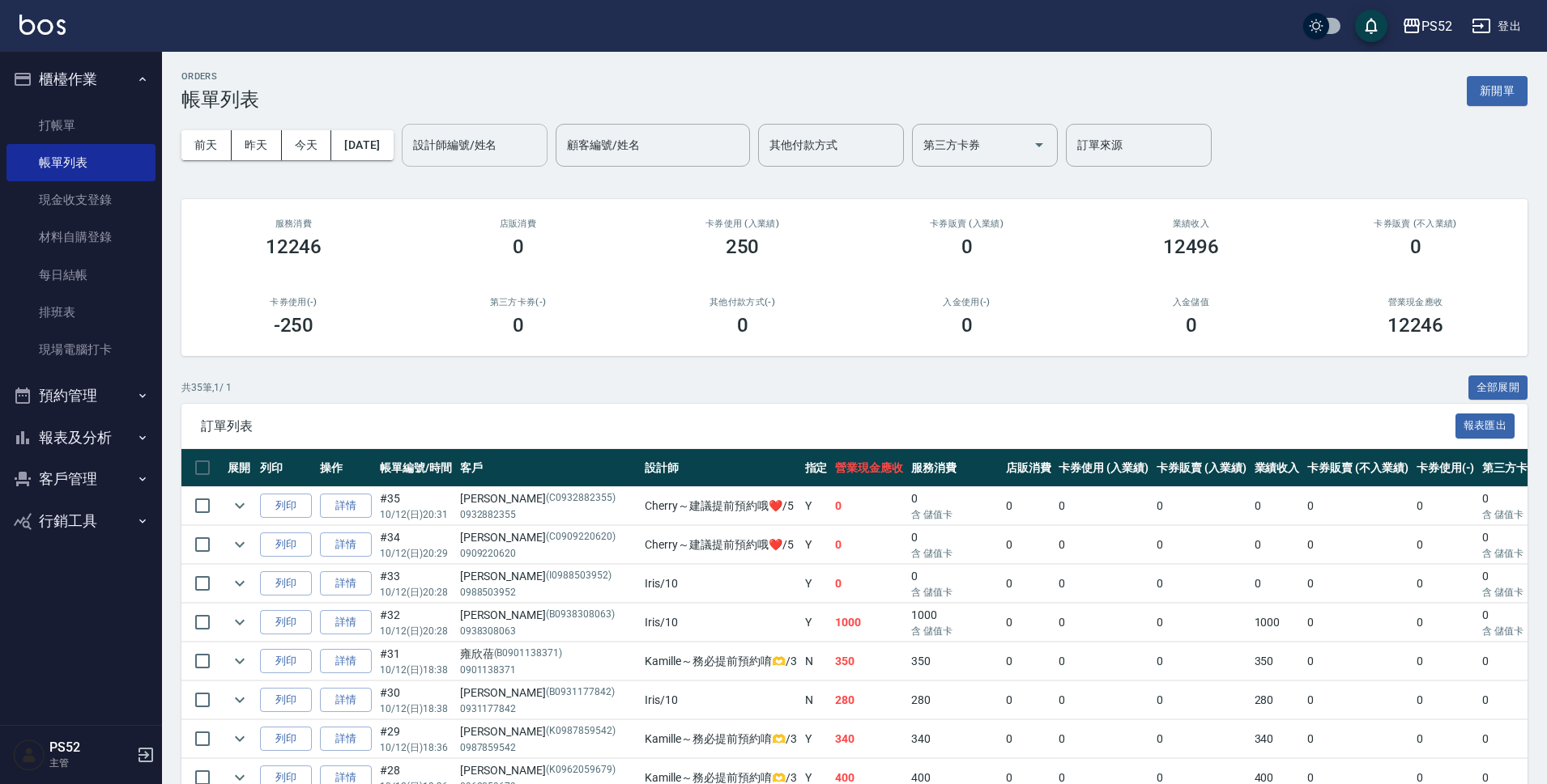
click at [479, 135] on input "設計師編號/姓名" at bounding box center [474, 145] width 131 height 28
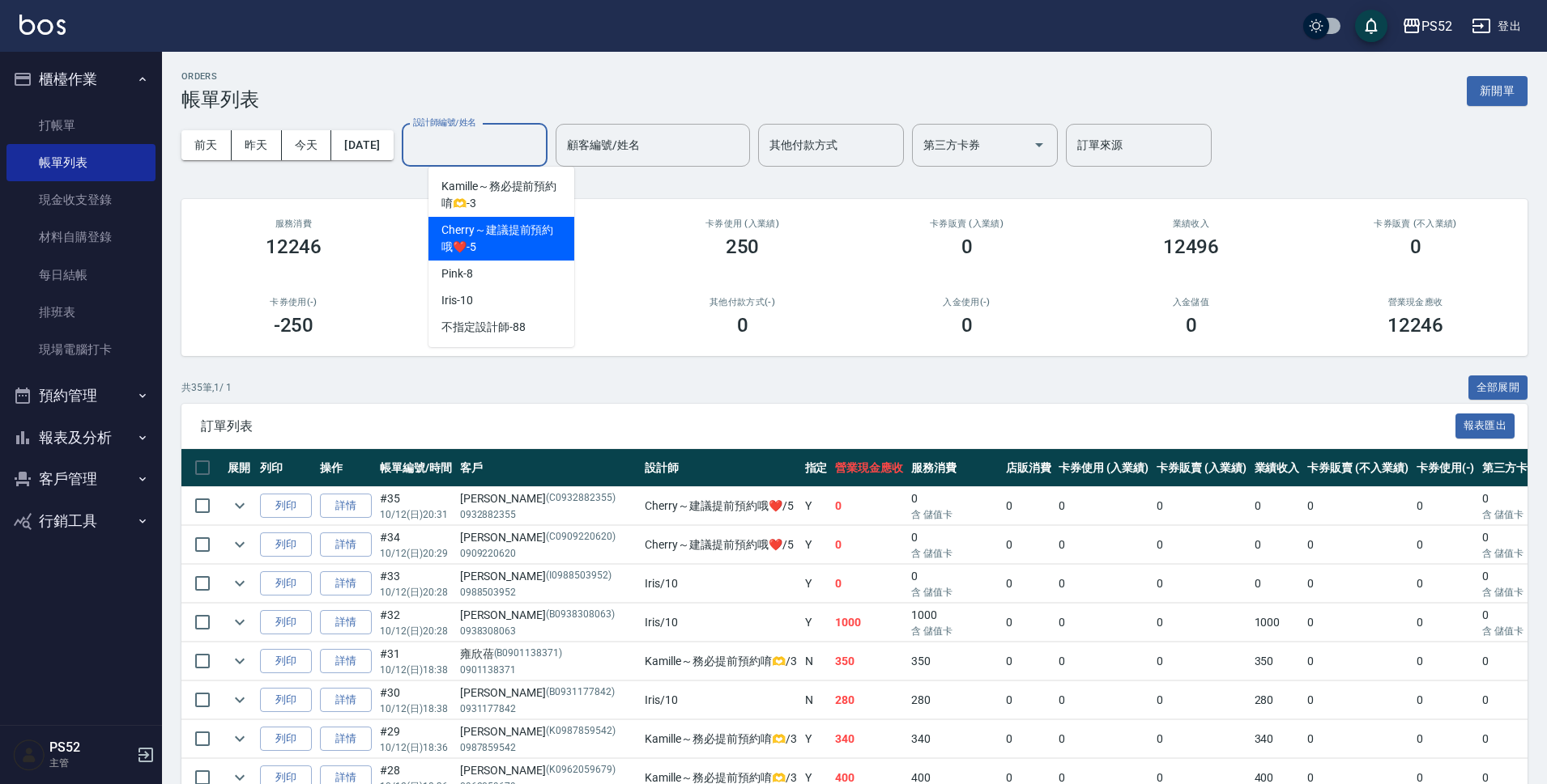
click at [501, 229] on span "Cherry～建議提前預約哦❤️ -5" at bounding box center [501, 238] width 120 height 34
type input "Cherry～建議提前預約哦❤️-5"
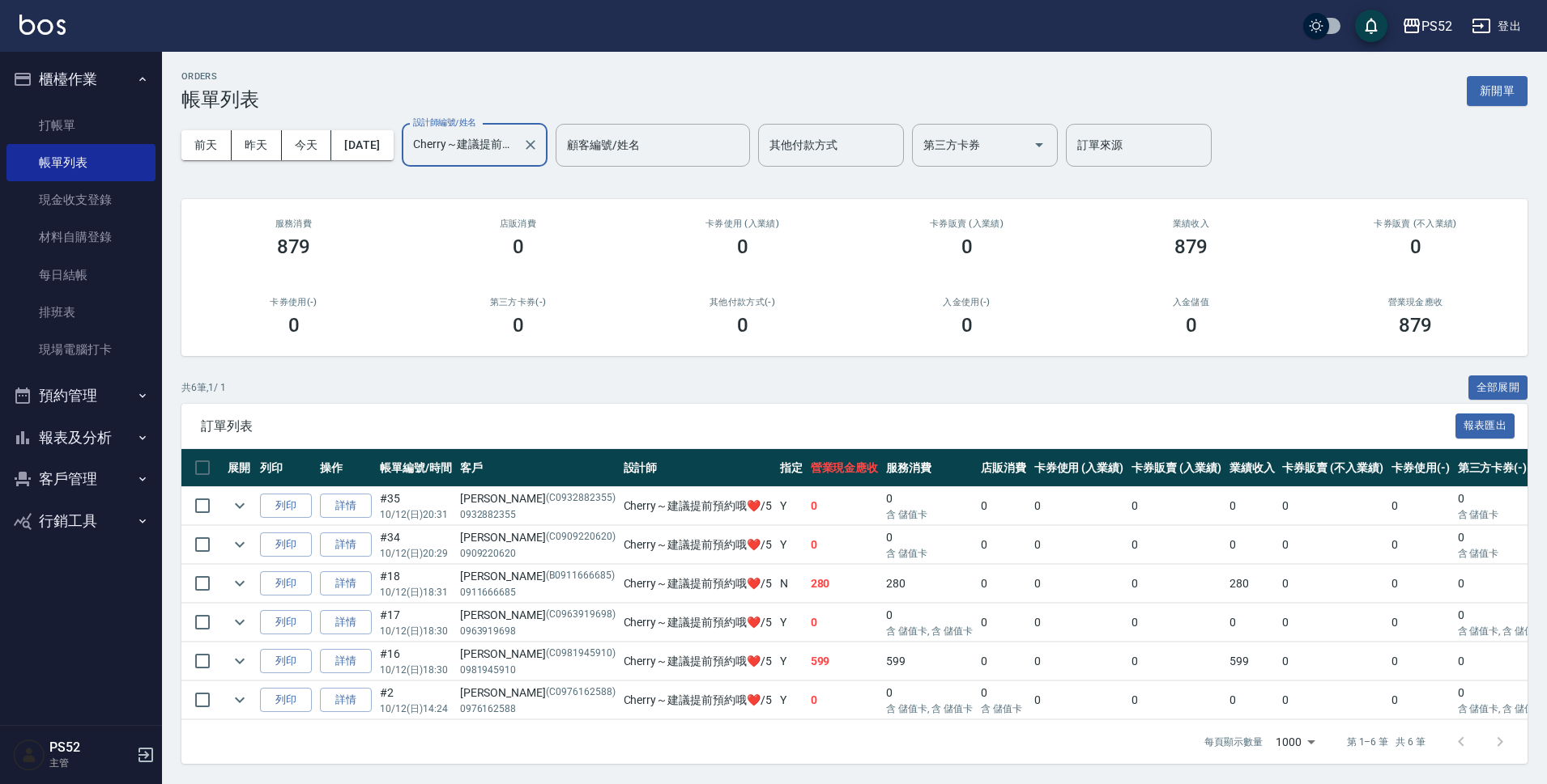
click at [117, 405] on button "預約管理" at bounding box center [81, 395] width 149 height 42
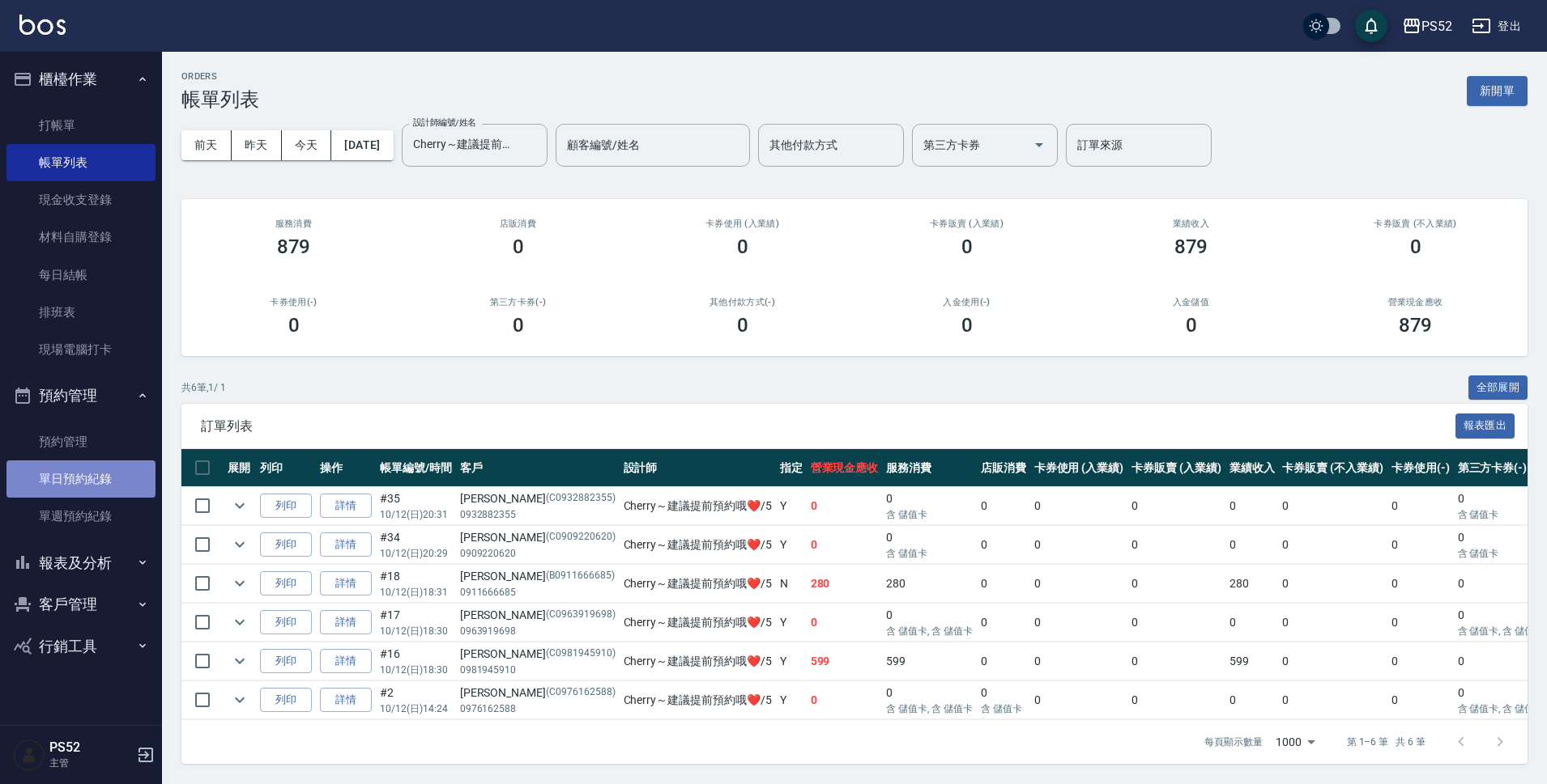
click at [105, 481] on link "單日預約紀錄" at bounding box center [81, 479] width 149 height 38
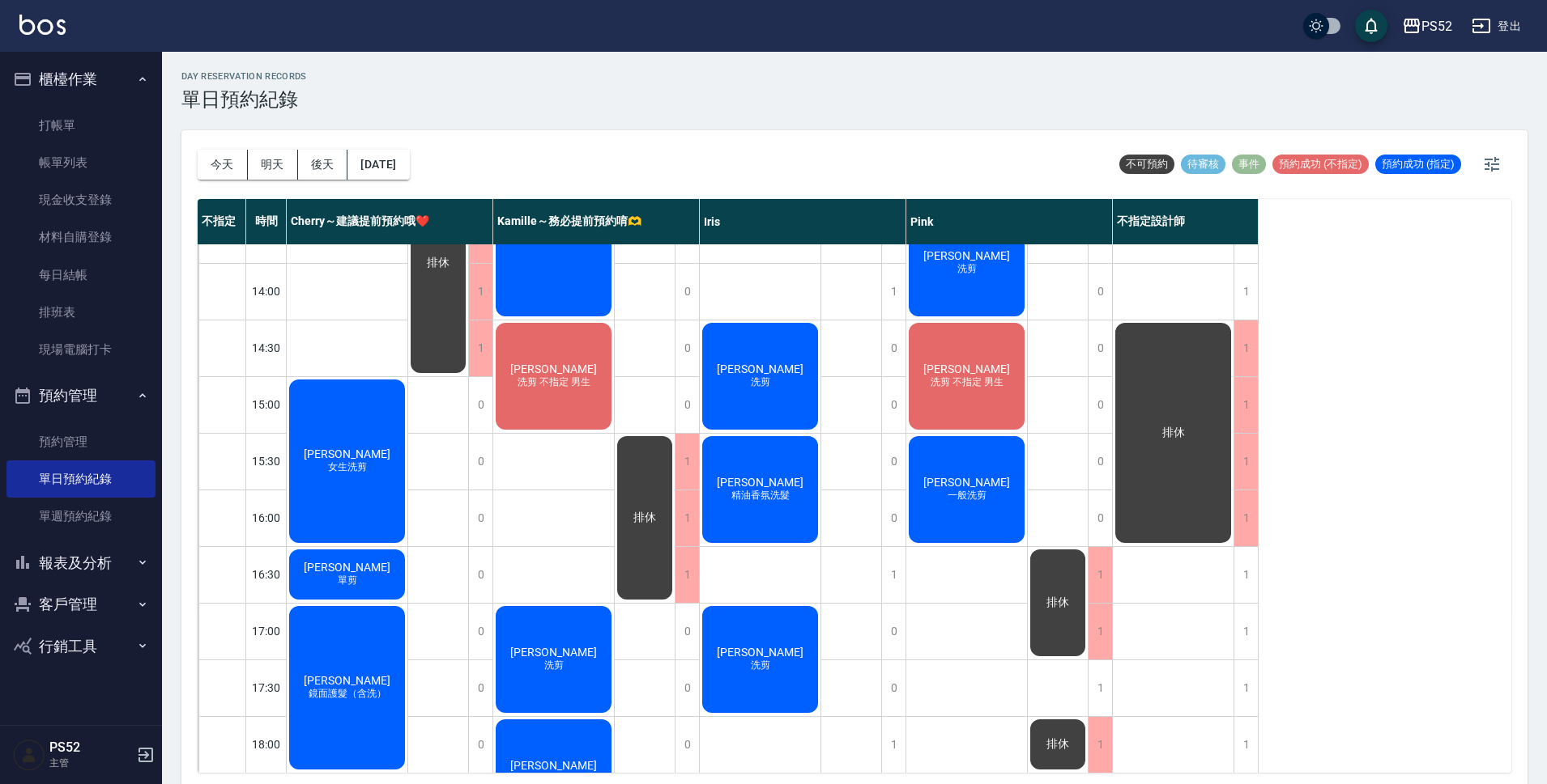
scroll to position [350, 0]
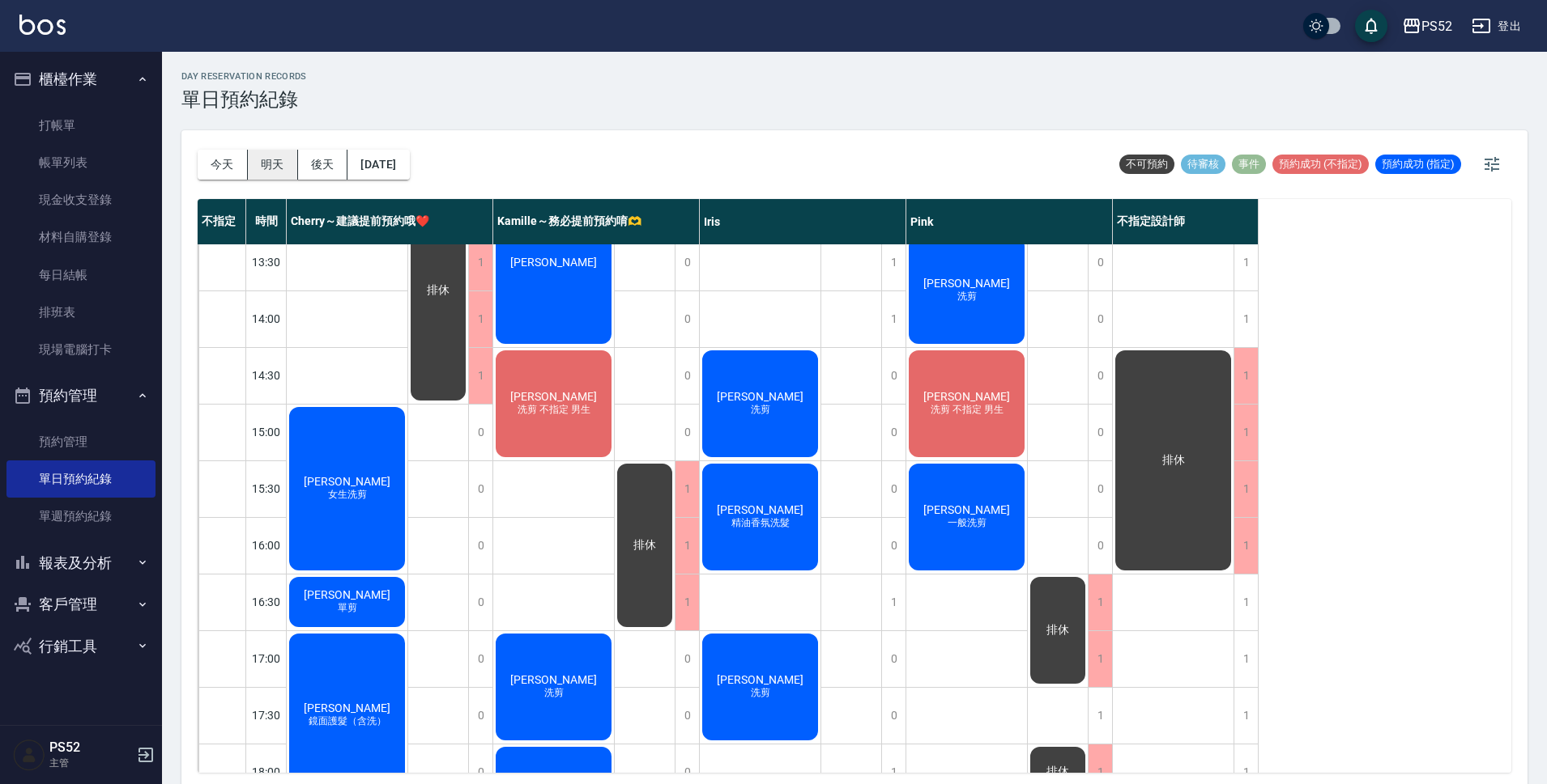
click at [264, 179] on button "明天" at bounding box center [273, 165] width 50 height 30
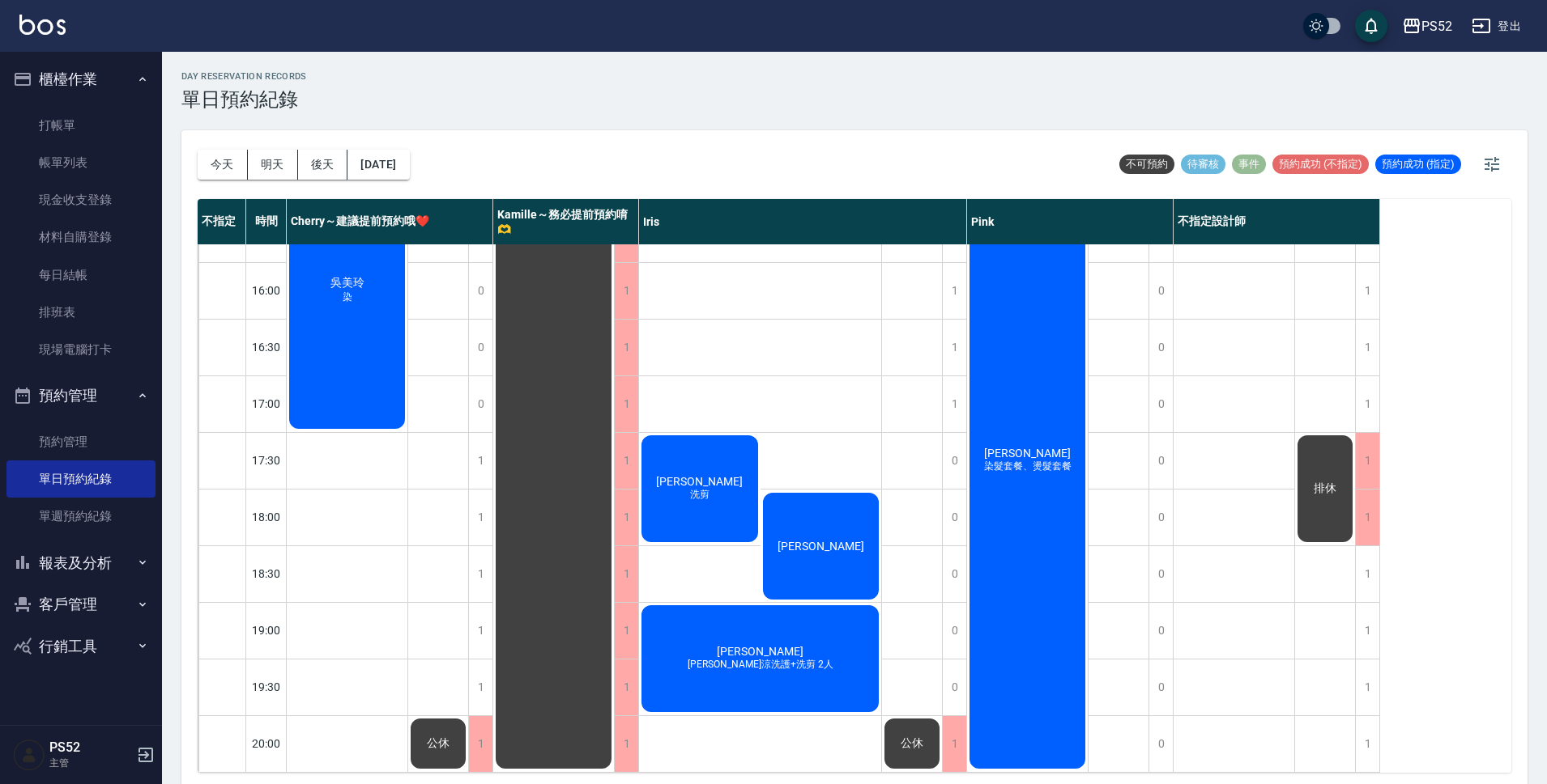
scroll to position [619, 0]
click at [726, 498] on div "[PERSON_NAME] 洗剪" at bounding box center [699, 489] width 121 height 112
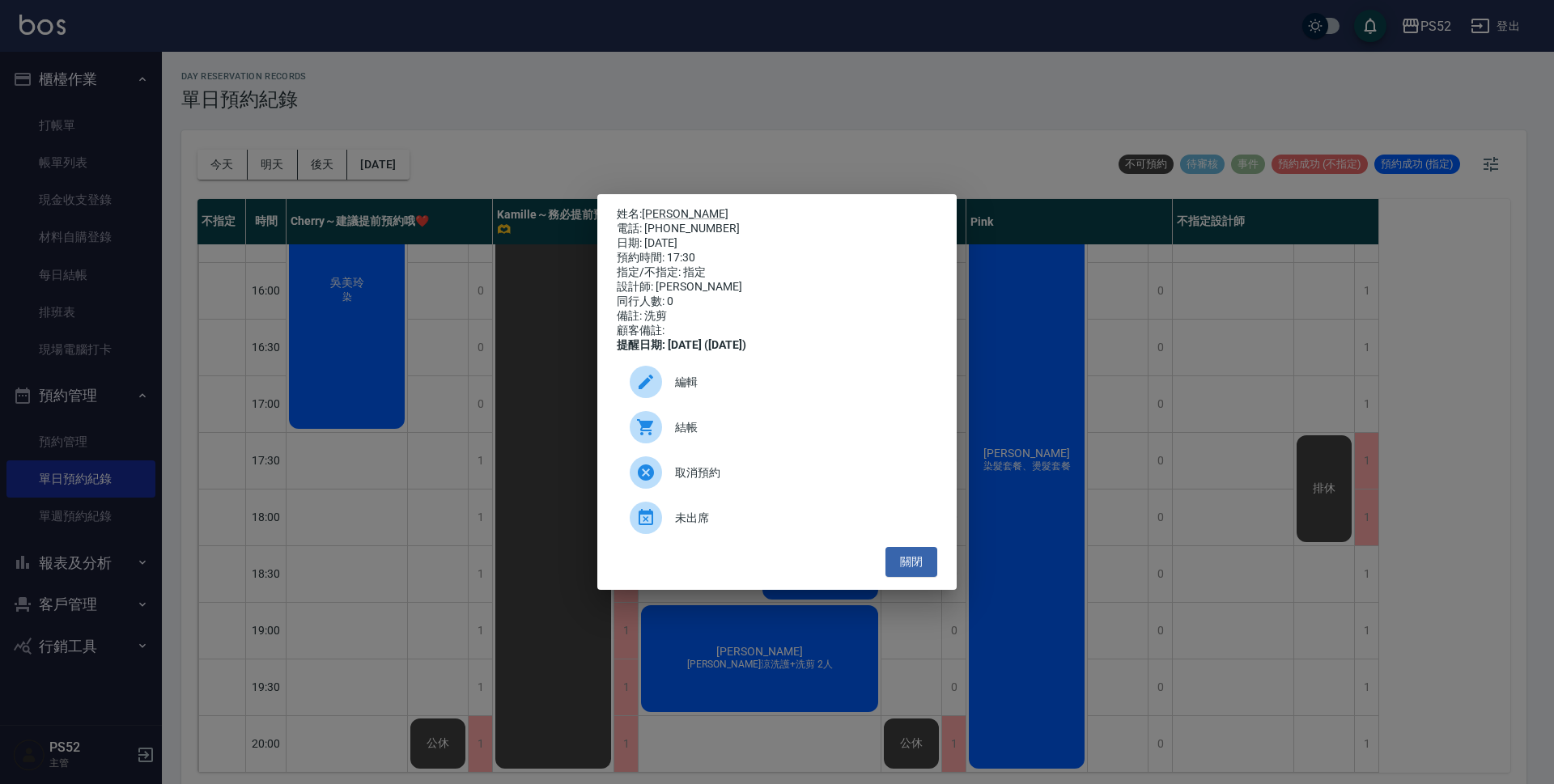
click at [709, 402] on div "編輯" at bounding box center [777, 382] width 320 height 45
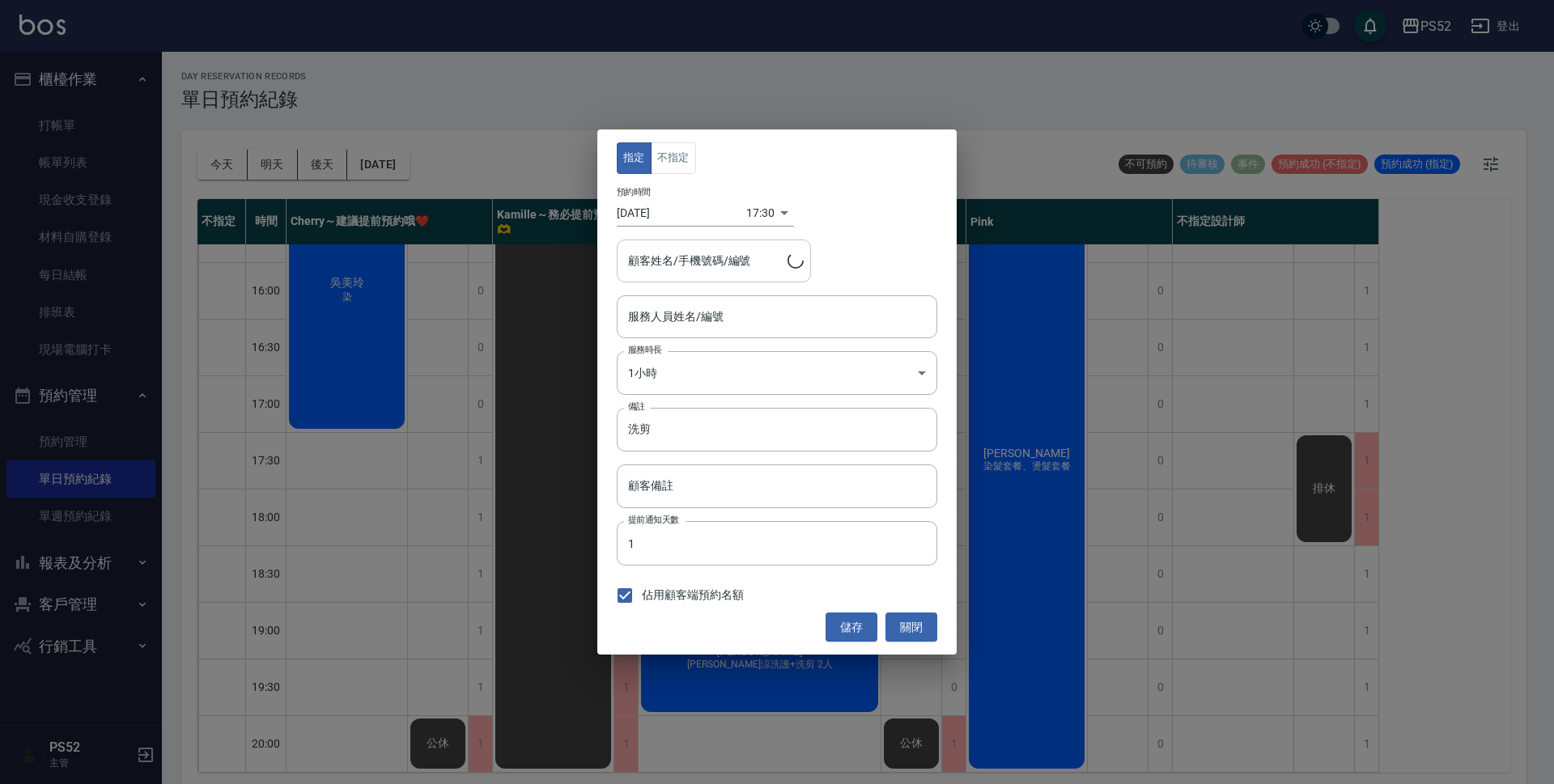
type input "Iris-10"
type input "[PERSON_NAME]/0933448415/B0933448415"
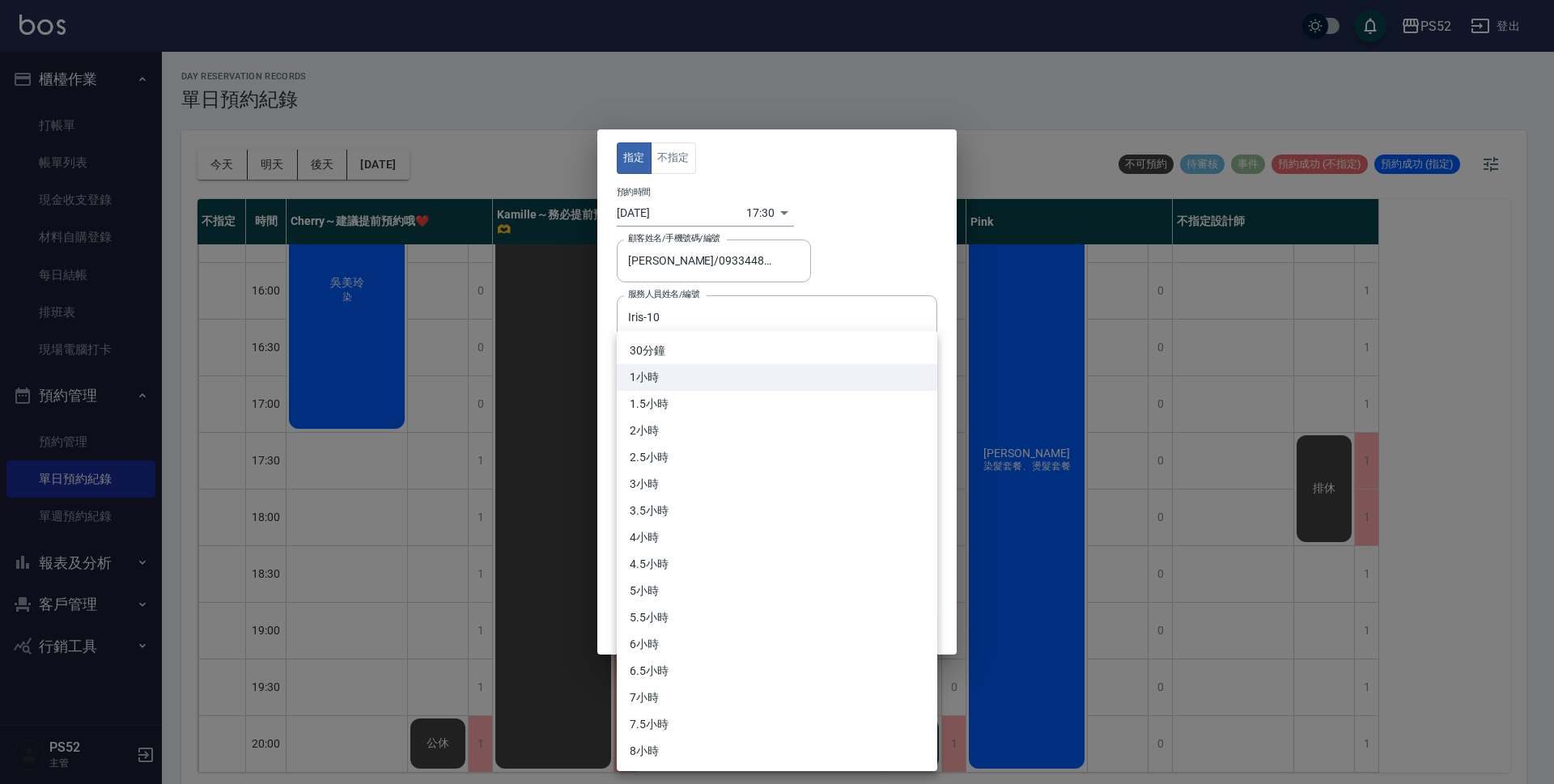
click at [711, 367] on body "PS52 登出 櫃檯作業 打帳單 帳單列表 現金收支登錄 材料自購登錄 每日結帳 排班表 現場電腦打卡 預約管理 預約管理 單日預約紀錄 單週預約紀錄 報表及…" at bounding box center [777, 395] width 1554 height 789
click at [689, 349] on li "30分鐘" at bounding box center [777, 351] width 320 height 27
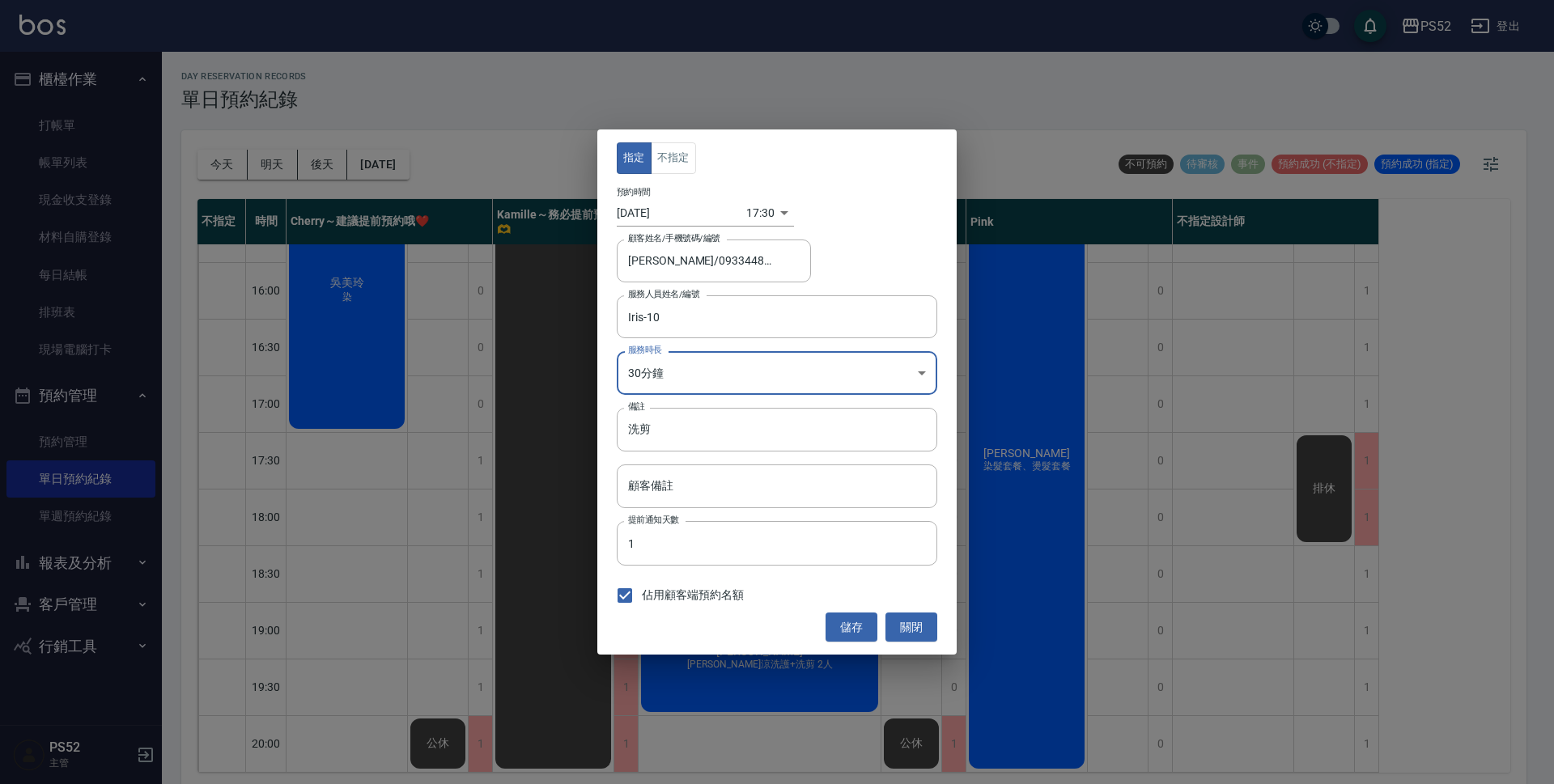
type input "1"
click at [861, 633] on button "儲存" at bounding box center [852, 628] width 52 height 30
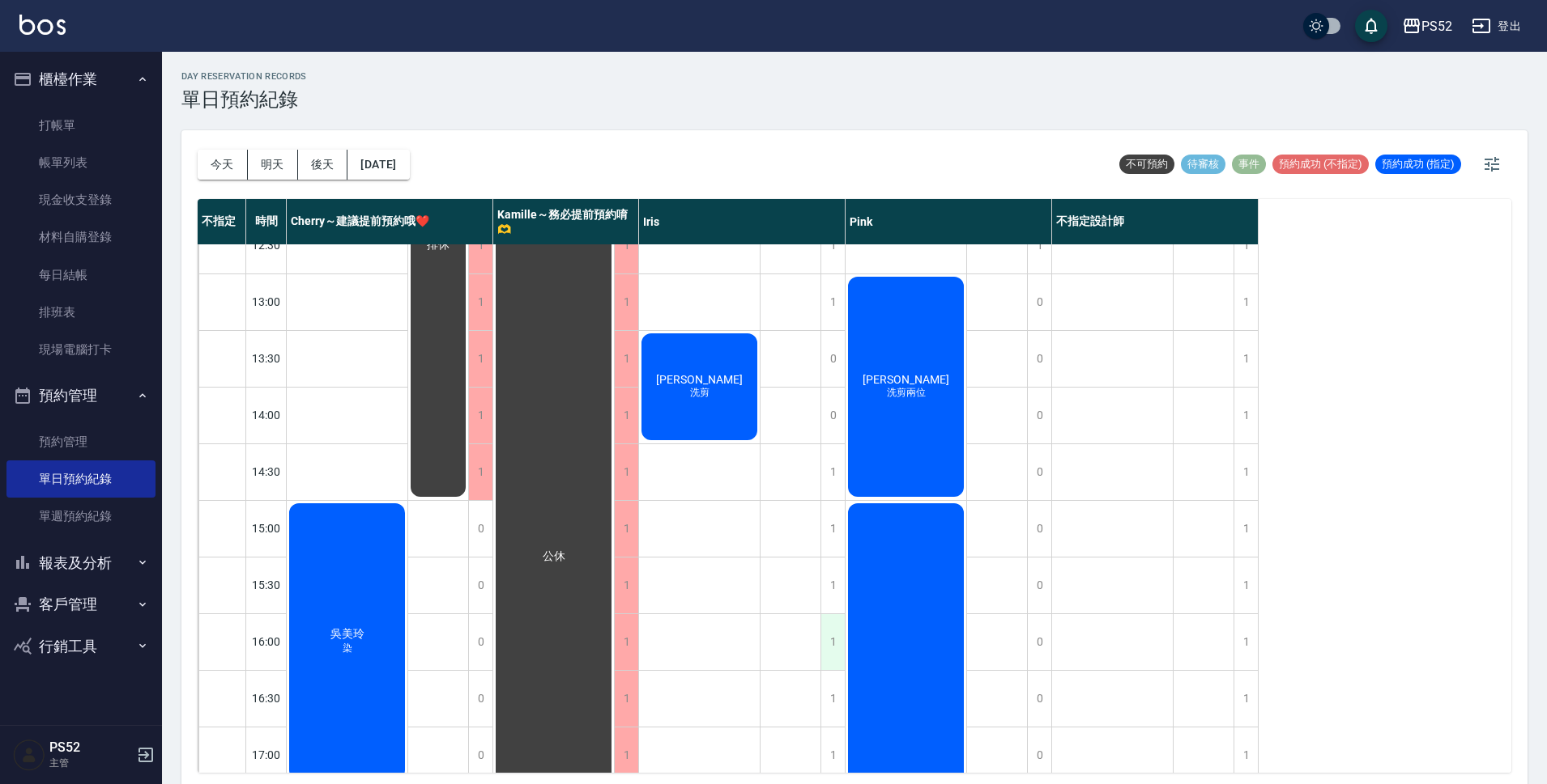
scroll to position [215, 0]
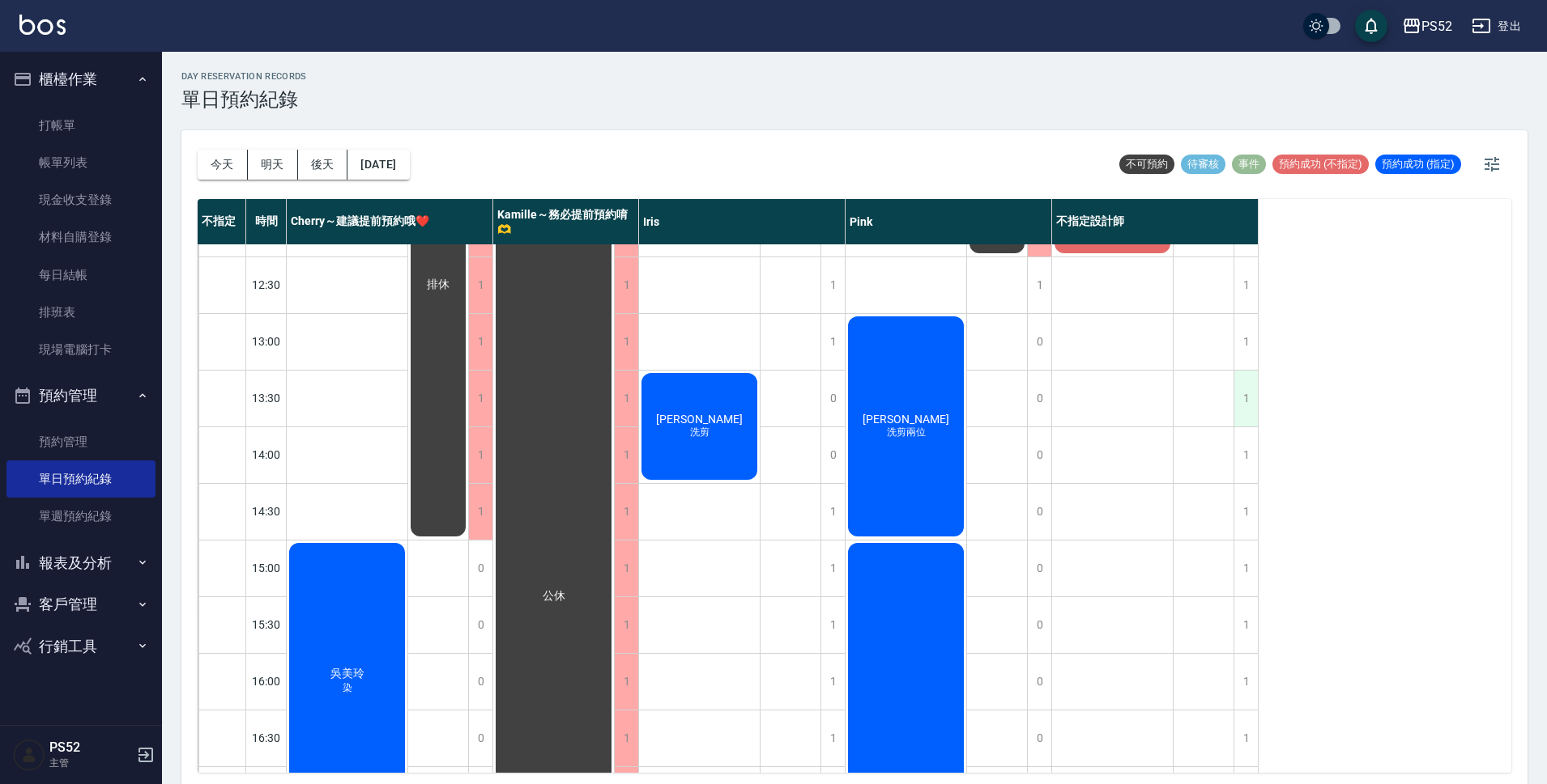
click at [1240, 400] on div "1" at bounding box center [1245, 399] width 24 height 56
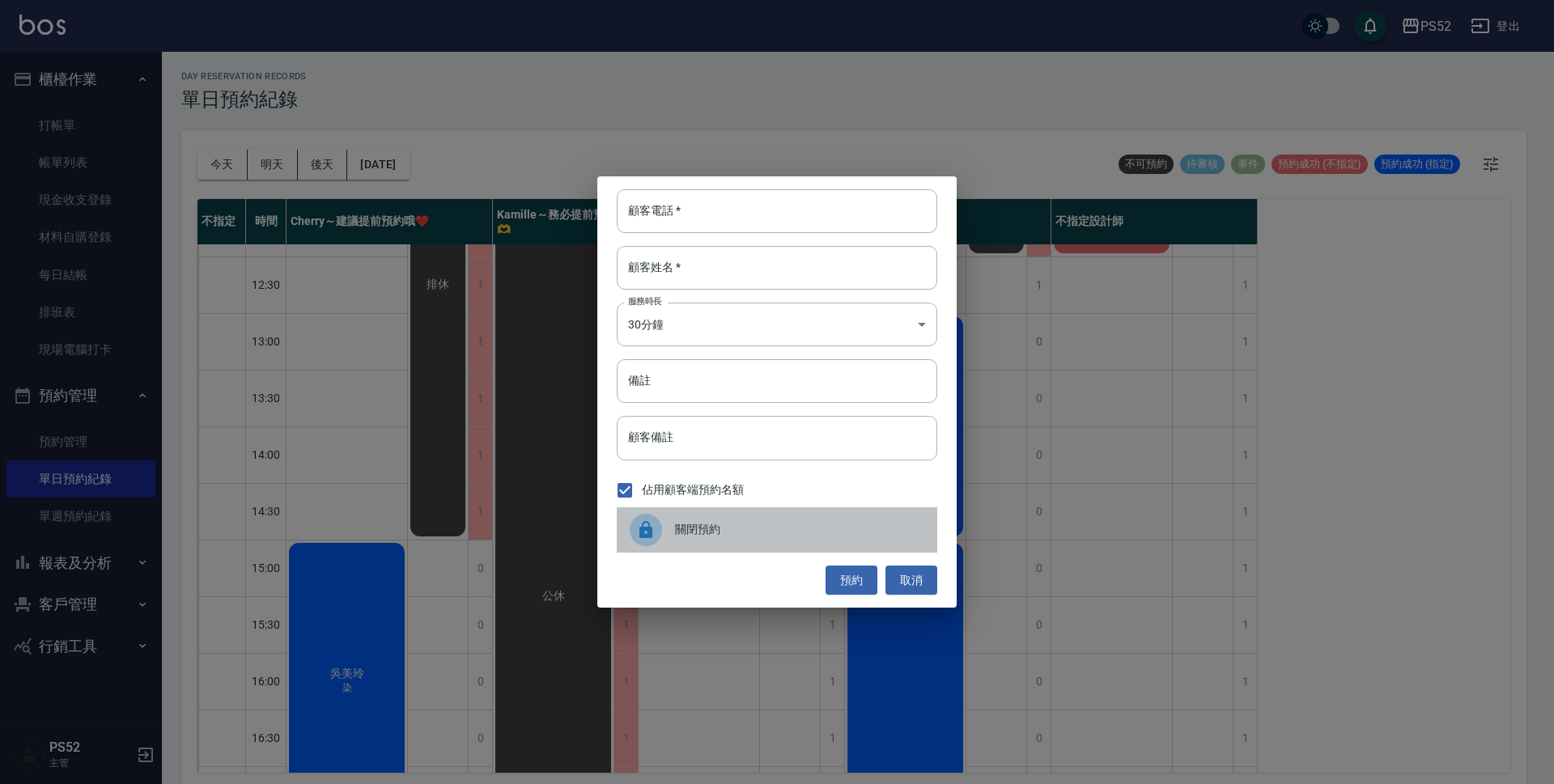
click at [796, 525] on span "關閉預約" at bounding box center [800, 530] width 249 height 17
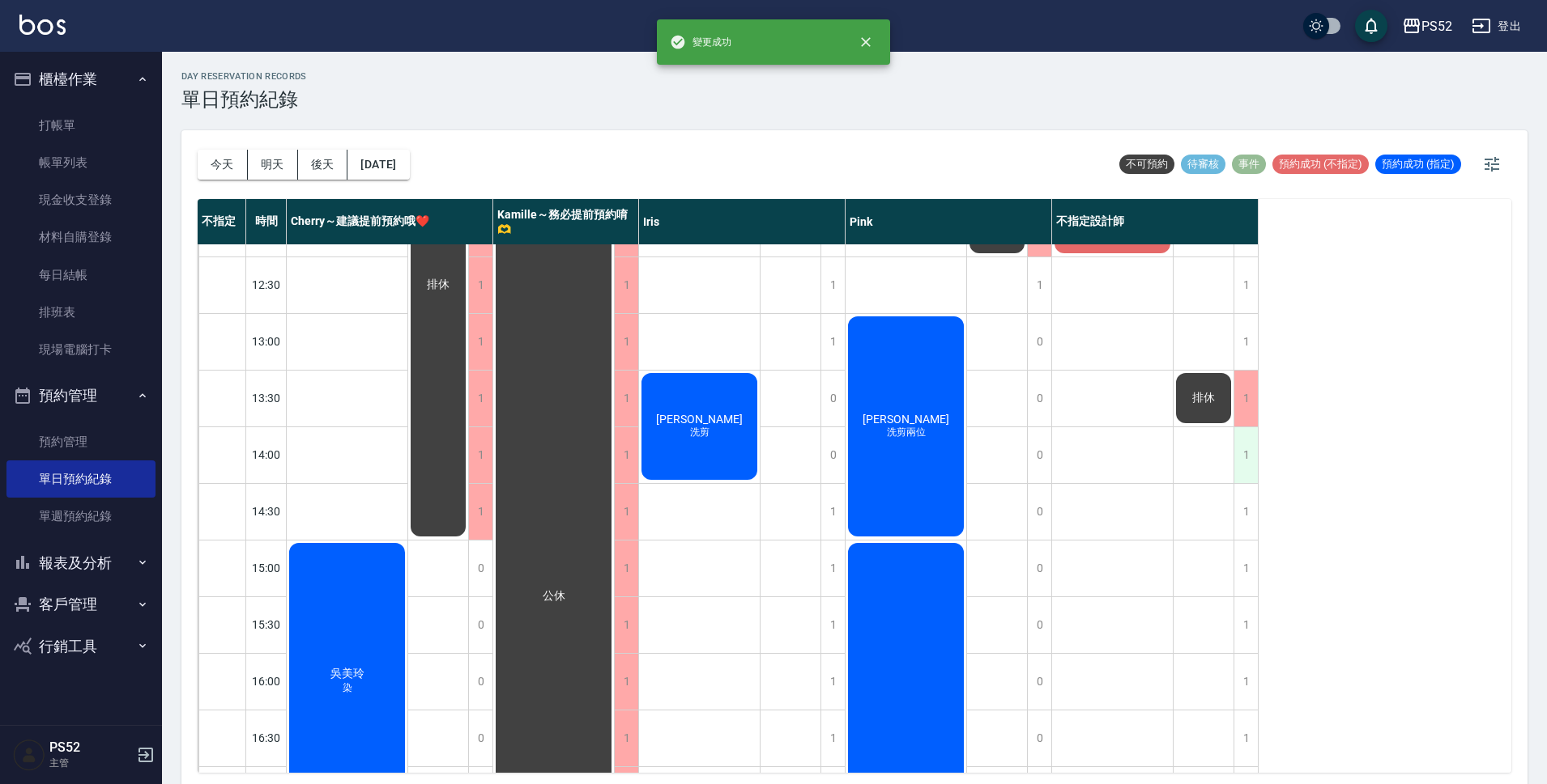
click at [1243, 464] on div "1" at bounding box center [1245, 455] width 24 height 56
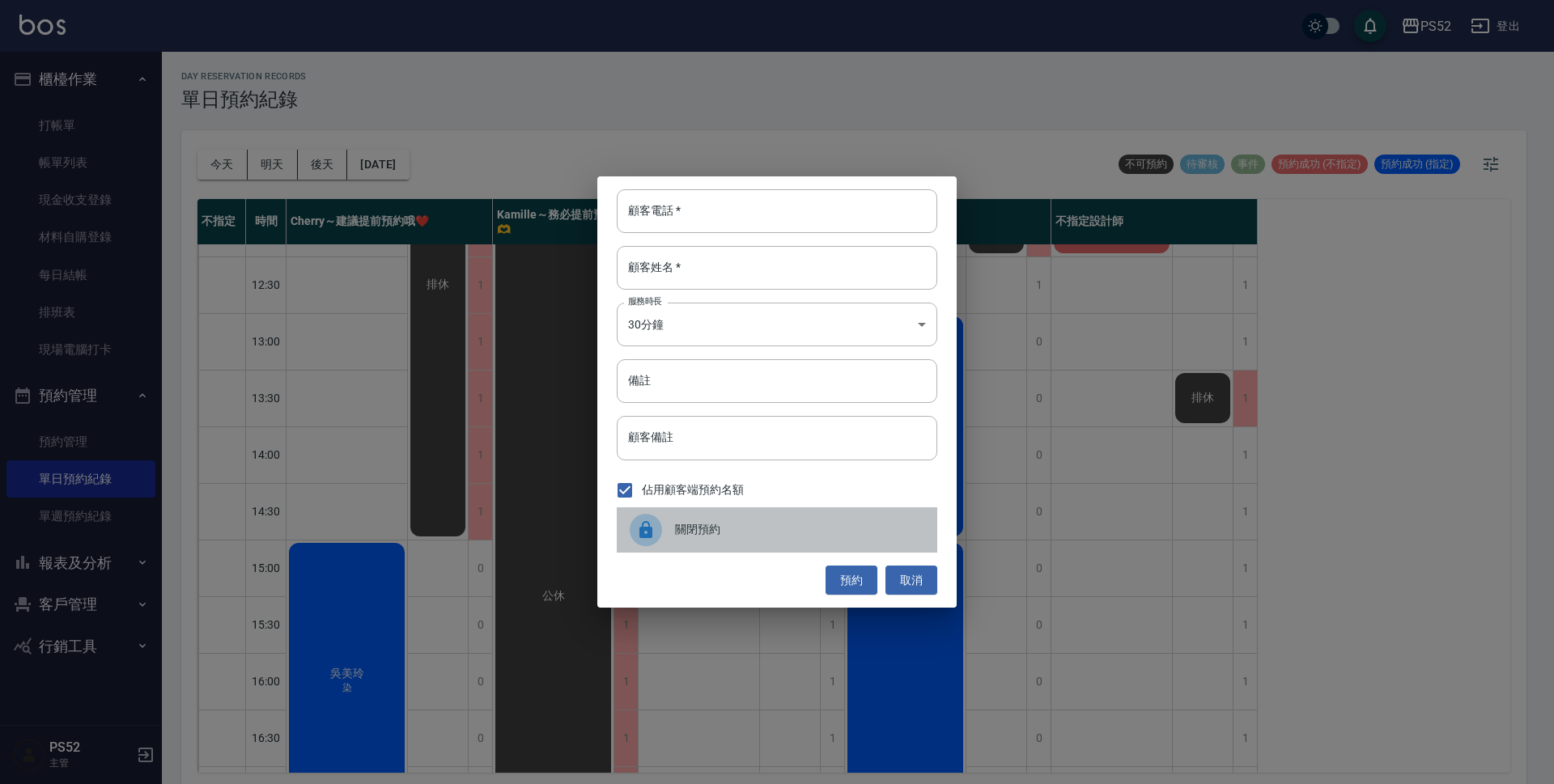
click at [788, 545] on div "關閉預約" at bounding box center [777, 530] width 320 height 45
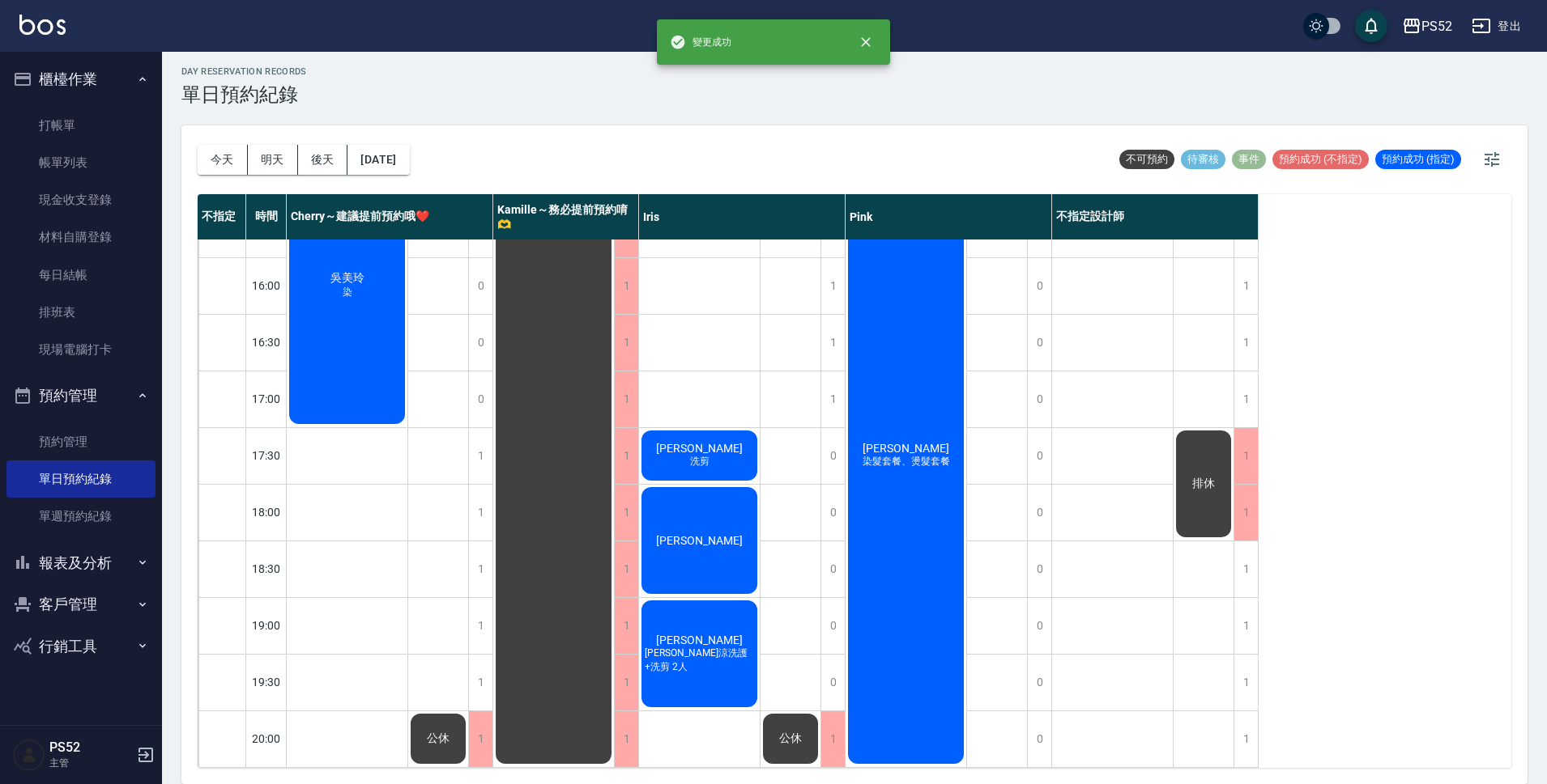
scroll to position [619, 0]
click at [1245, 563] on div "1" at bounding box center [1245, 569] width 24 height 56
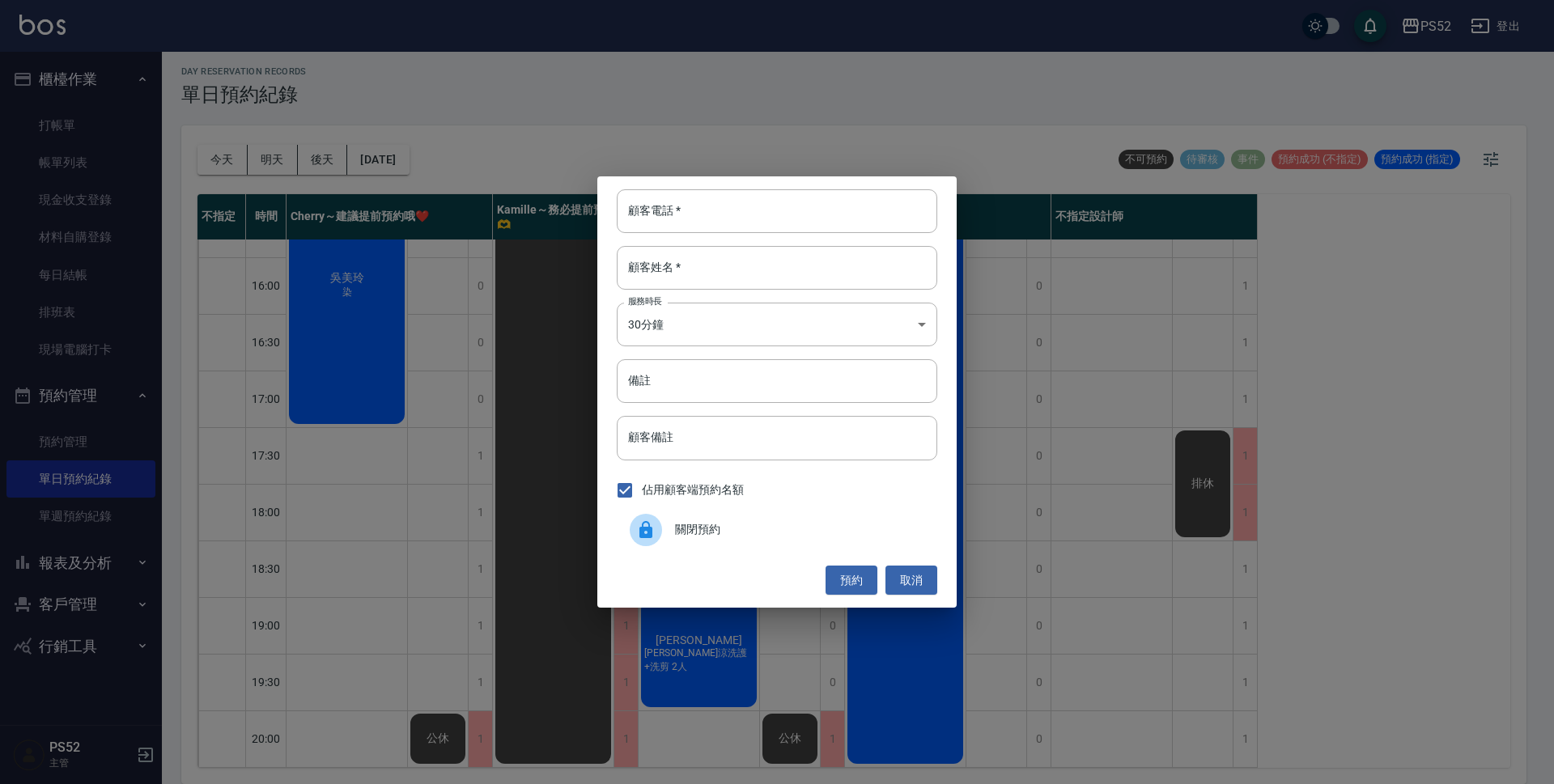
click at [811, 535] on span "關閉預約" at bounding box center [800, 530] width 249 height 17
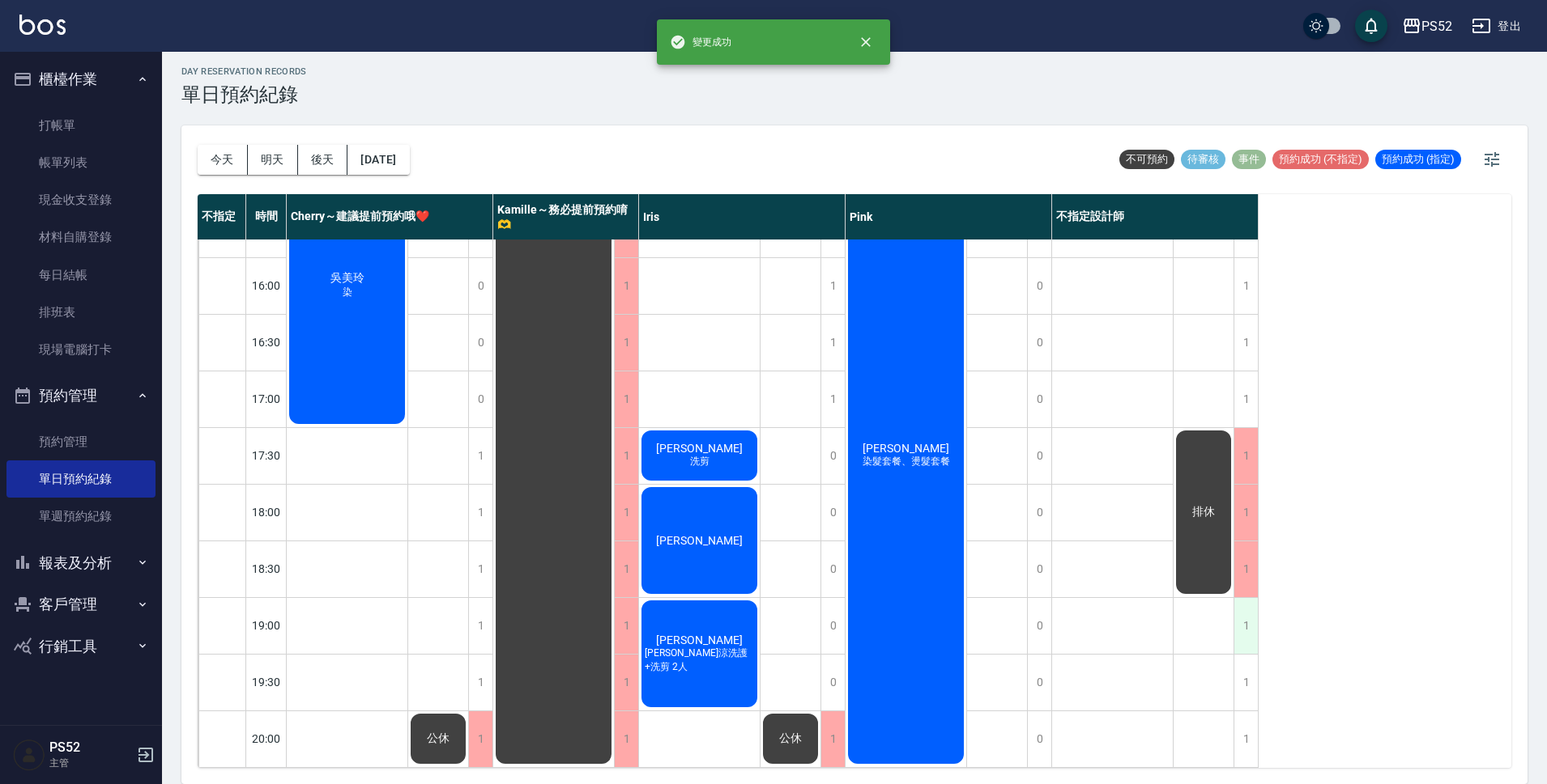
click at [1237, 606] on div "1" at bounding box center [1245, 626] width 24 height 56
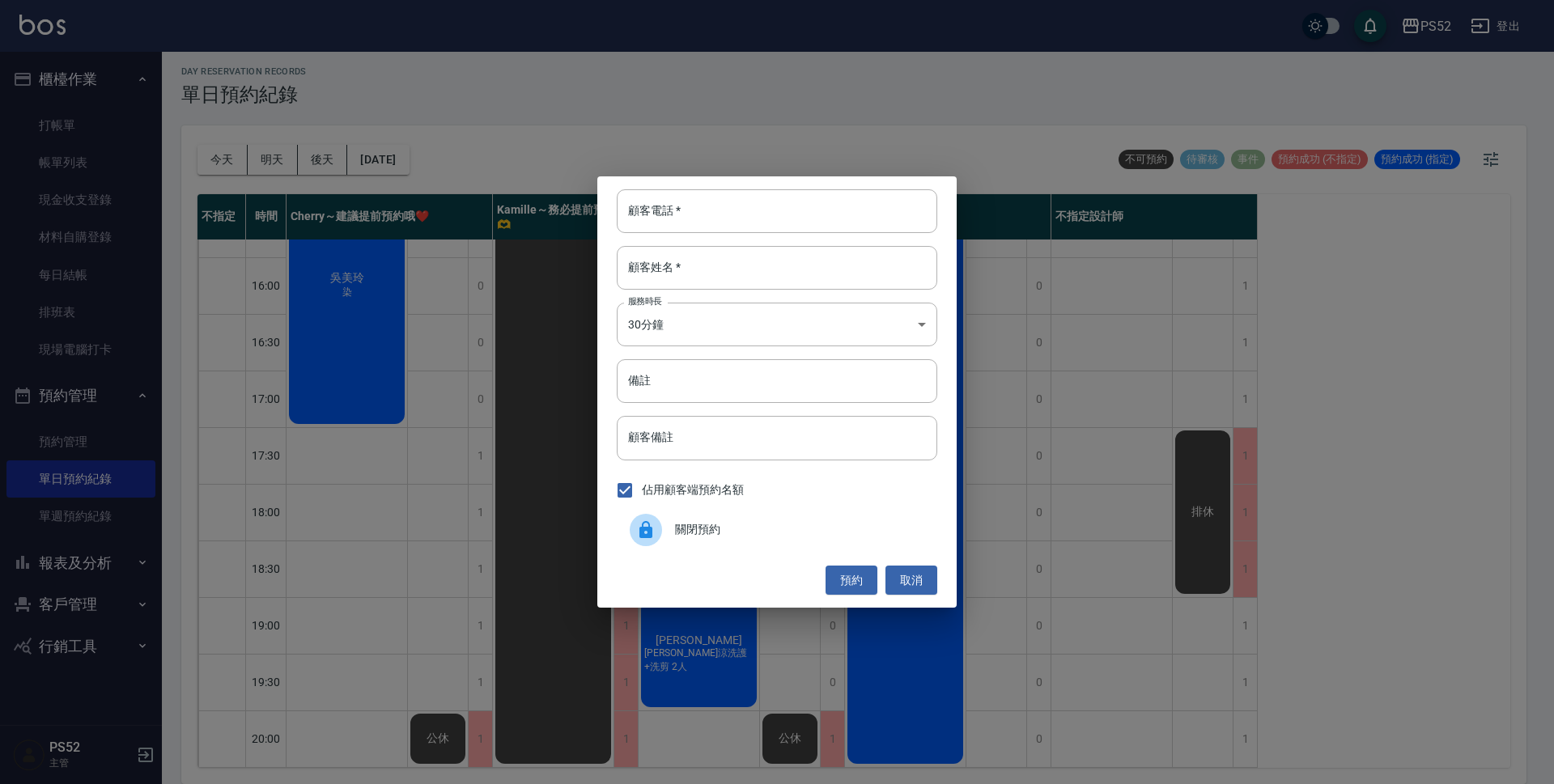
click at [756, 535] on span "關閉預約" at bounding box center [800, 530] width 249 height 17
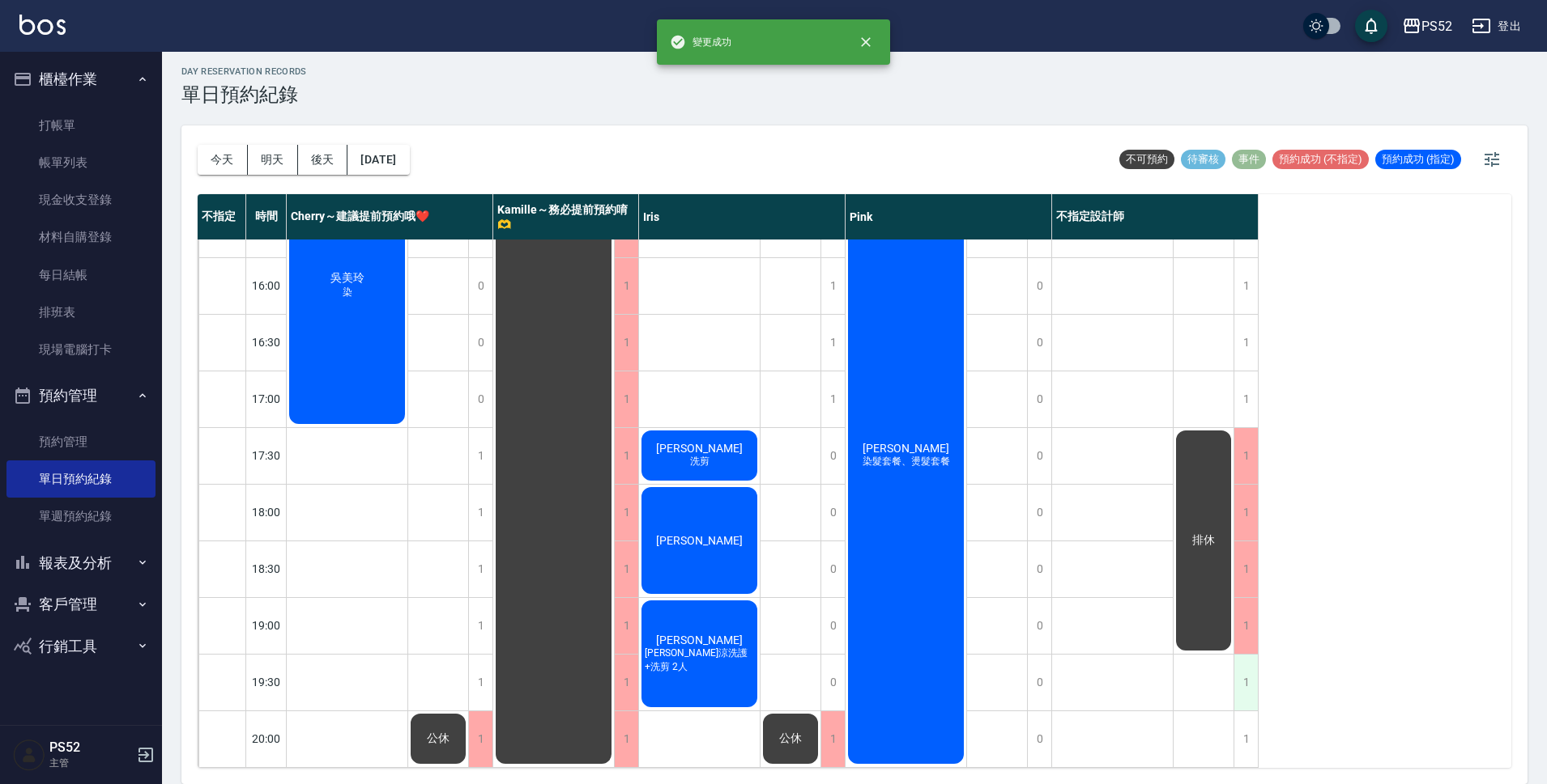
click at [1242, 674] on div "1" at bounding box center [1245, 682] width 24 height 56
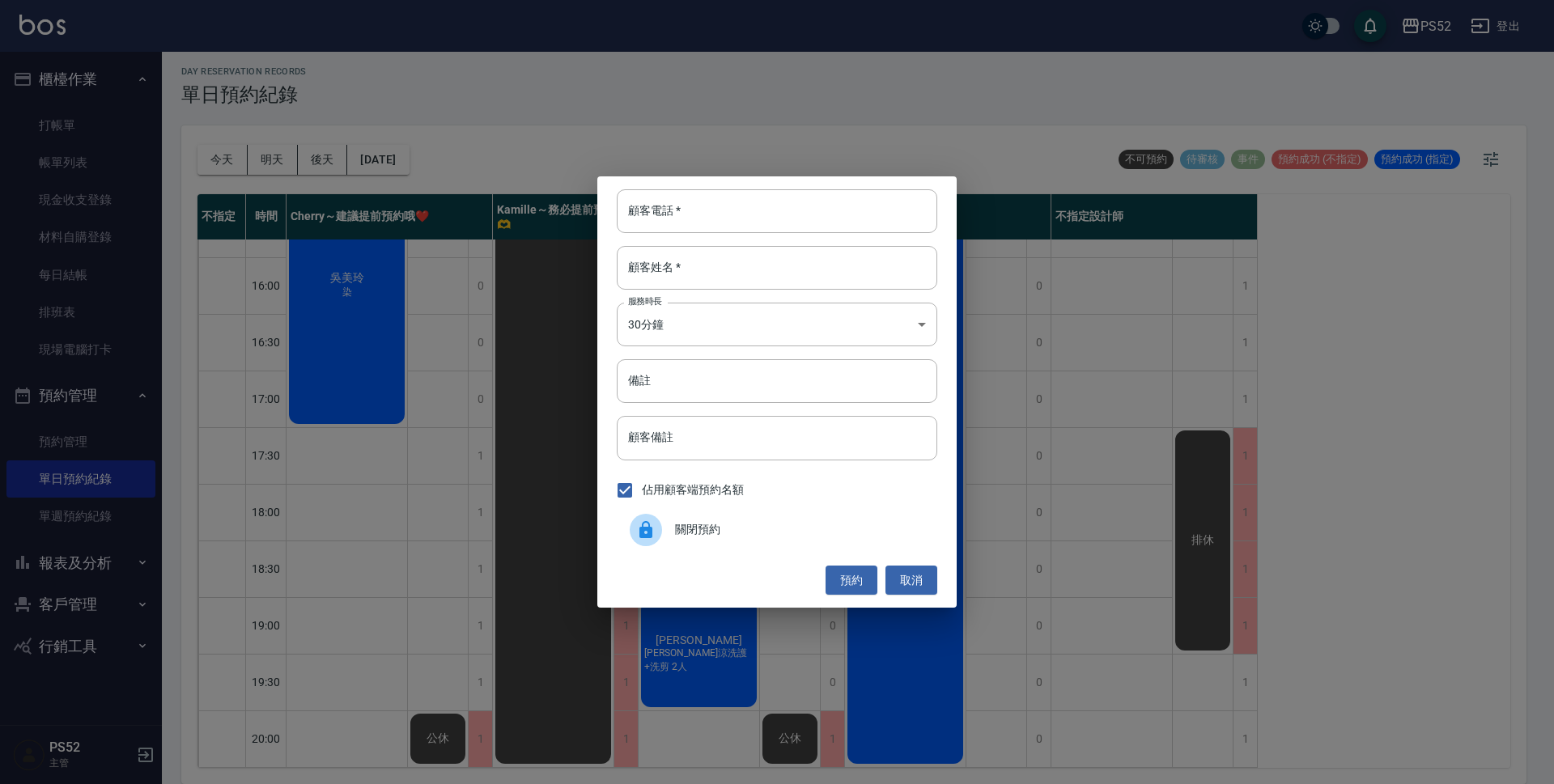
click at [795, 538] on span "關閉預約" at bounding box center [800, 530] width 249 height 17
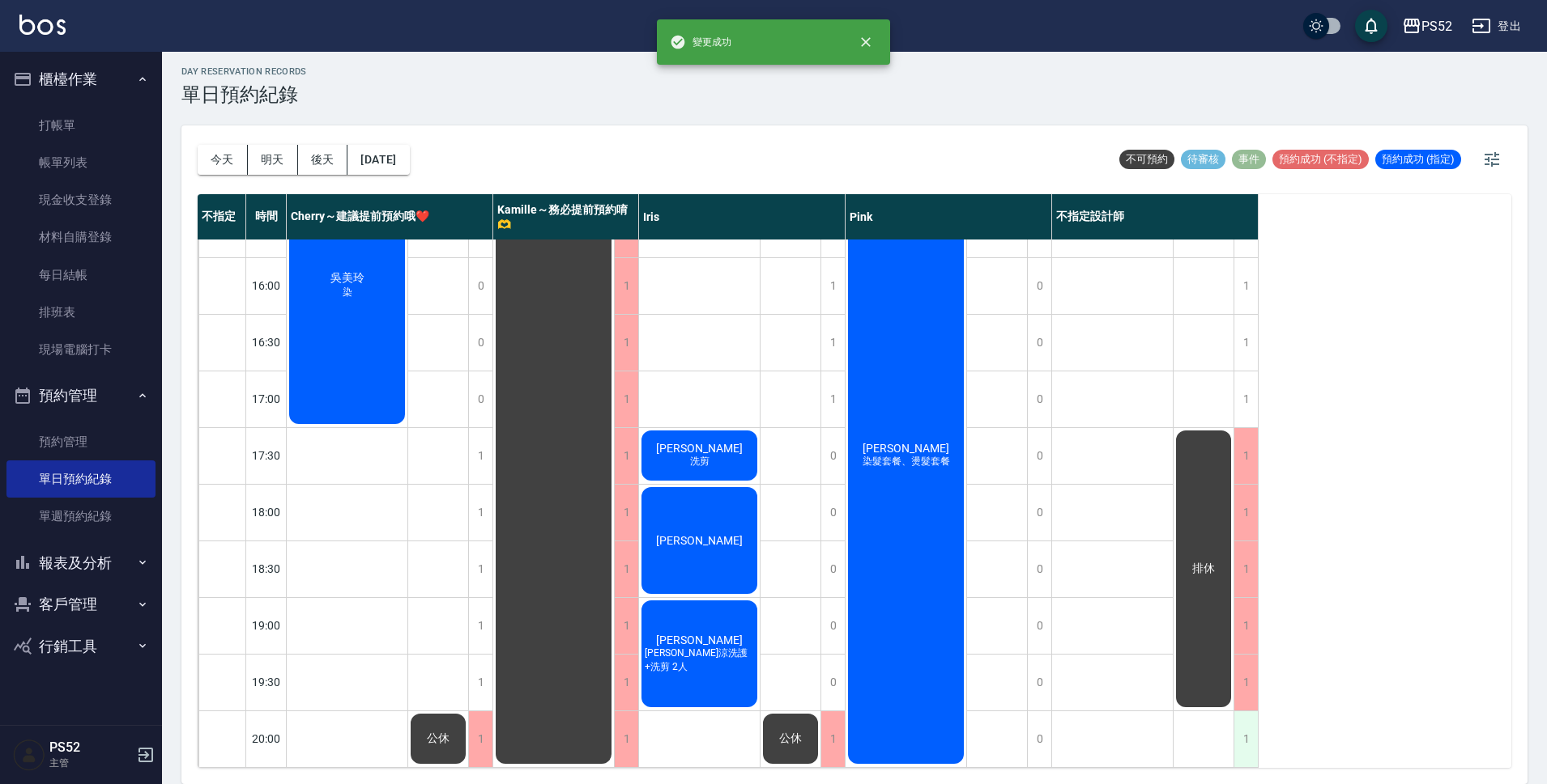
click at [1240, 731] on div "1" at bounding box center [1245, 739] width 24 height 56
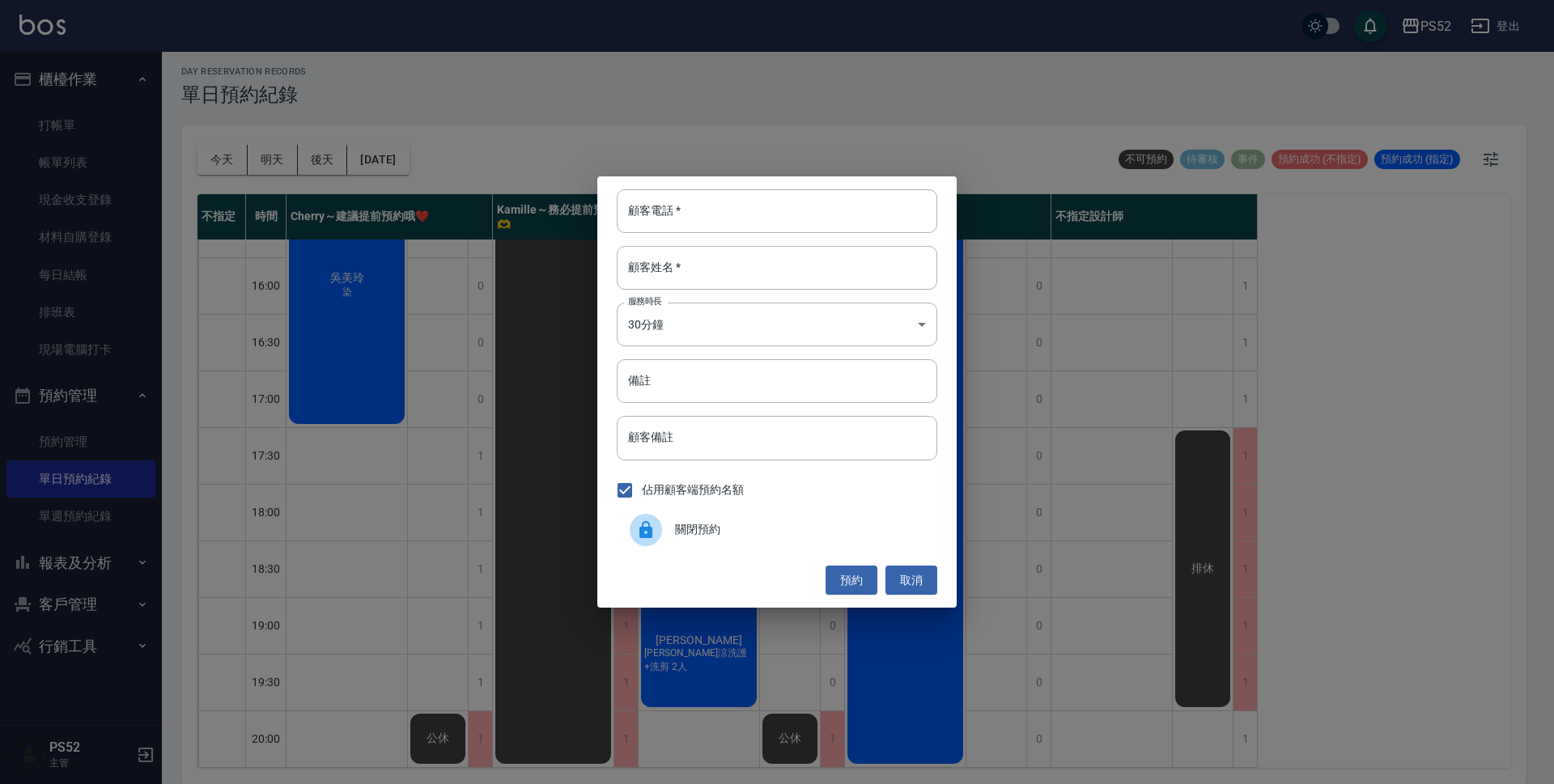
click at [747, 527] on span "關閉預約" at bounding box center [800, 530] width 249 height 17
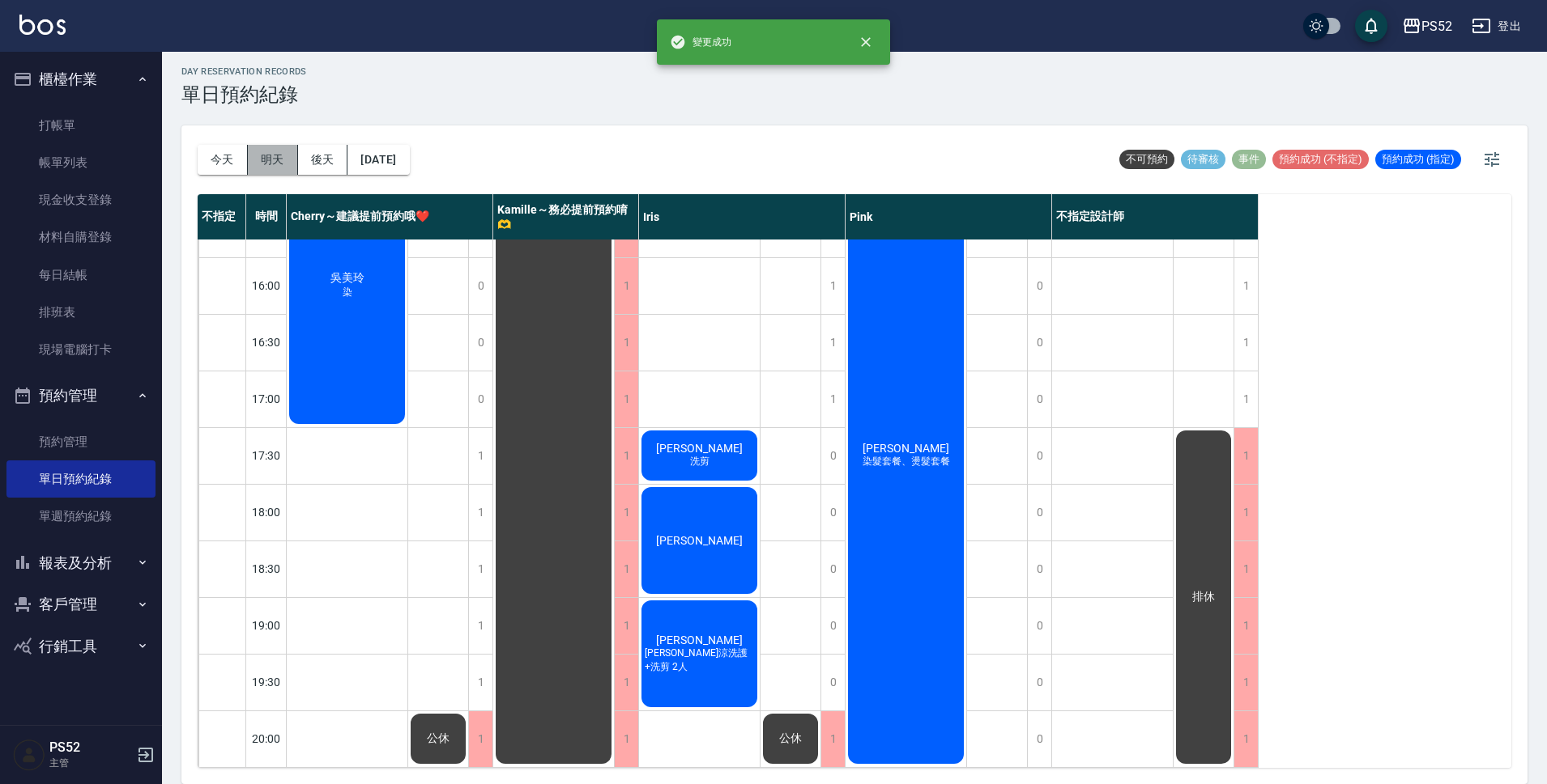
click at [273, 161] on button "明天" at bounding box center [273, 160] width 50 height 30
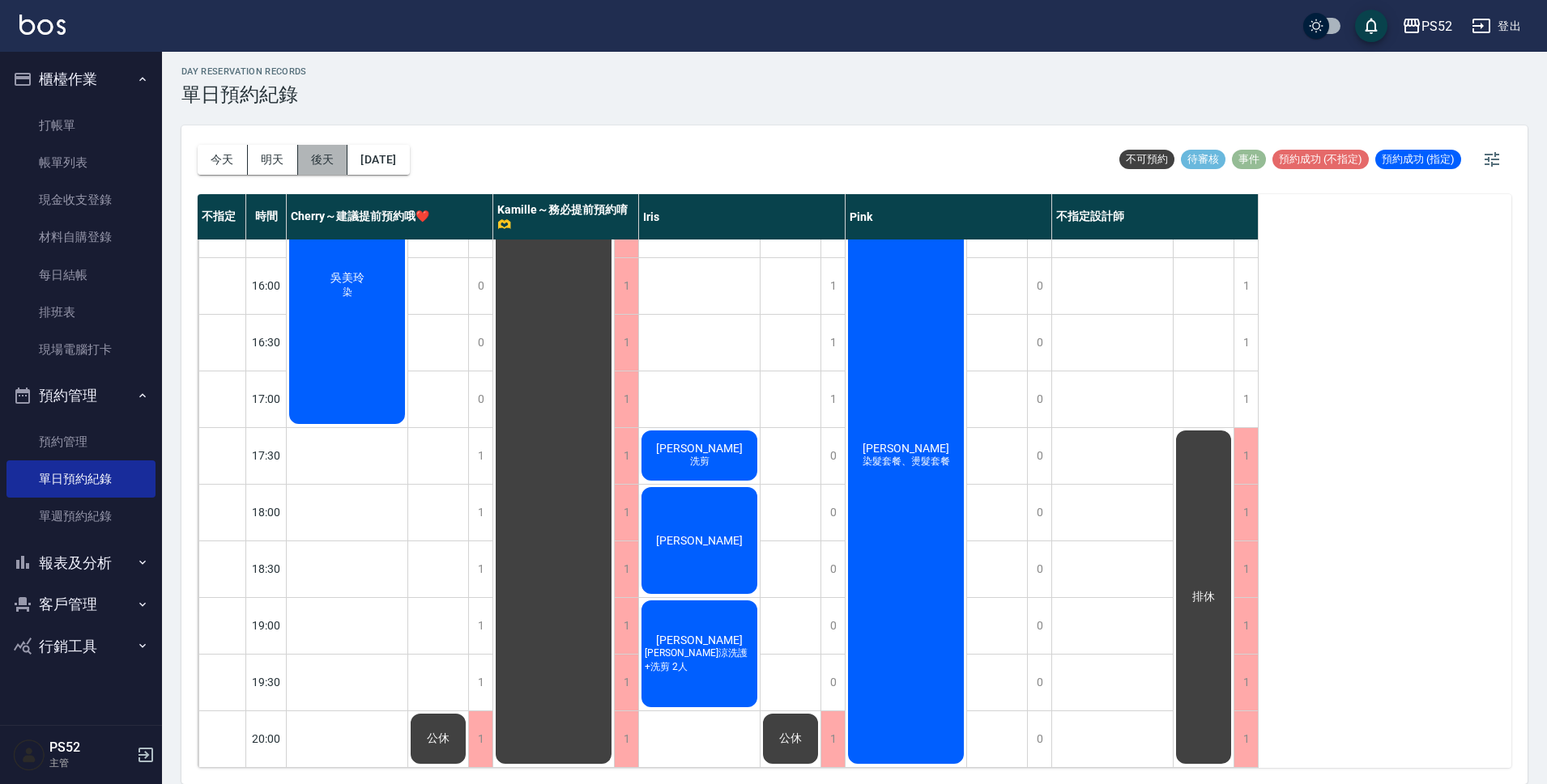
click at [318, 166] on button "後天" at bounding box center [323, 160] width 50 height 30
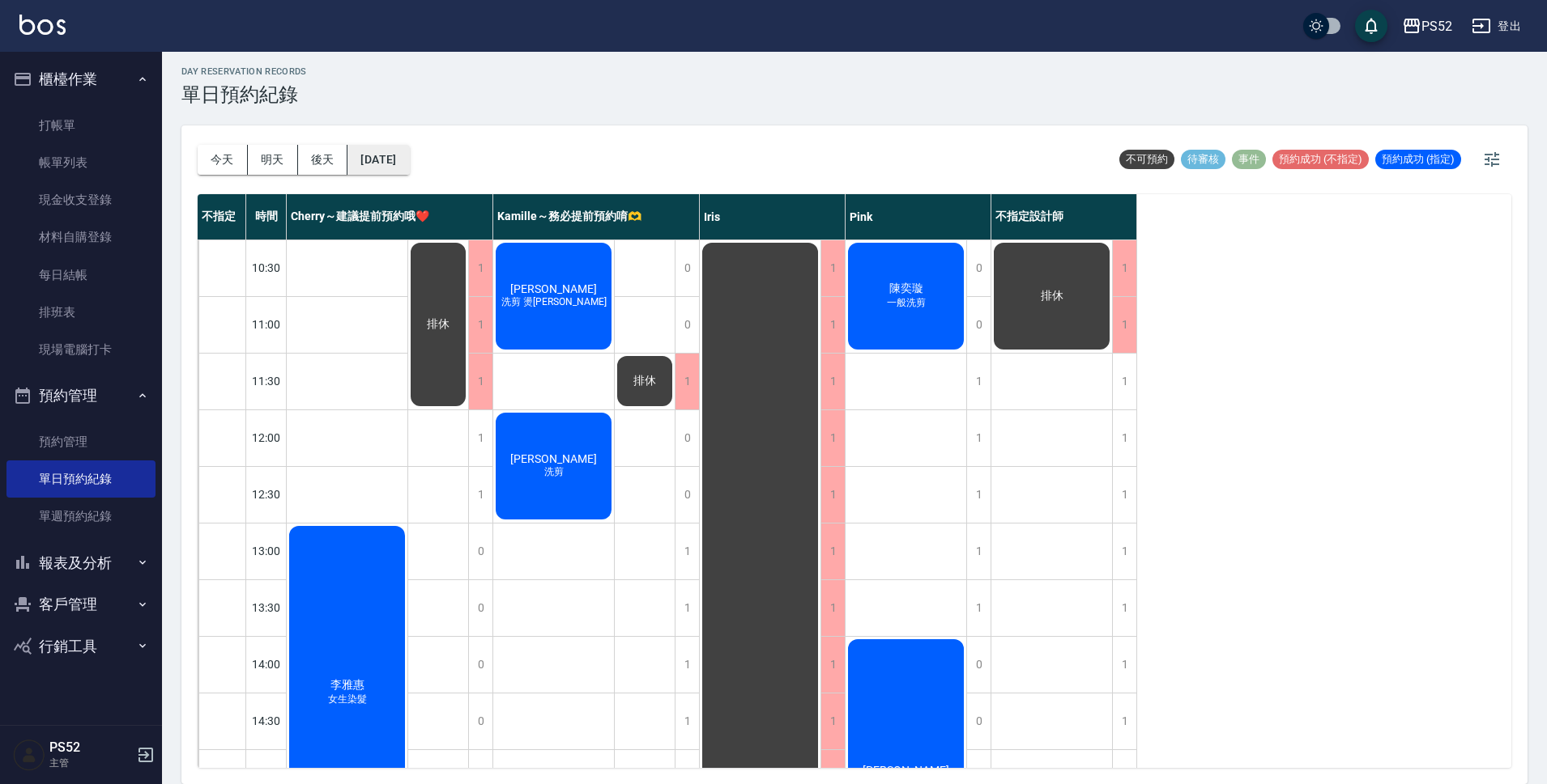
click at [407, 154] on button "[DATE]" at bounding box center [378, 160] width 62 height 30
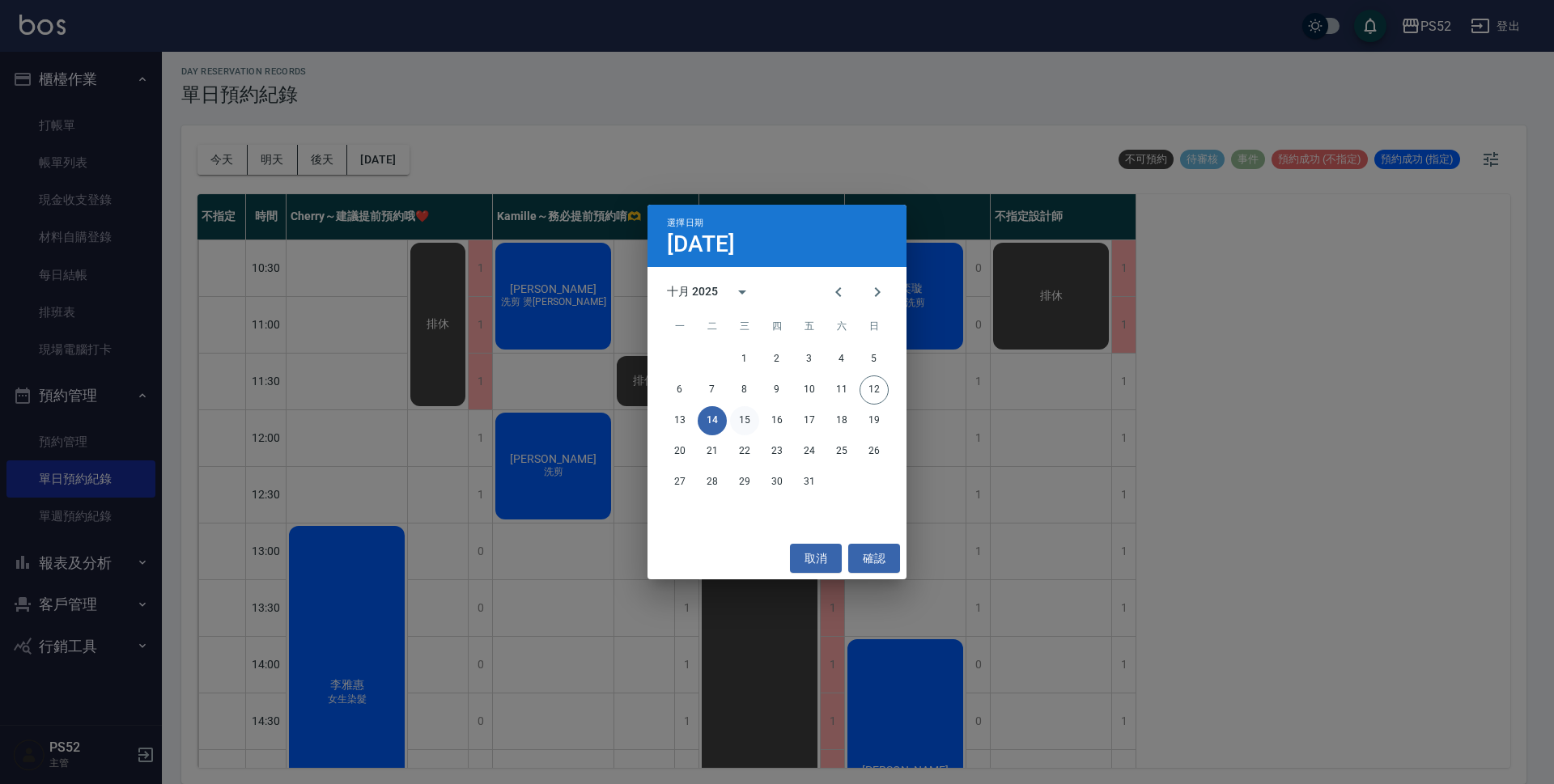
click at [744, 419] on button "15" at bounding box center [744, 420] width 29 height 29
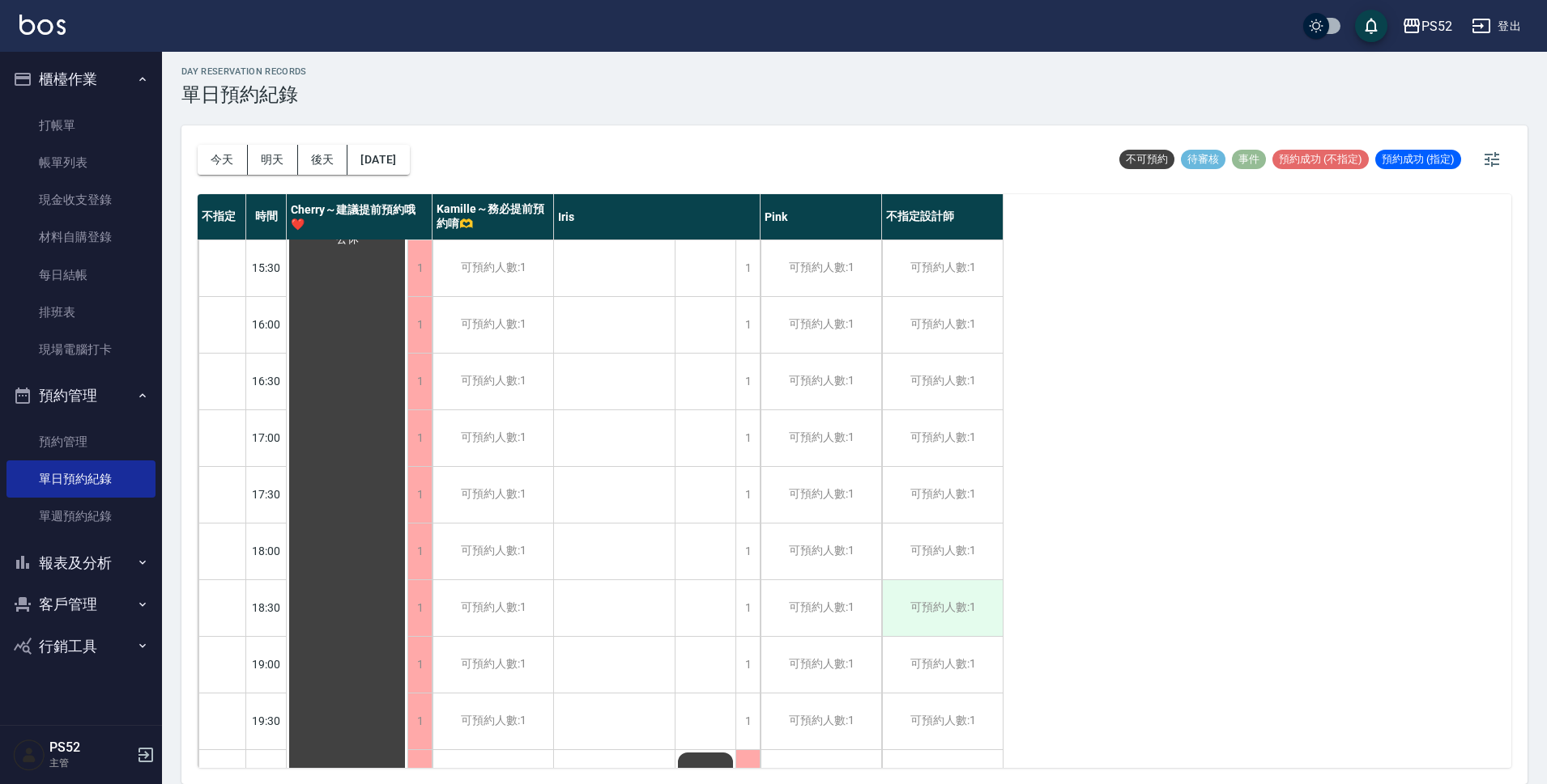
scroll to position [619, 0]
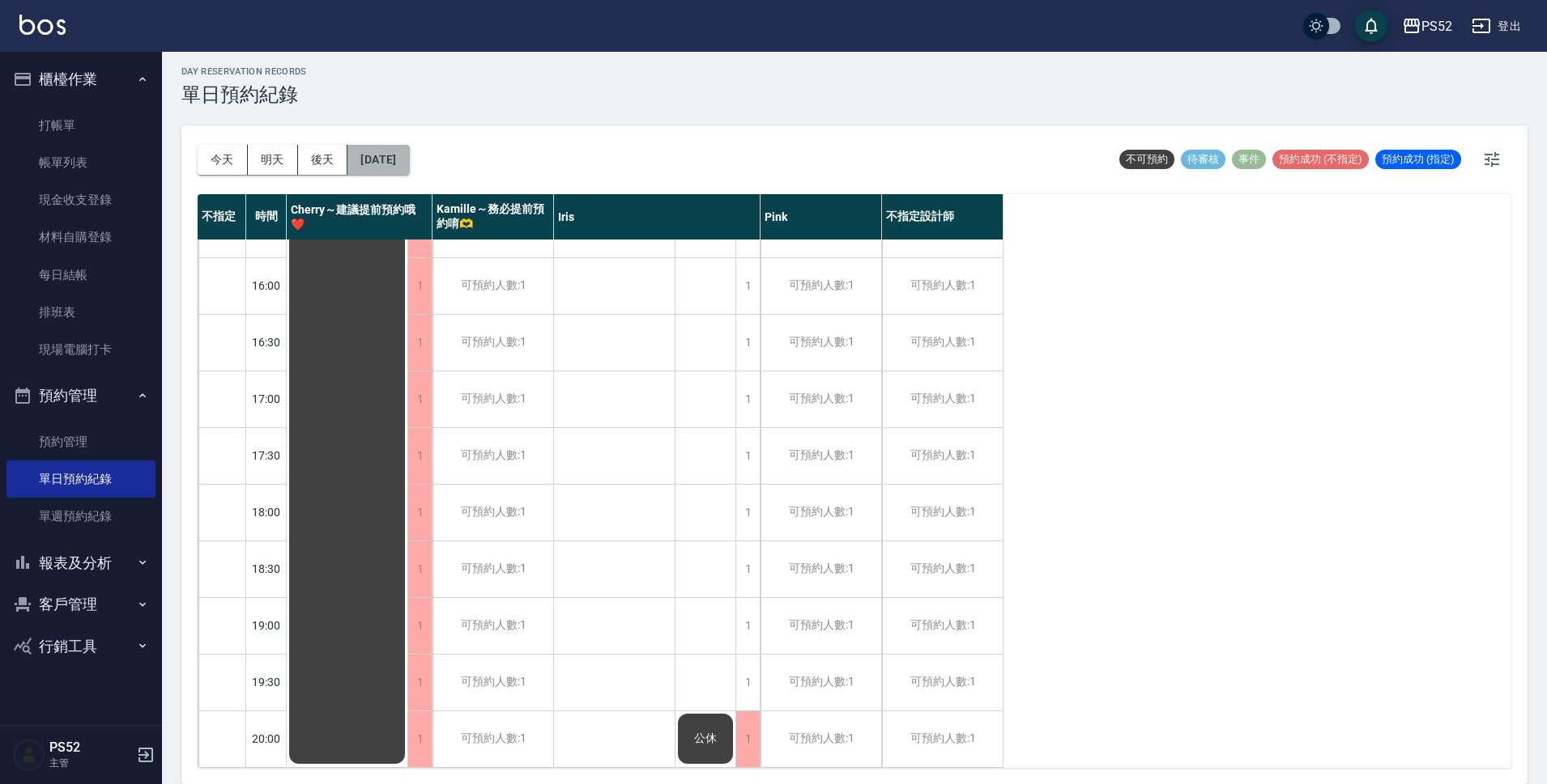
click at [376, 149] on button "[DATE]" at bounding box center [378, 160] width 62 height 30
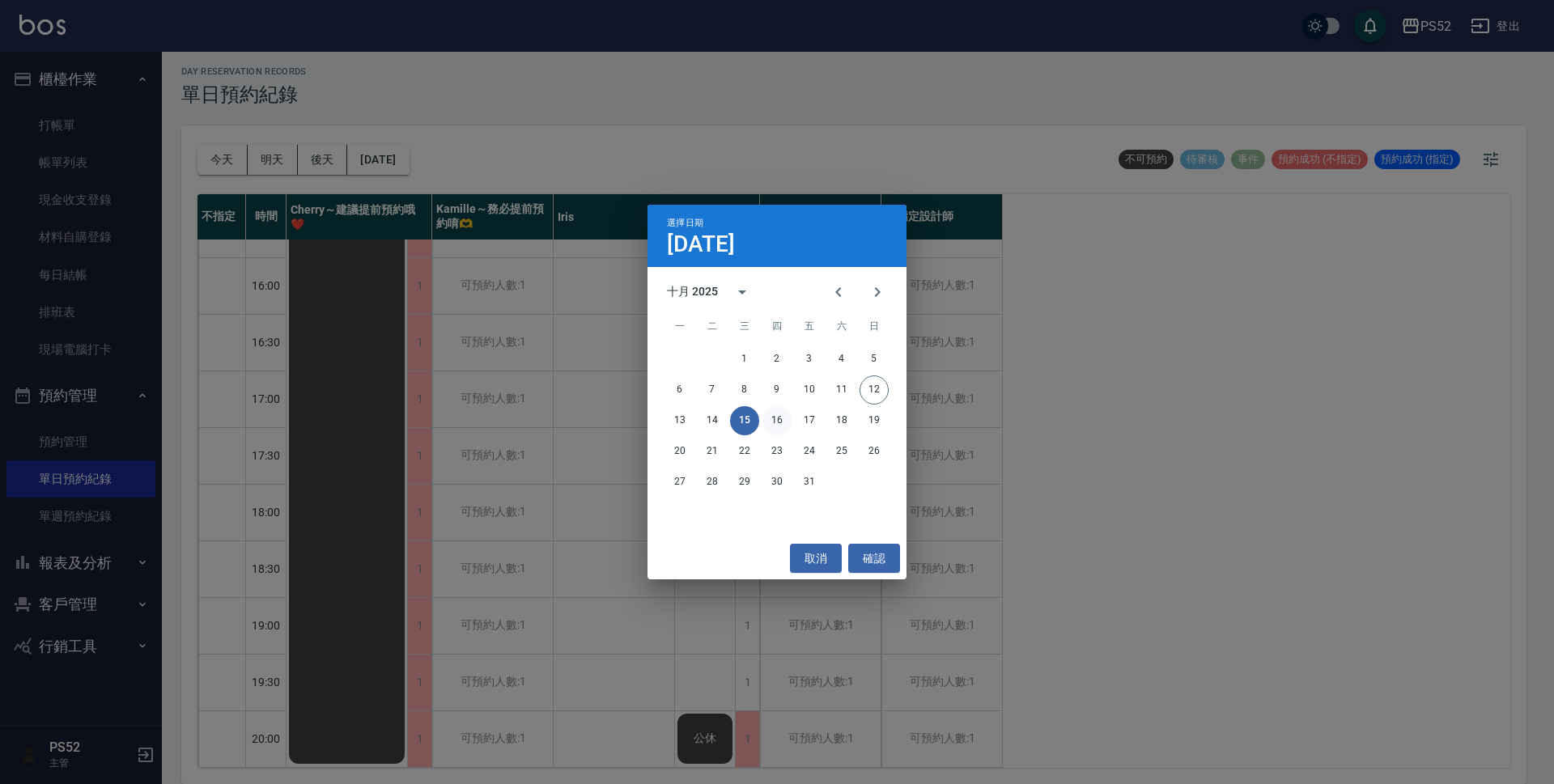
click at [779, 419] on button "16" at bounding box center [777, 420] width 29 height 29
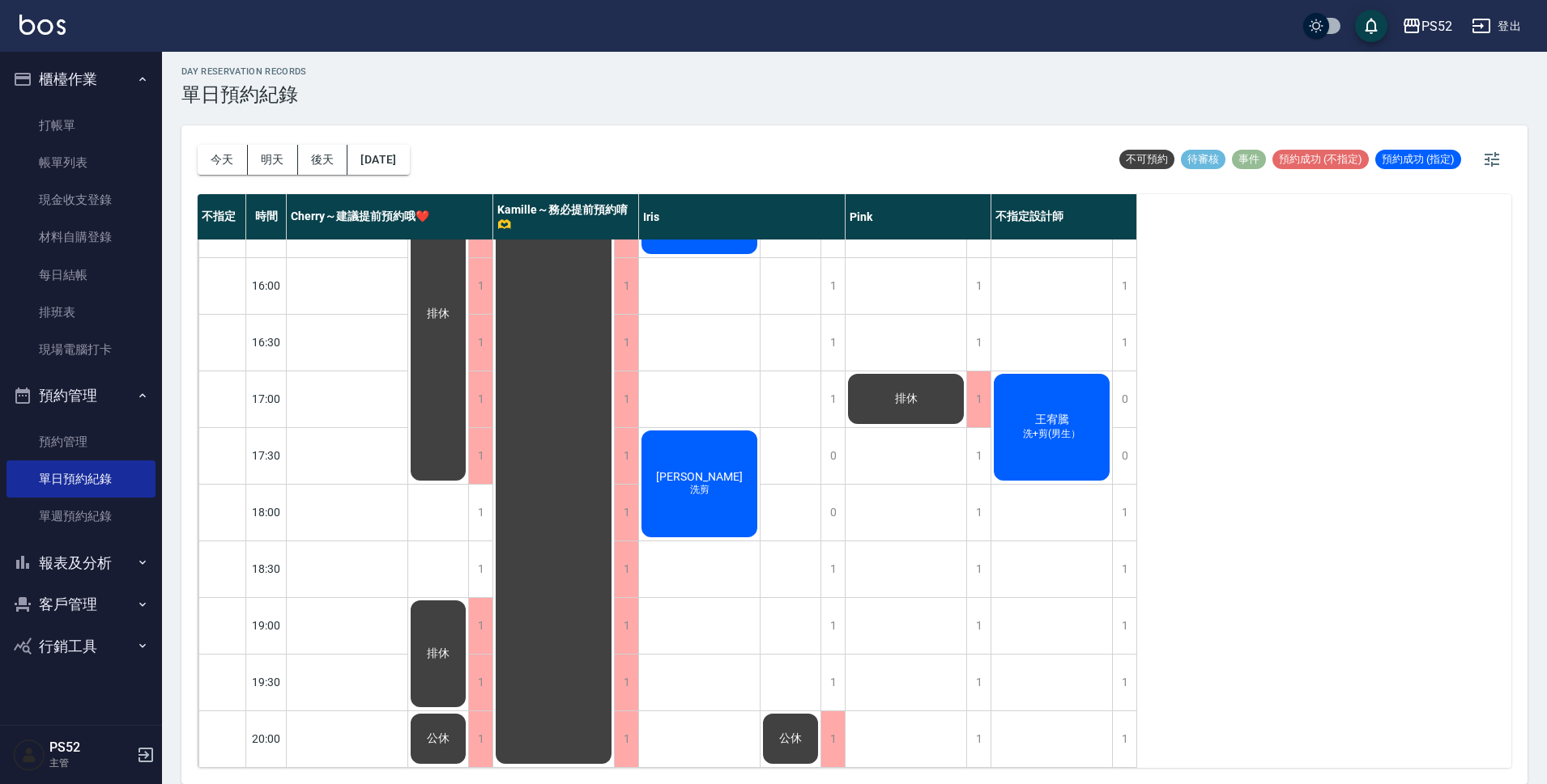
click at [1075, 413] on div "[PERSON_NAME]+剪(男生）" at bounding box center [1051, 427] width 120 height 112
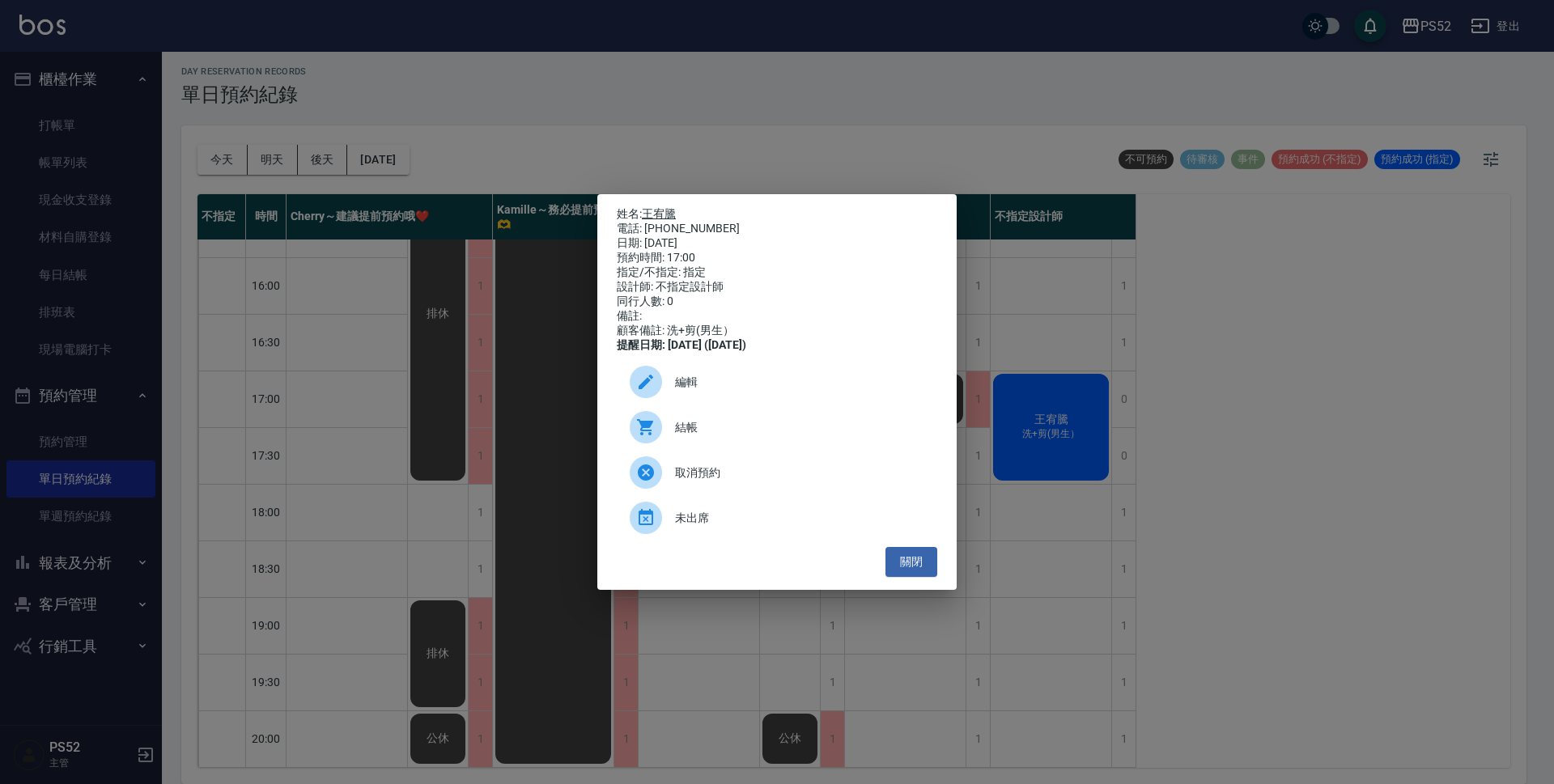
click at [651, 209] on link "王宥騰" at bounding box center [659, 213] width 34 height 13
click at [901, 566] on button "關閉" at bounding box center [911, 563] width 52 height 30
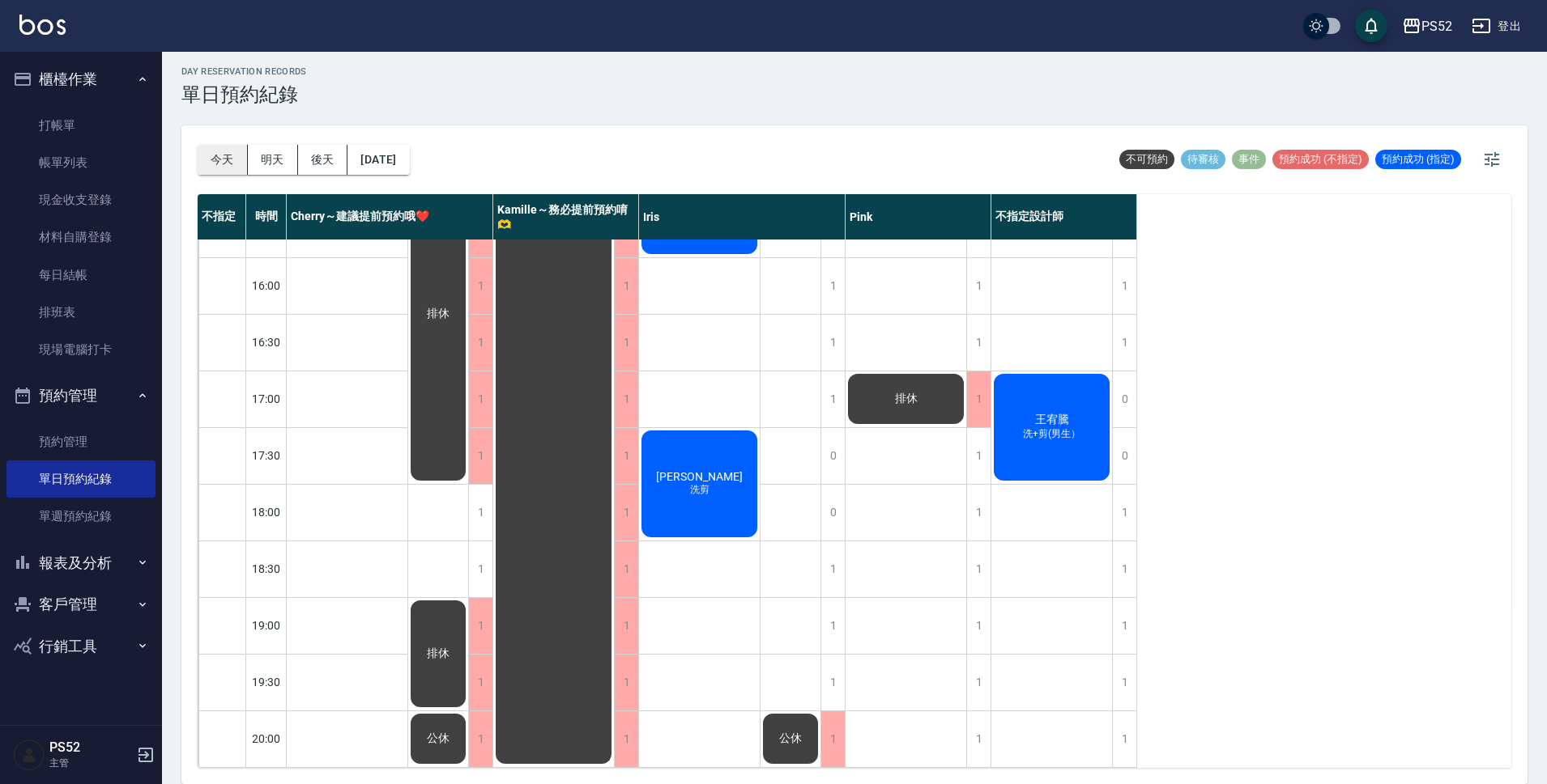
click at [212, 164] on button "今天" at bounding box center [222, 160] width 50 height 30
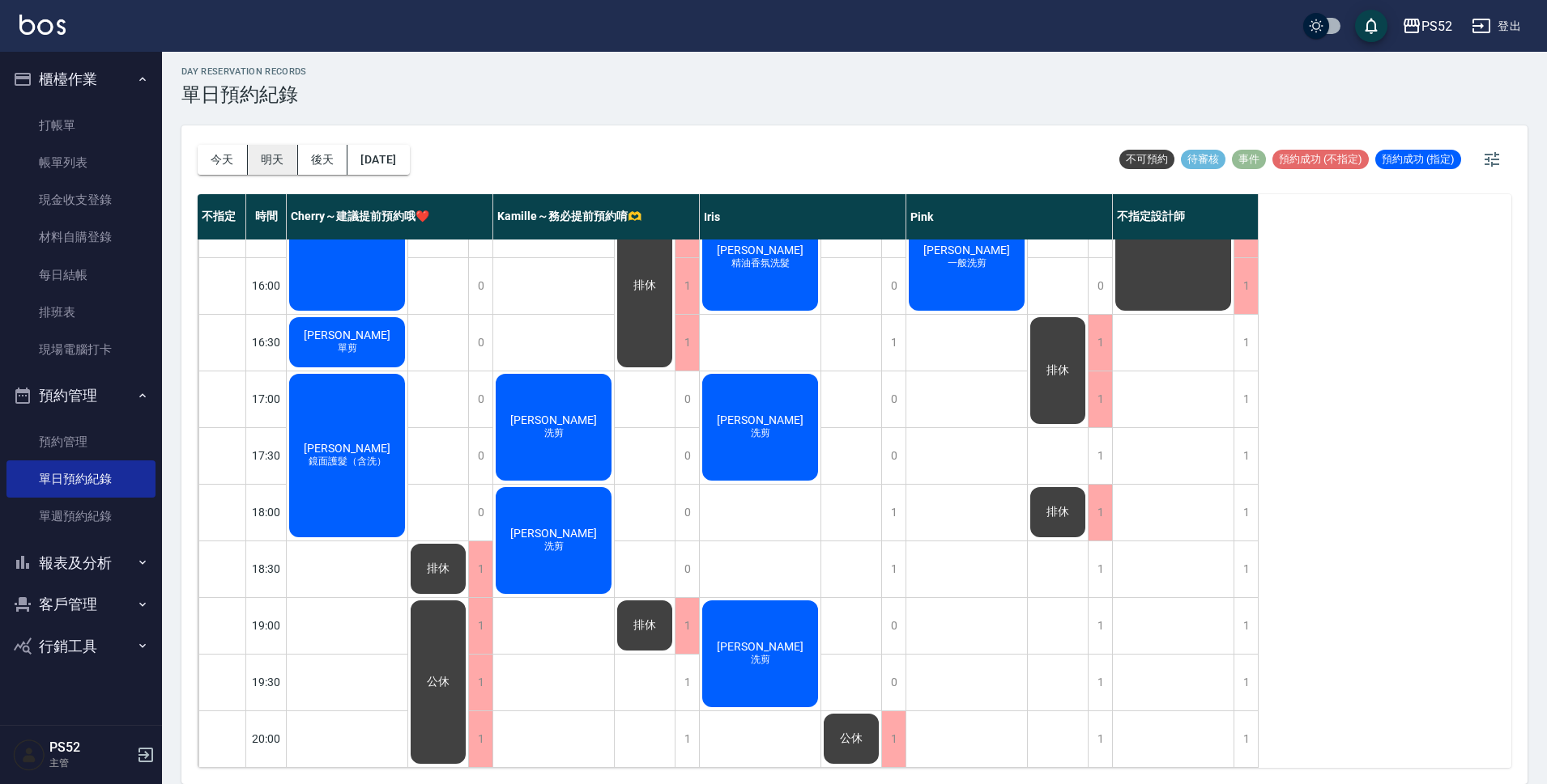
click at [278, 160] on button "明天" at bounding box center [273, 160] width 50 height 30
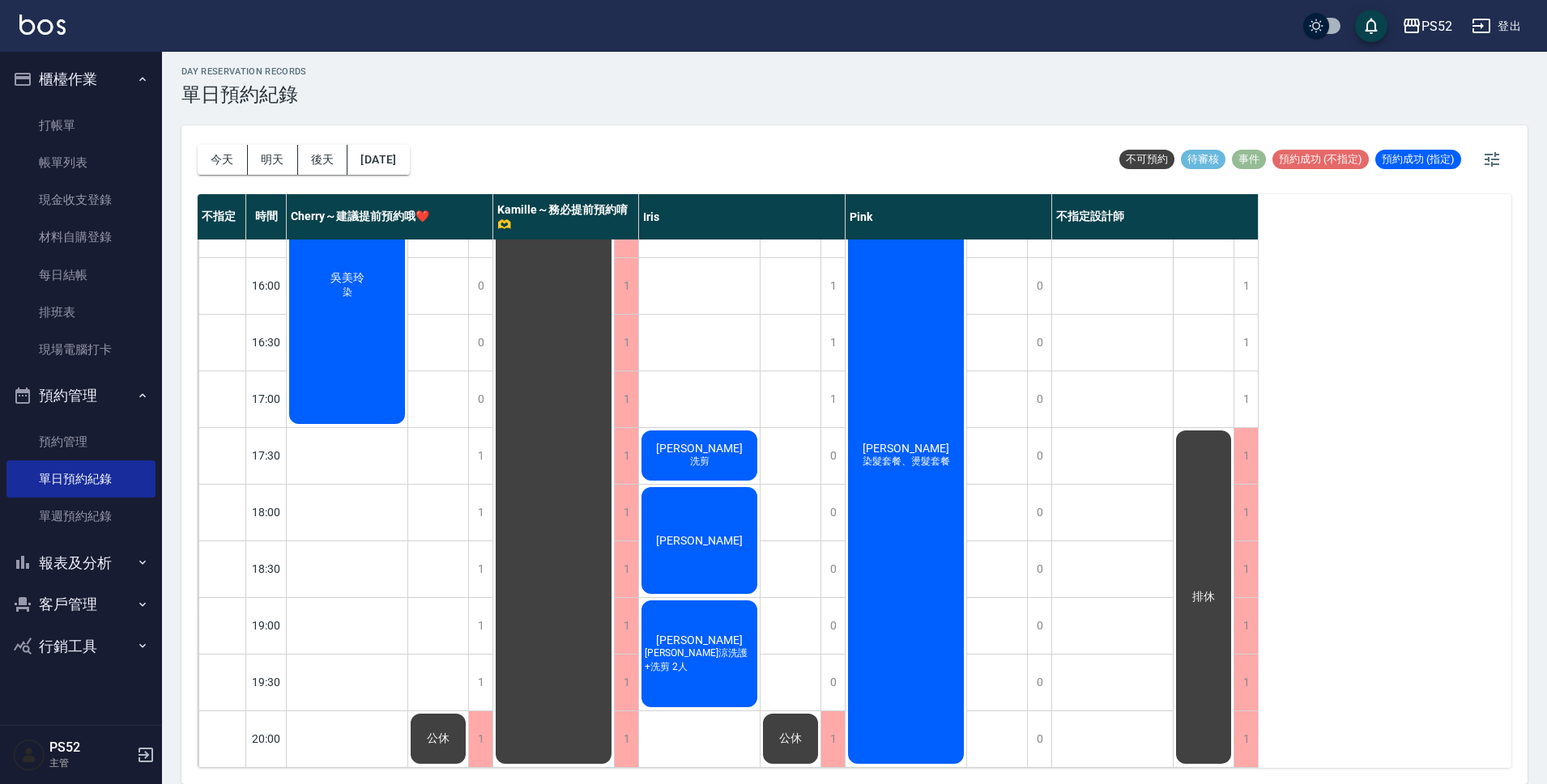
scroll to position [593, 0]
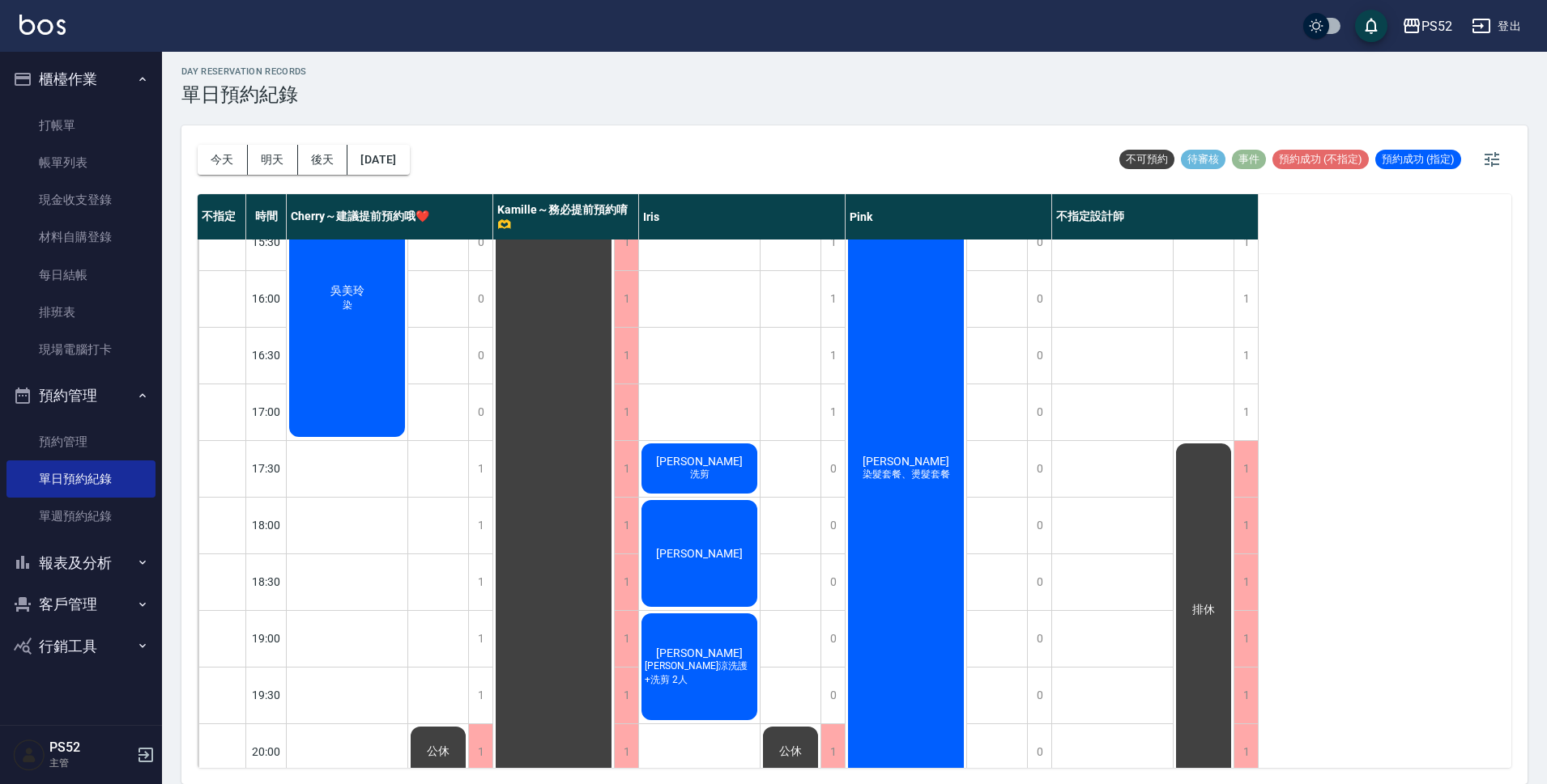
click at [716, 467] on span "[PERSON_NAME]" at bounding box center [698, 461] width 93 height 13
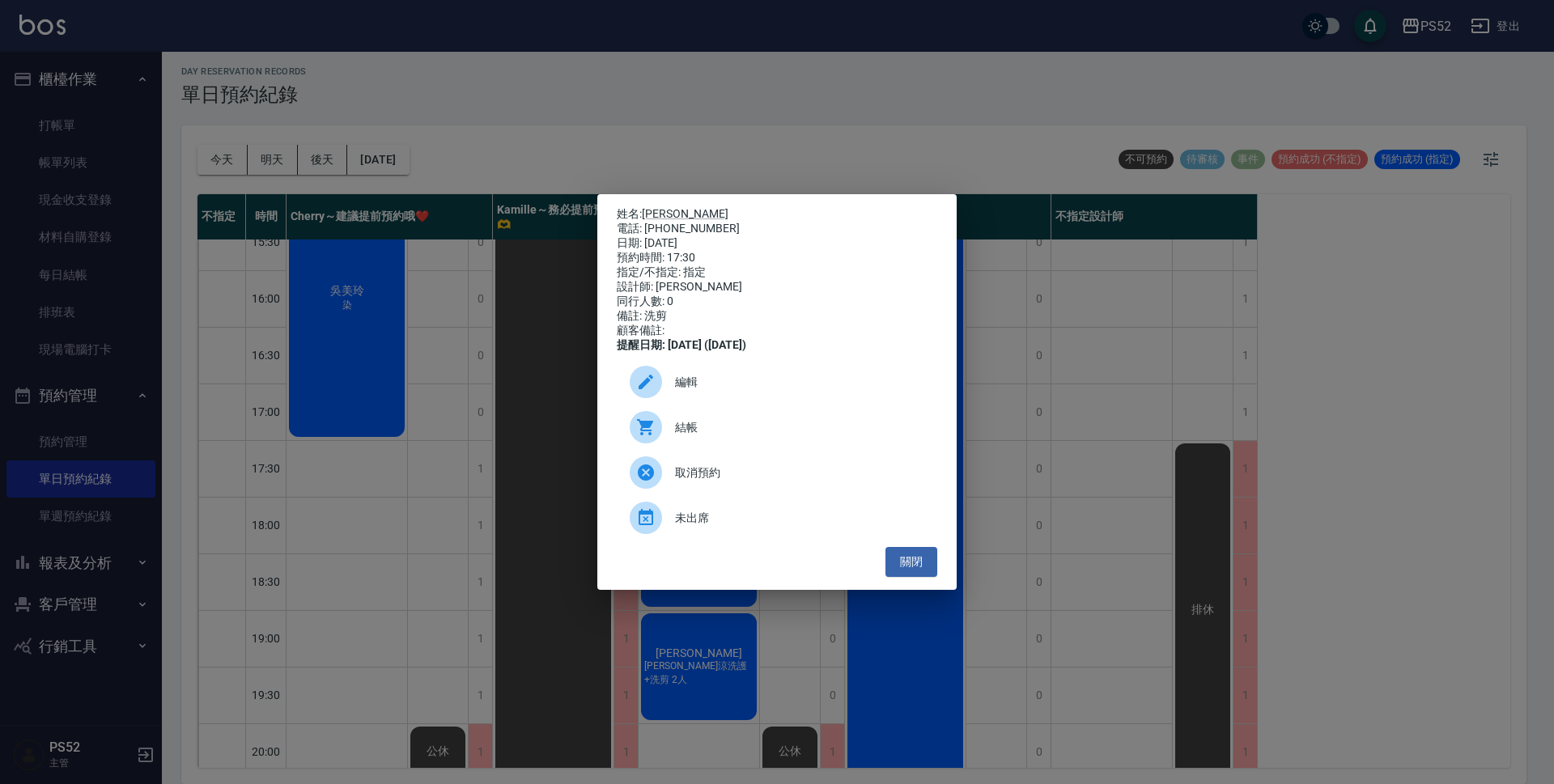
click at [655, 207] on p "姓名: [PERSON_NAME]" at bounding box center [777, 214] width 320 height 14
click at [655, 207] on link "[PERSON_NAME]" at bounding box center [685, 213] width 87 height 13
click at [894, 577] on button "關閉" at bounding box center [911, 563] width 52 height 30
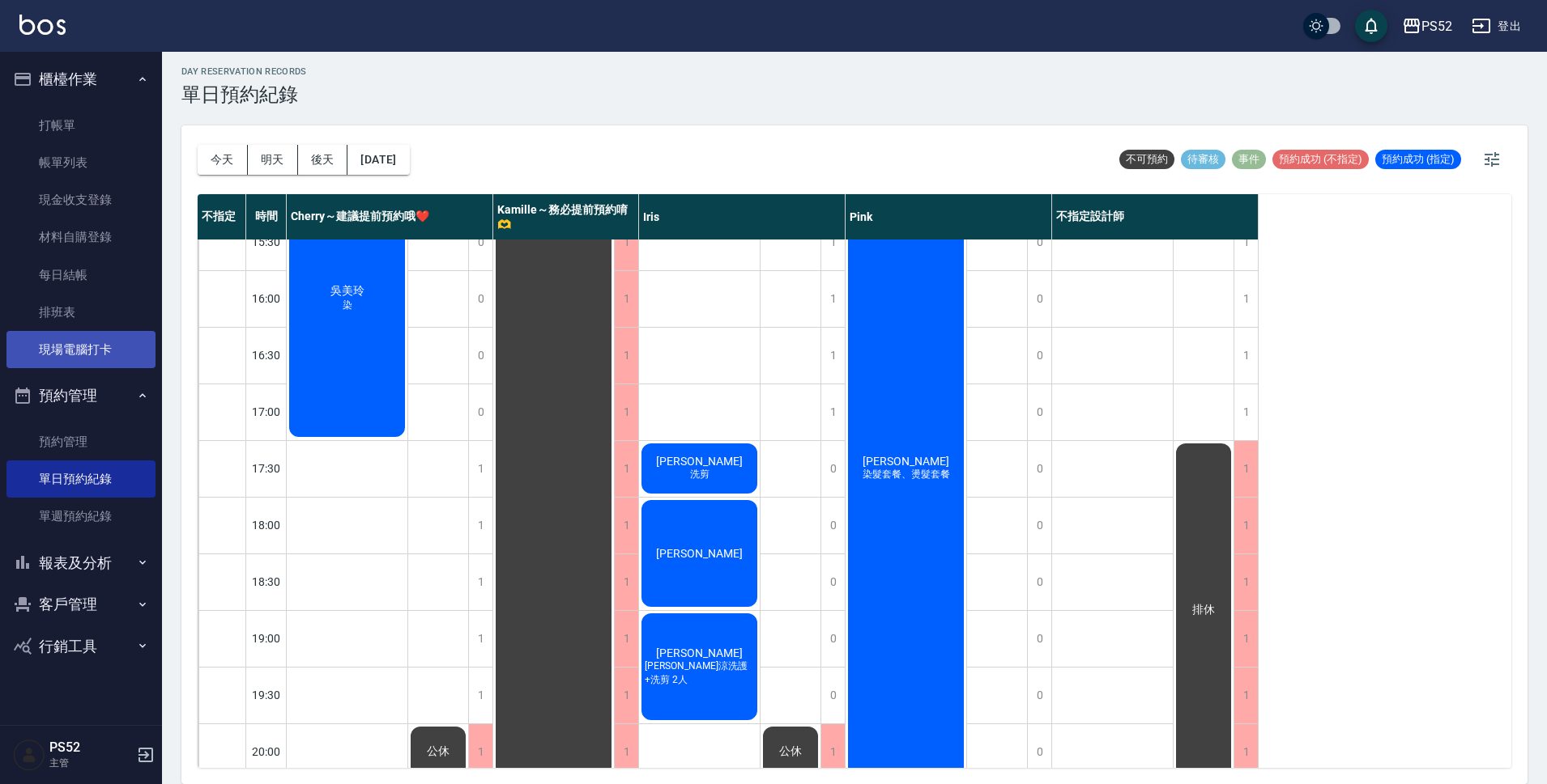
click at [97, 357] on link "現場電腦打卡" at bounding box center [81, 349] width 149 height 38
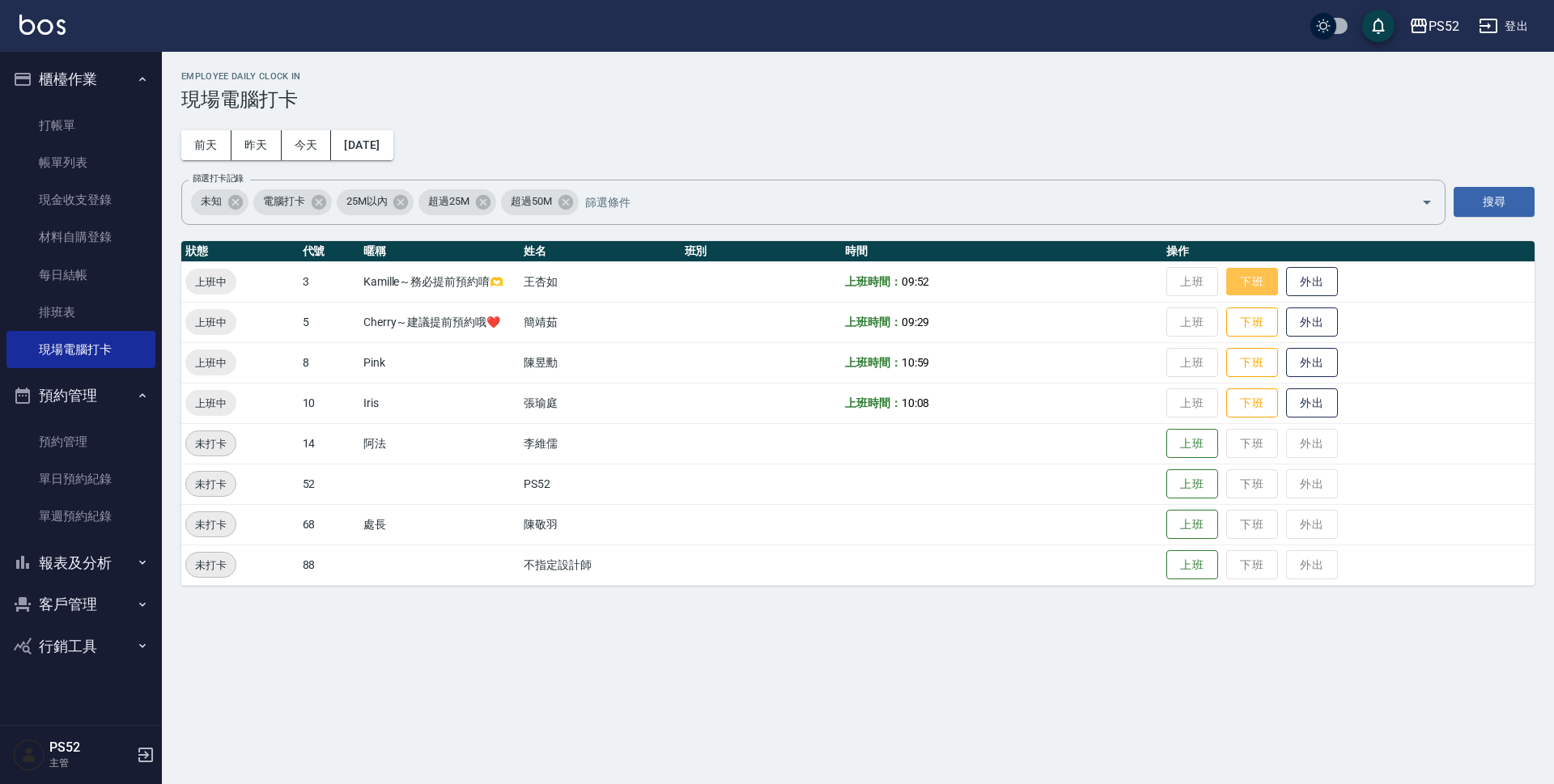
click at [1243, 275] on button "下班" at bounding box center [1252, 283] width 52 height 28
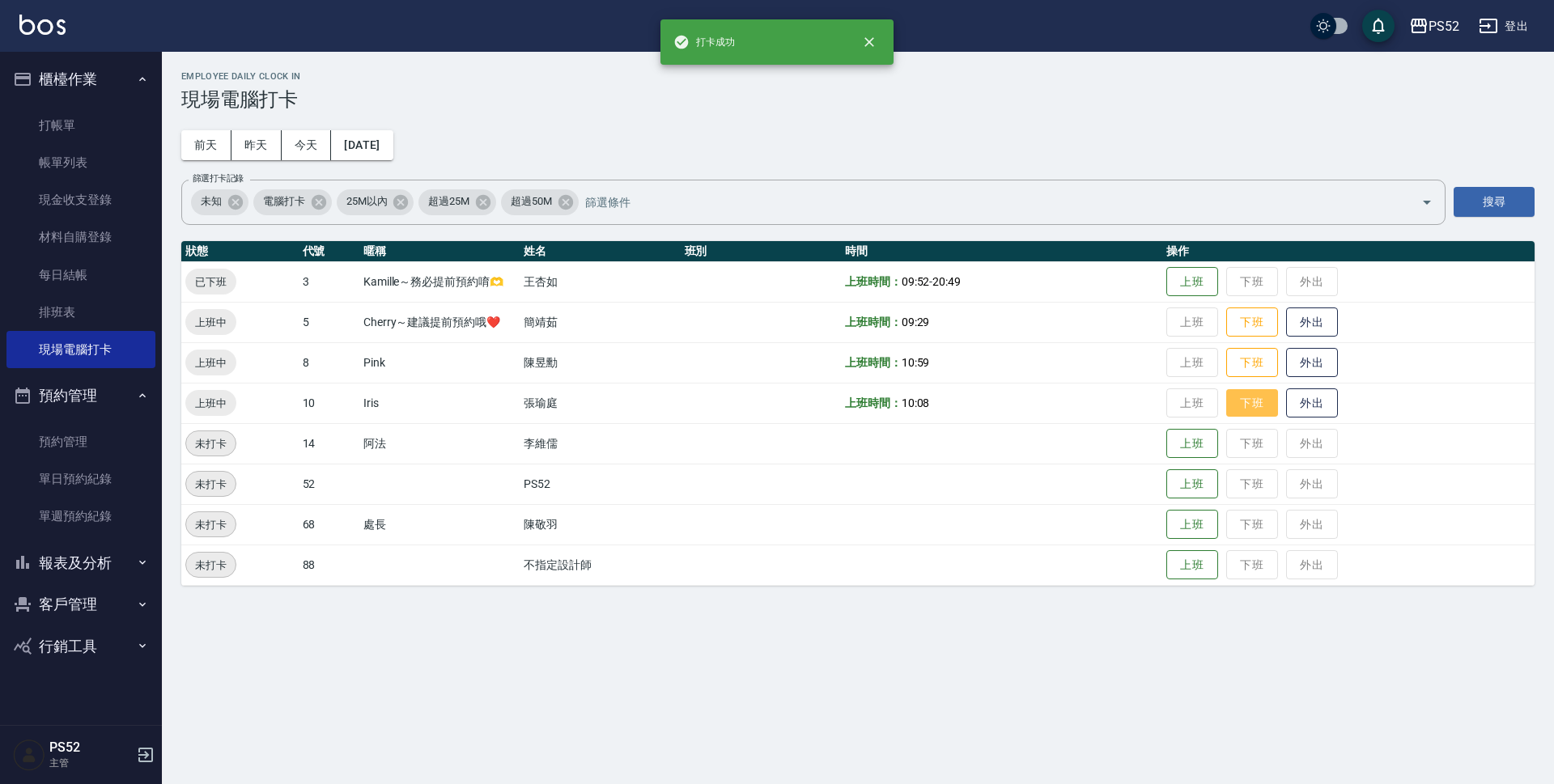
click at [1241, 396] on button "下班" at bounding box center [1252, 404] width 52 height 28
click at [1266, 370] on button "下班" at bounding box center [1252, 363] width 52 height 28
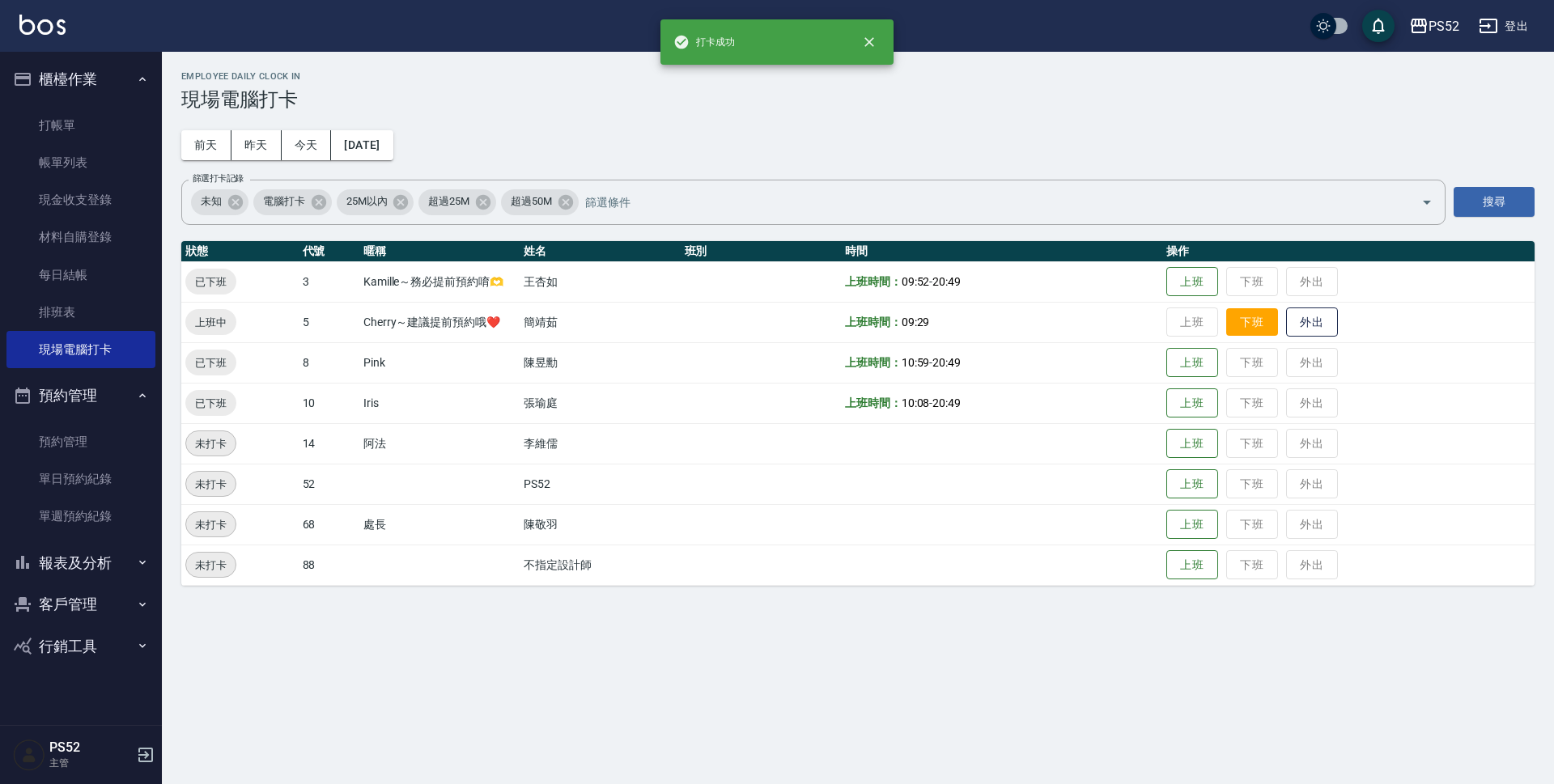
click at [1256, 330] on button "下班" at bounding box center [1252, 323] width 52 height 28
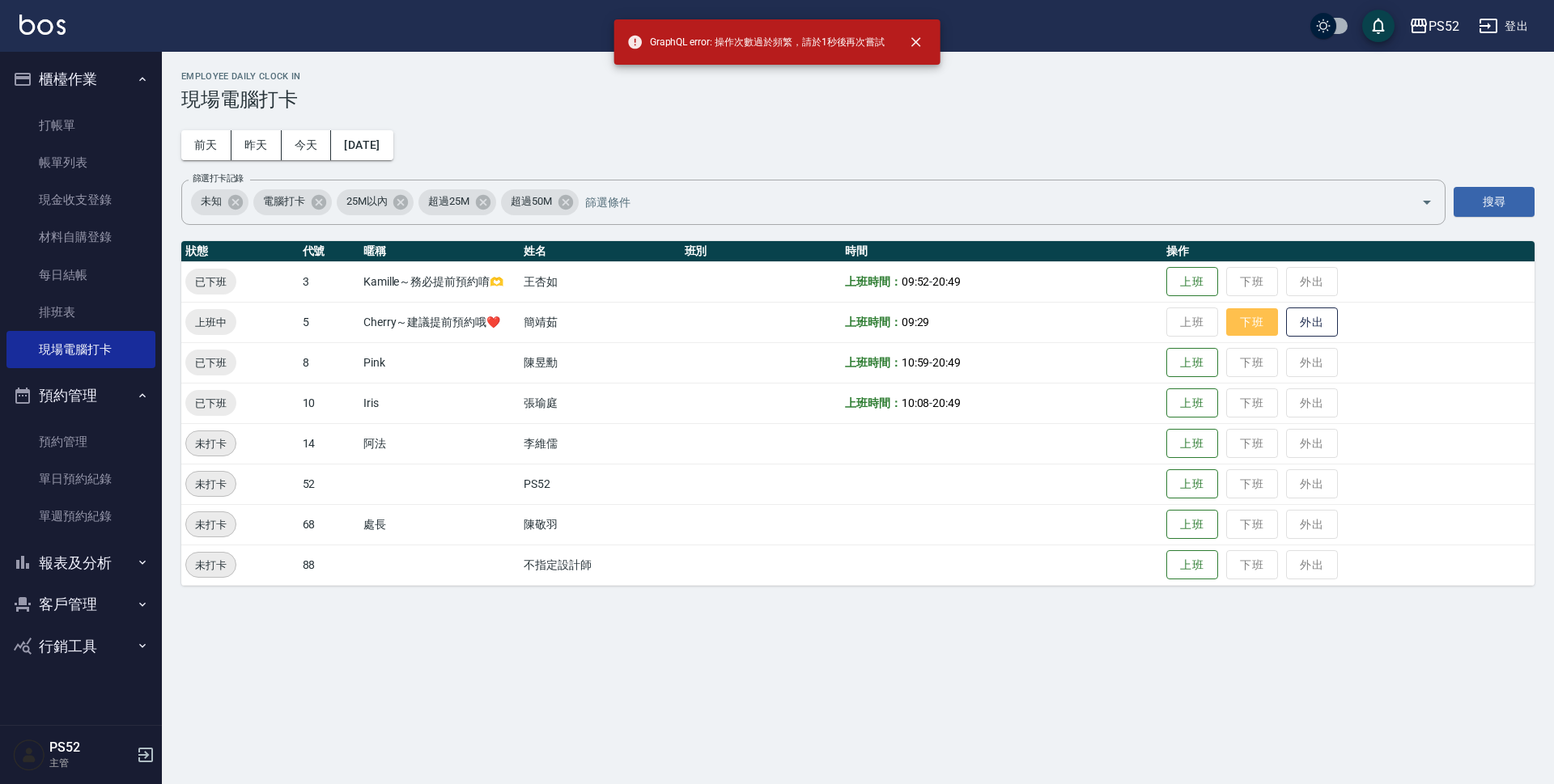
click at [1256, 330] on button "下班" at bounding box center [1252, 323] width 52 height 28
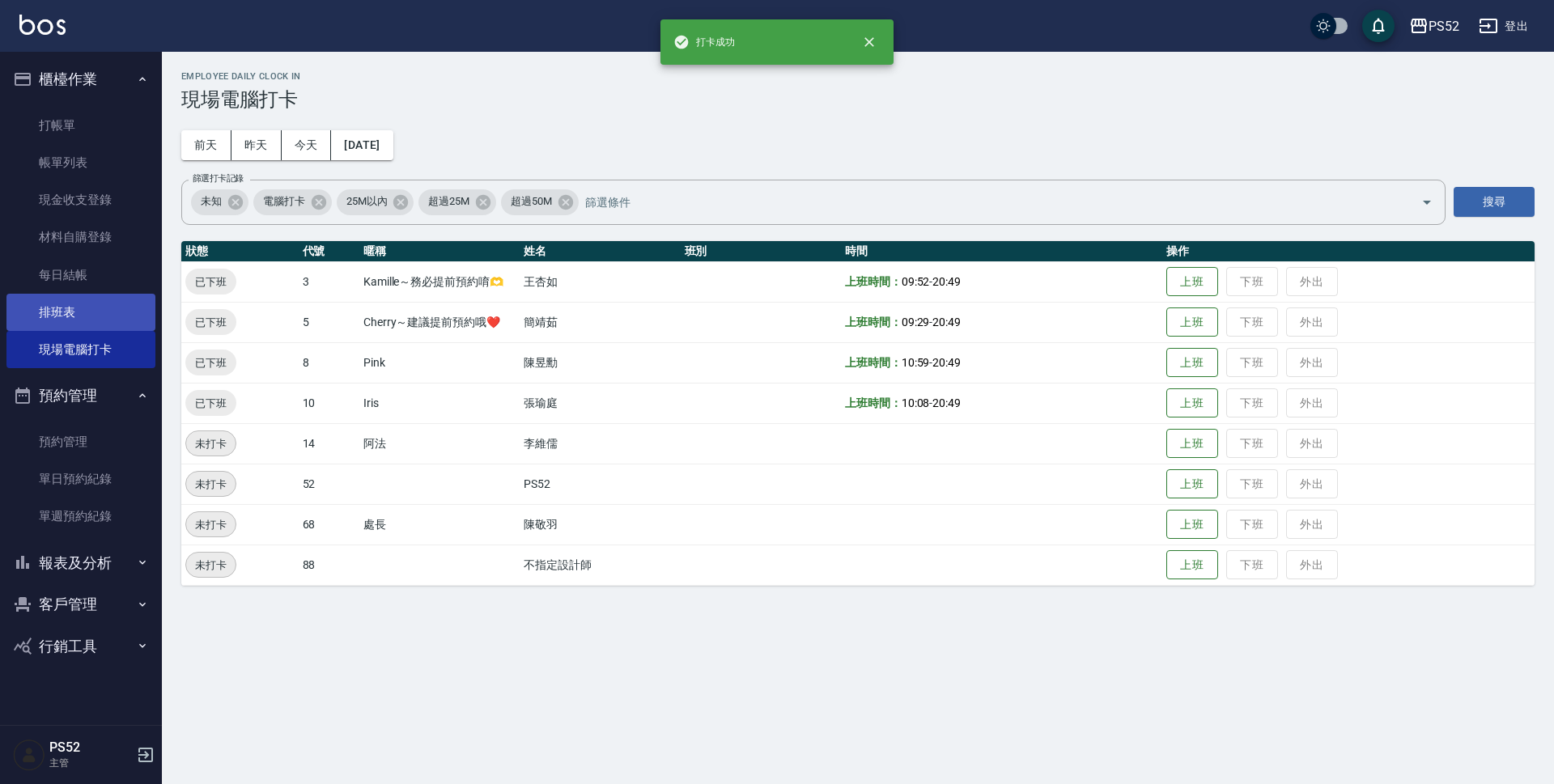
click at [84, 302] on link "排班表" at bounding box center [81, 313] width 149 height 38
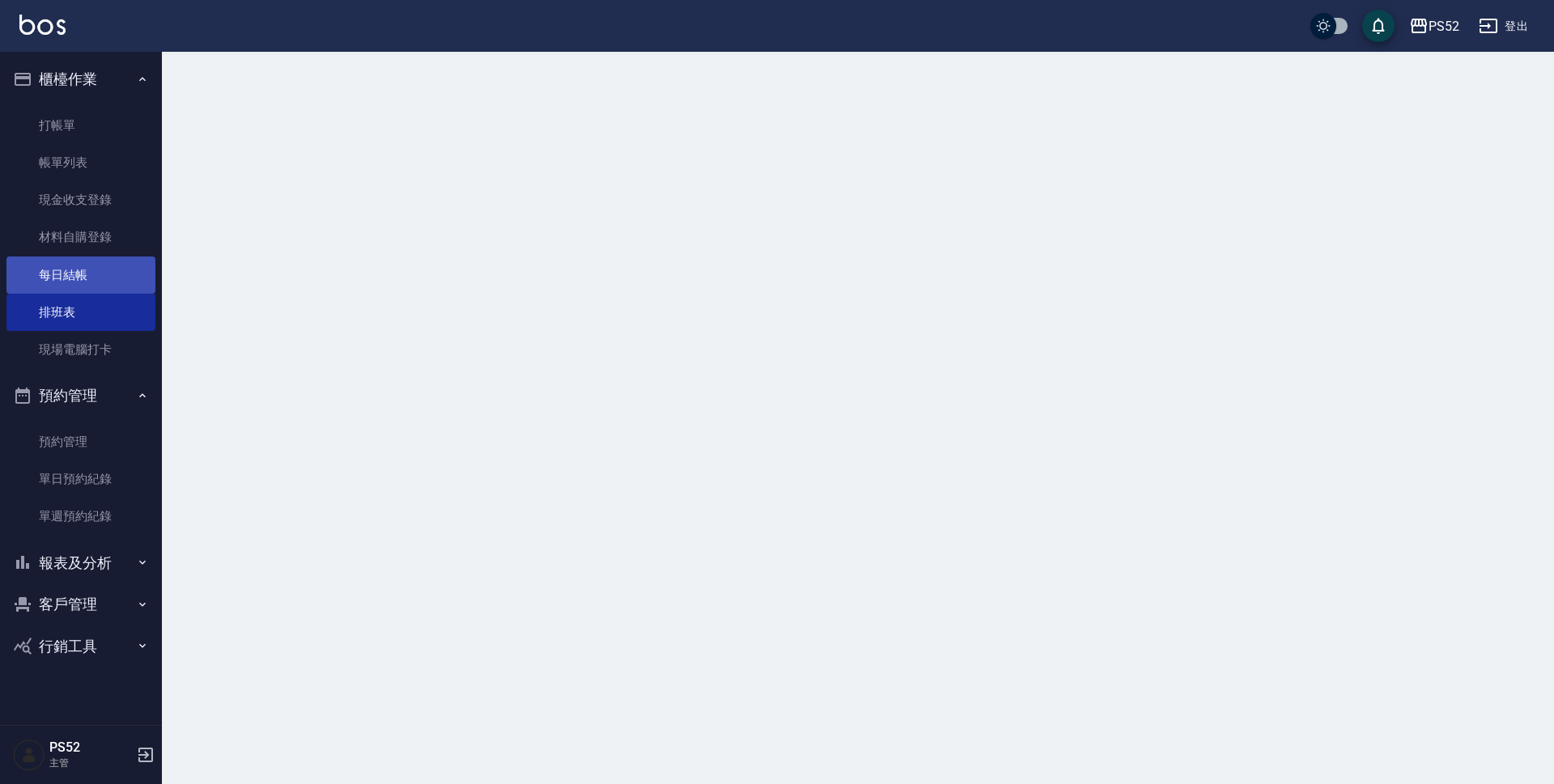
click at [91, 280] on link "每日結帳" at bounding box center [81, 275] width 149 height 38
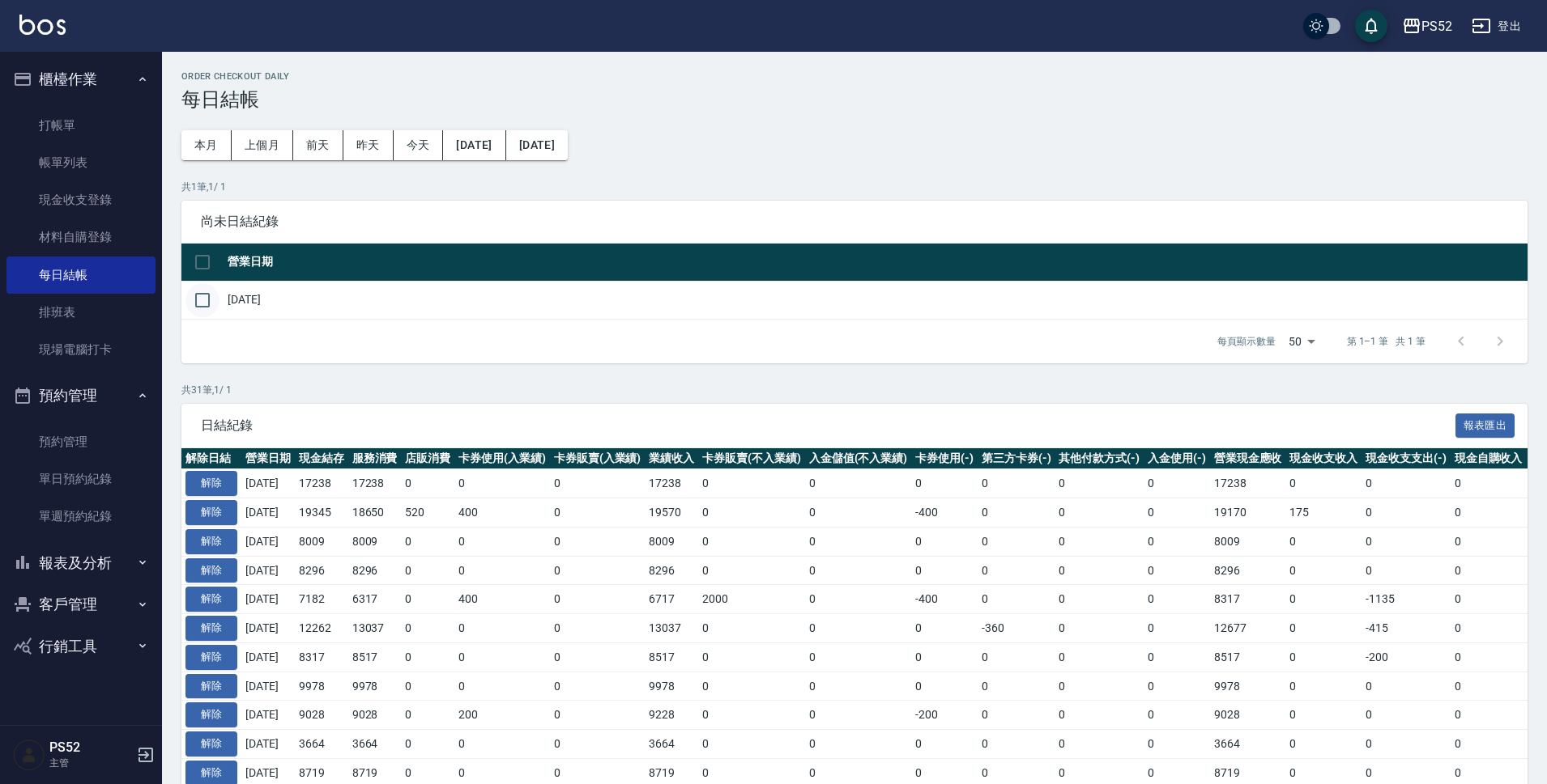
click at [191, 310] on input "checkbox" at bounding box center [202, 300] width 34 height 34
checkbox input "true"
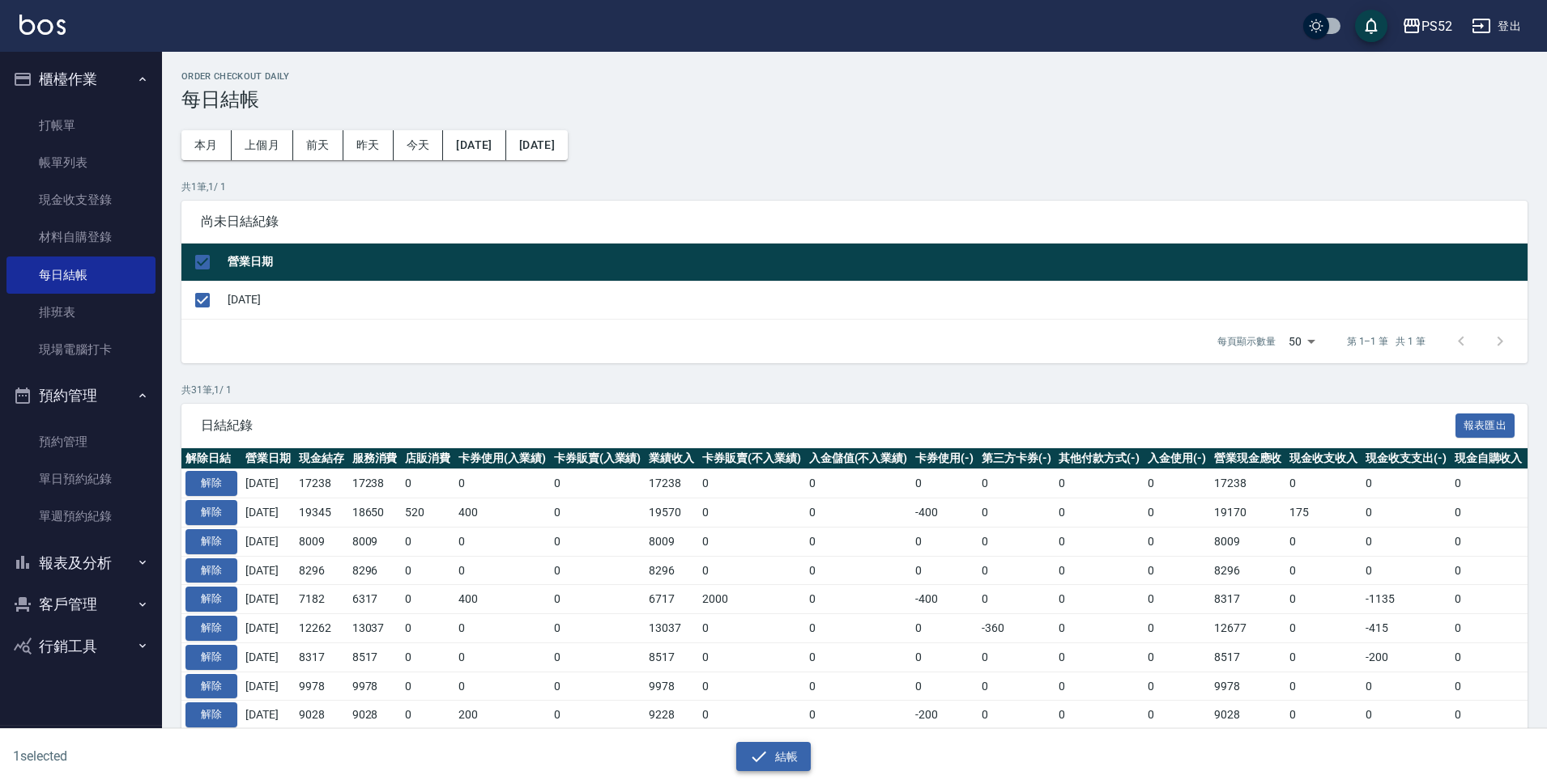
click at [799, 758] on button "結帳" at bounding box center [774, 757] width 75 height 30
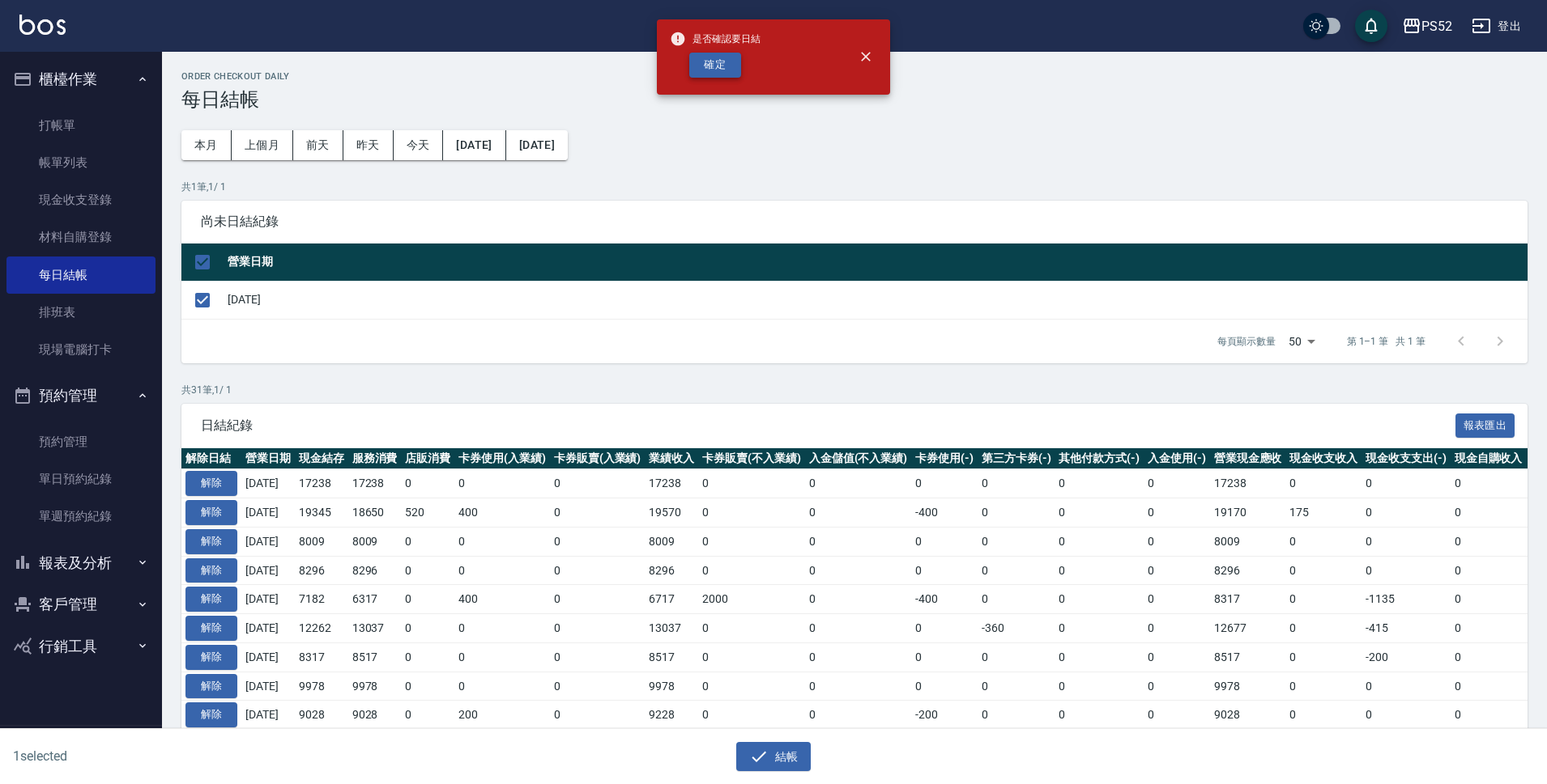
click at [719, 57] on button "確定" at bounding box center [715, 65] width 52 height 25
checkbox input "false"
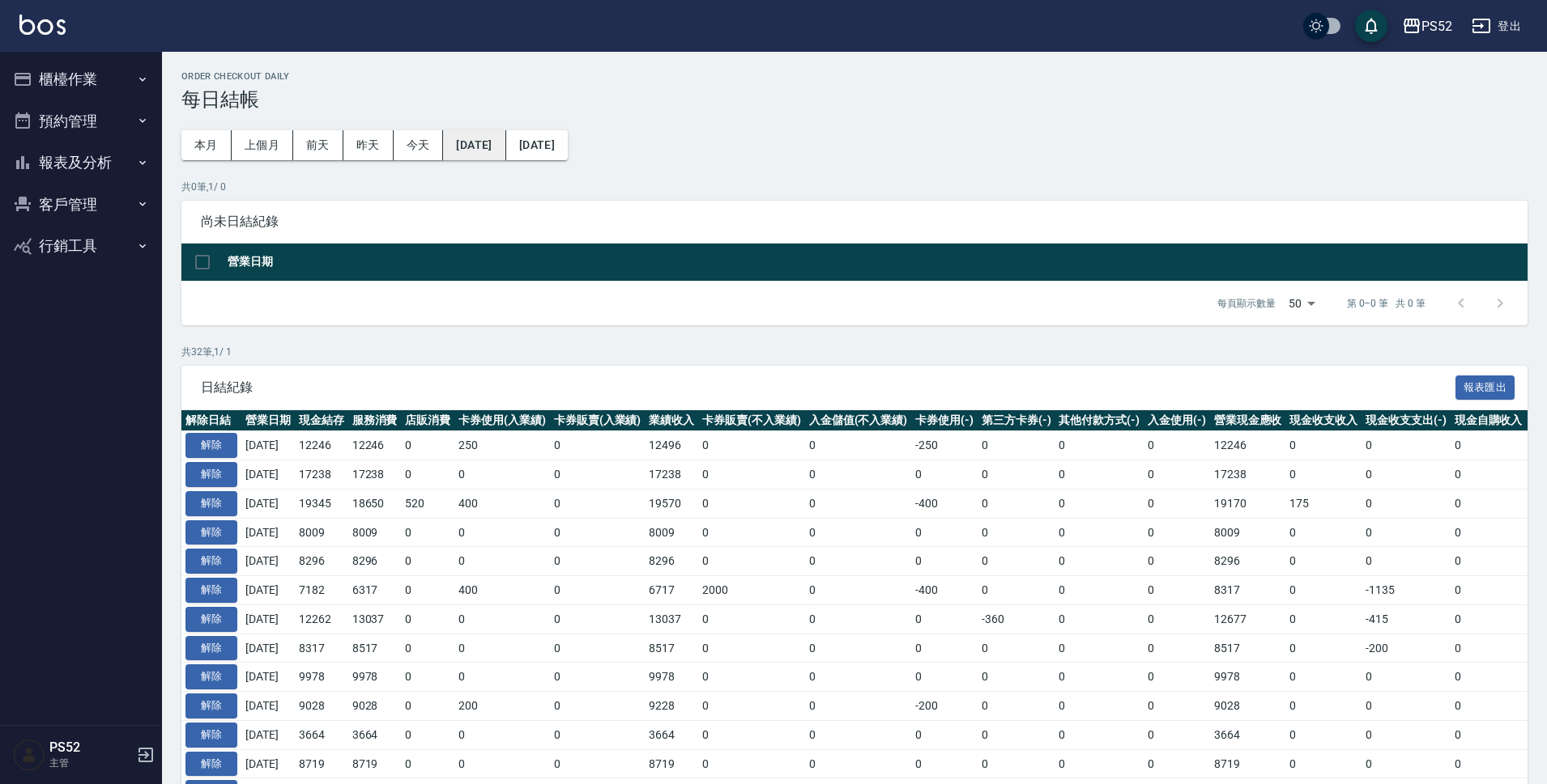
click at [493, 140] on button "[DATE]" at bounding box center [474, 145] width 63 height 30
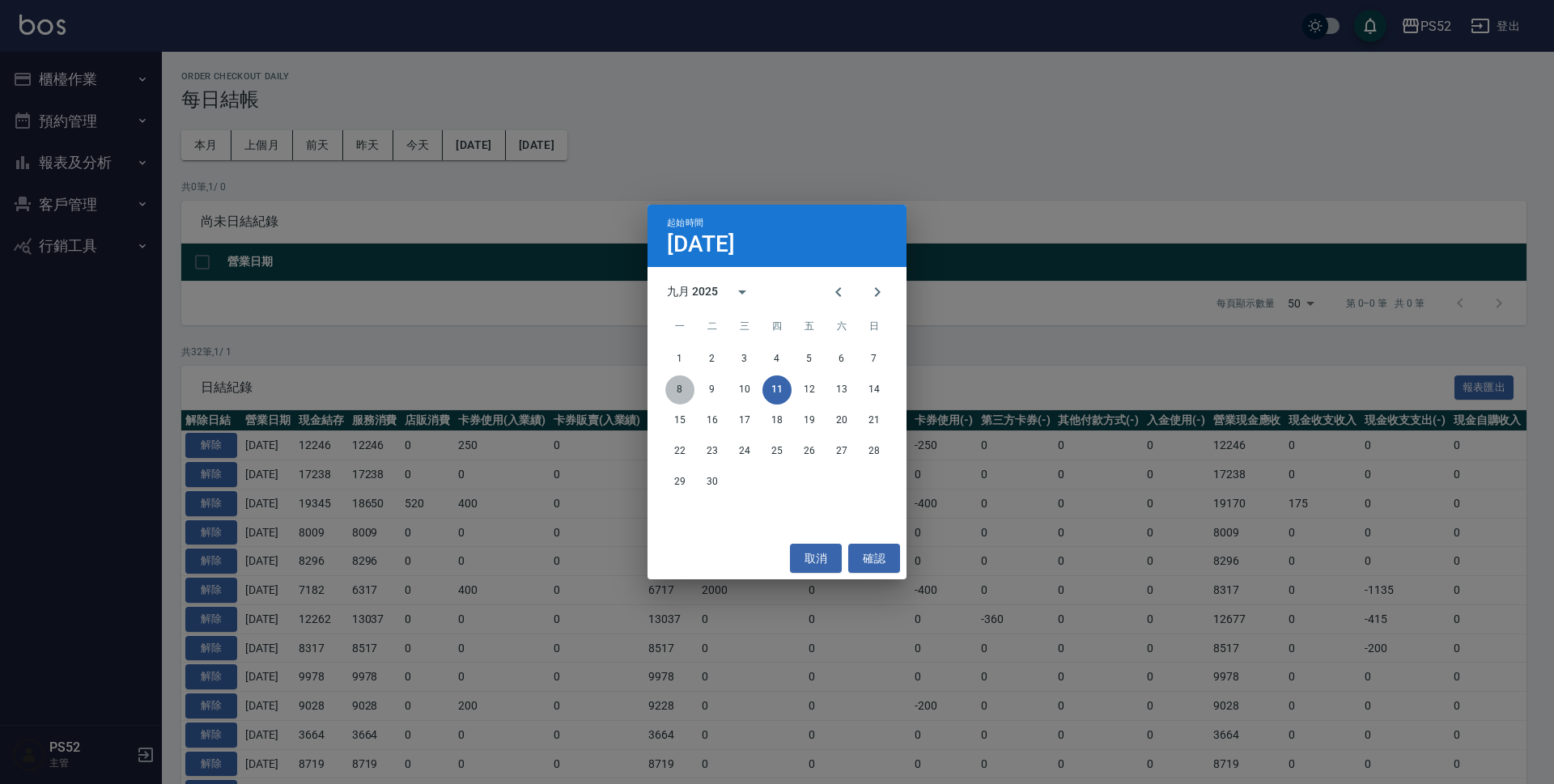
click at [684, 393] on button "8" at bounding box center [680, 389] width 29 height 29
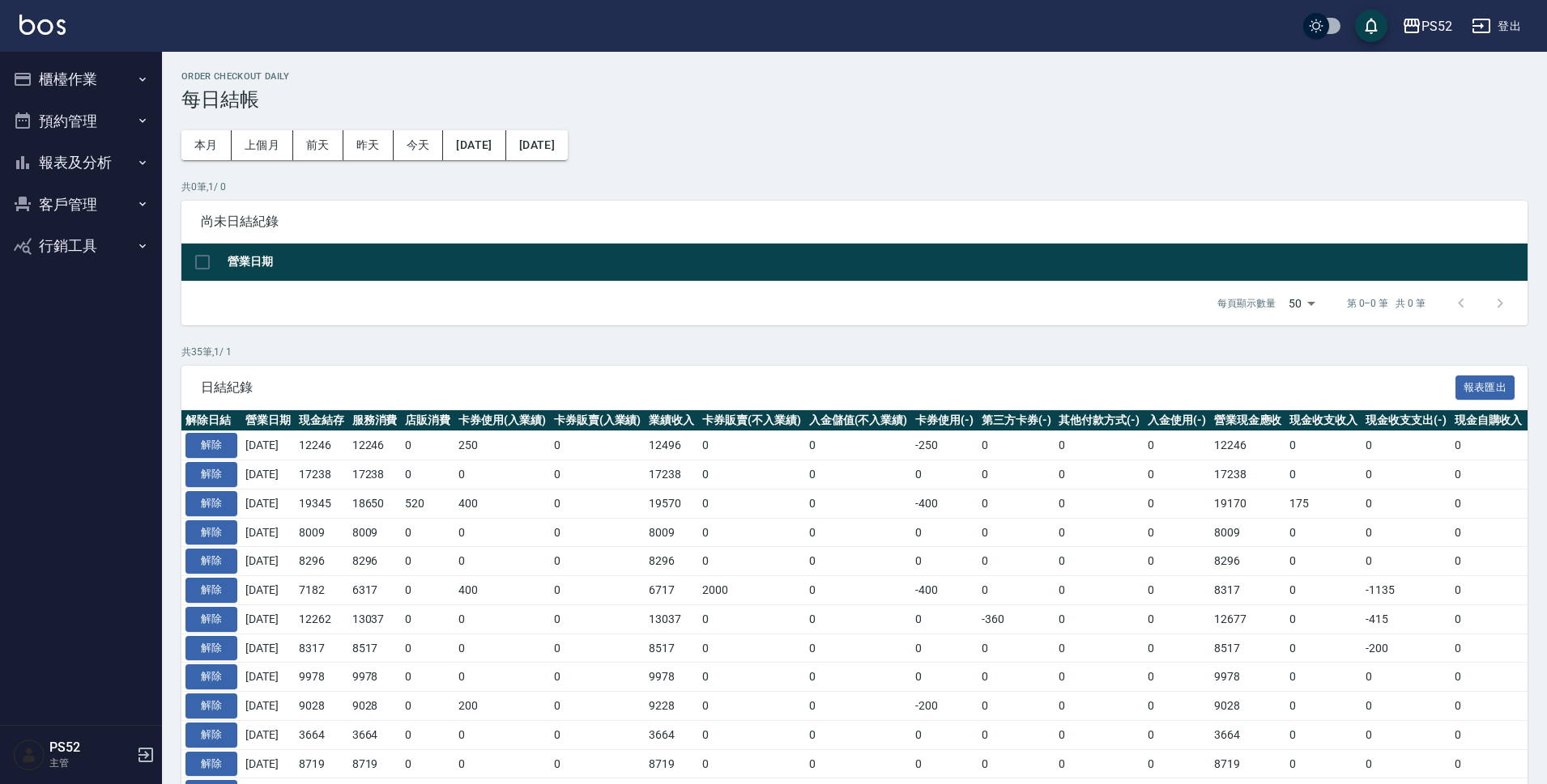
click at [84, 160] on button "報表及分析" at bounding box center [81, 162] width 149 height 42
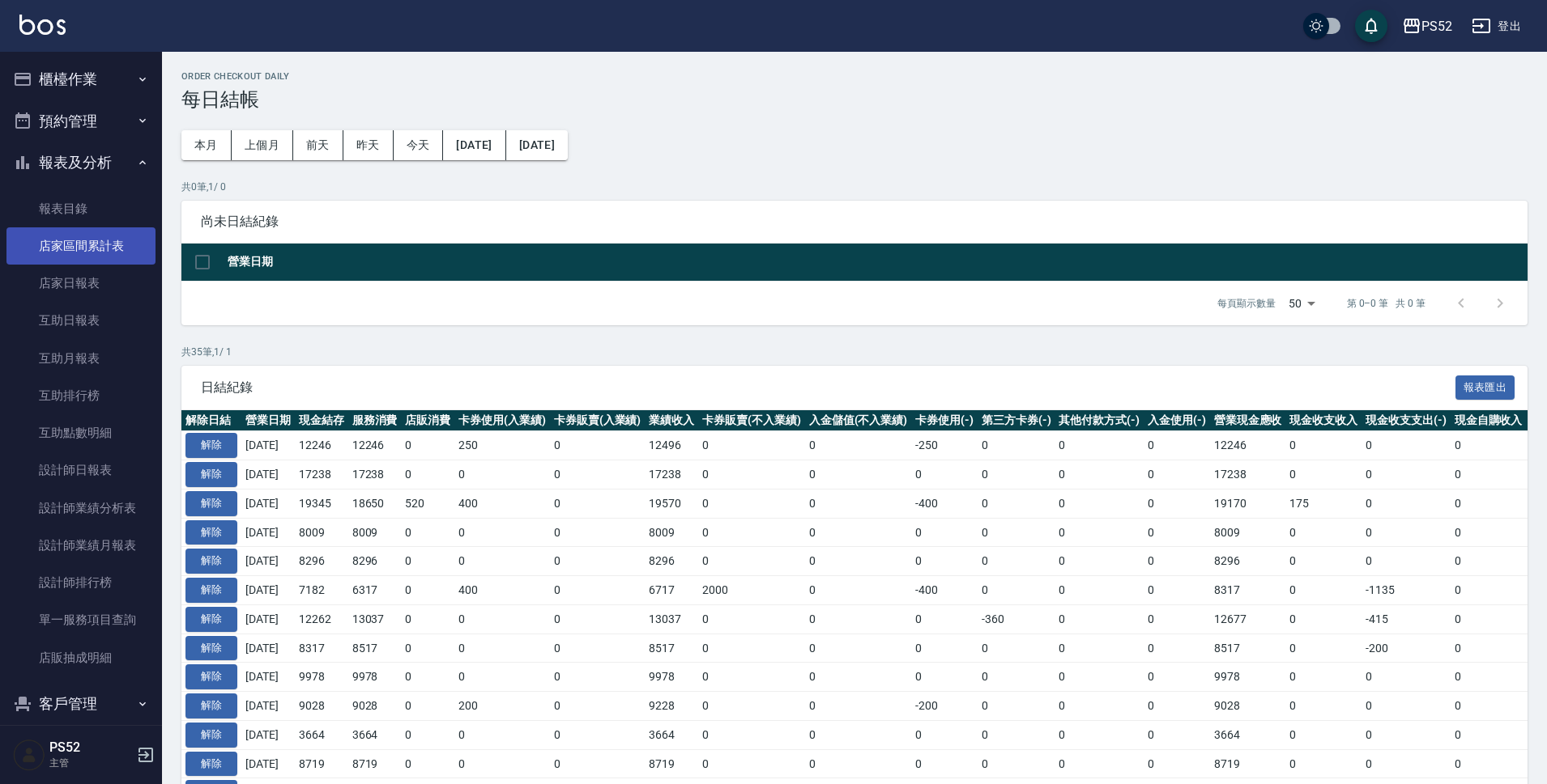
click at [97, 235] on link "店家區間累計表" at bounding box center [81, 246] width 149 height 38
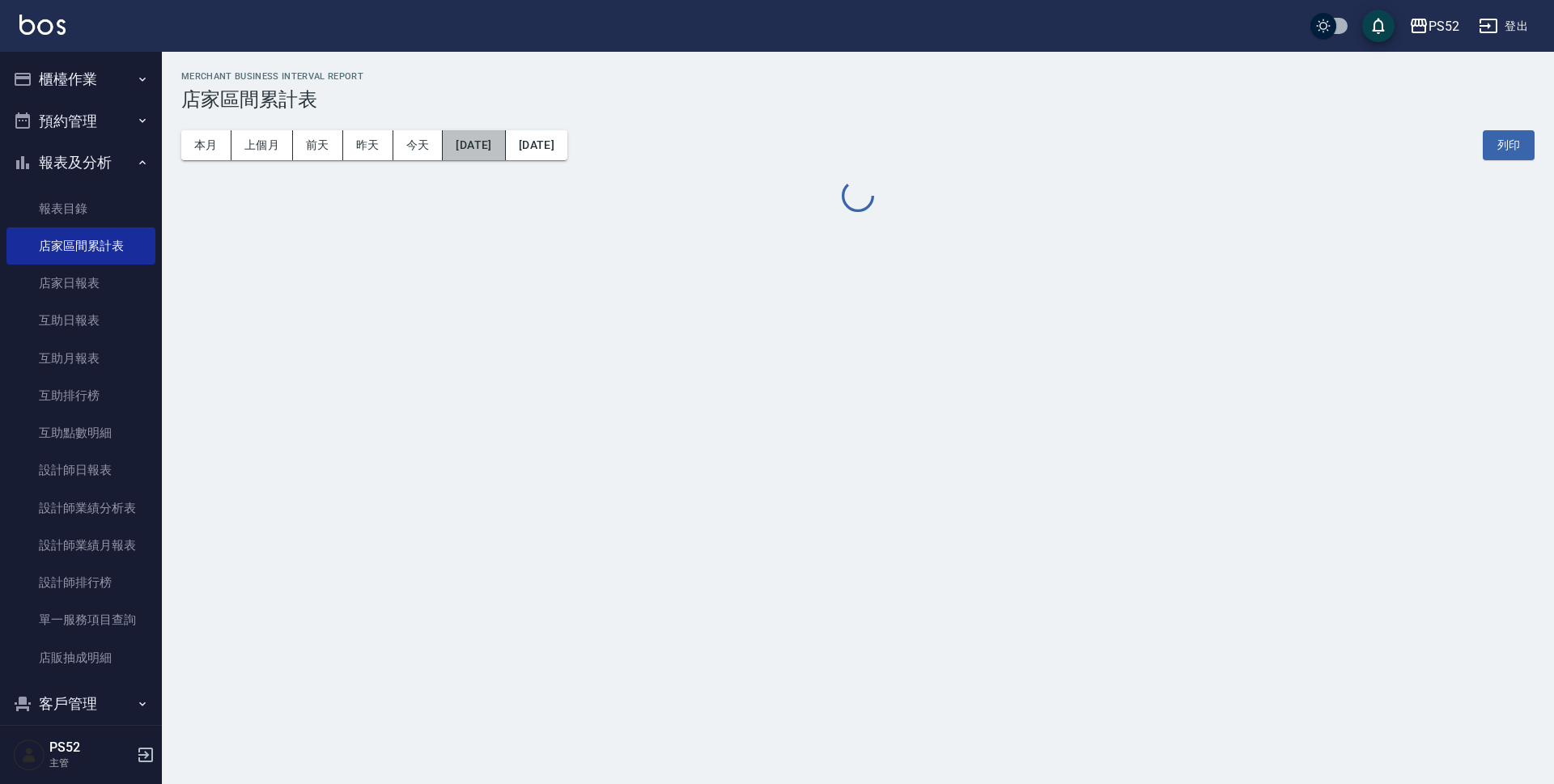
click at [497, 149] on button "2025/10/12" at bounding box center [474, 145] width 63 height 30
click at [462, 134] on button "2025/10/12" at bounding box center [474, 145] width 63 height 30
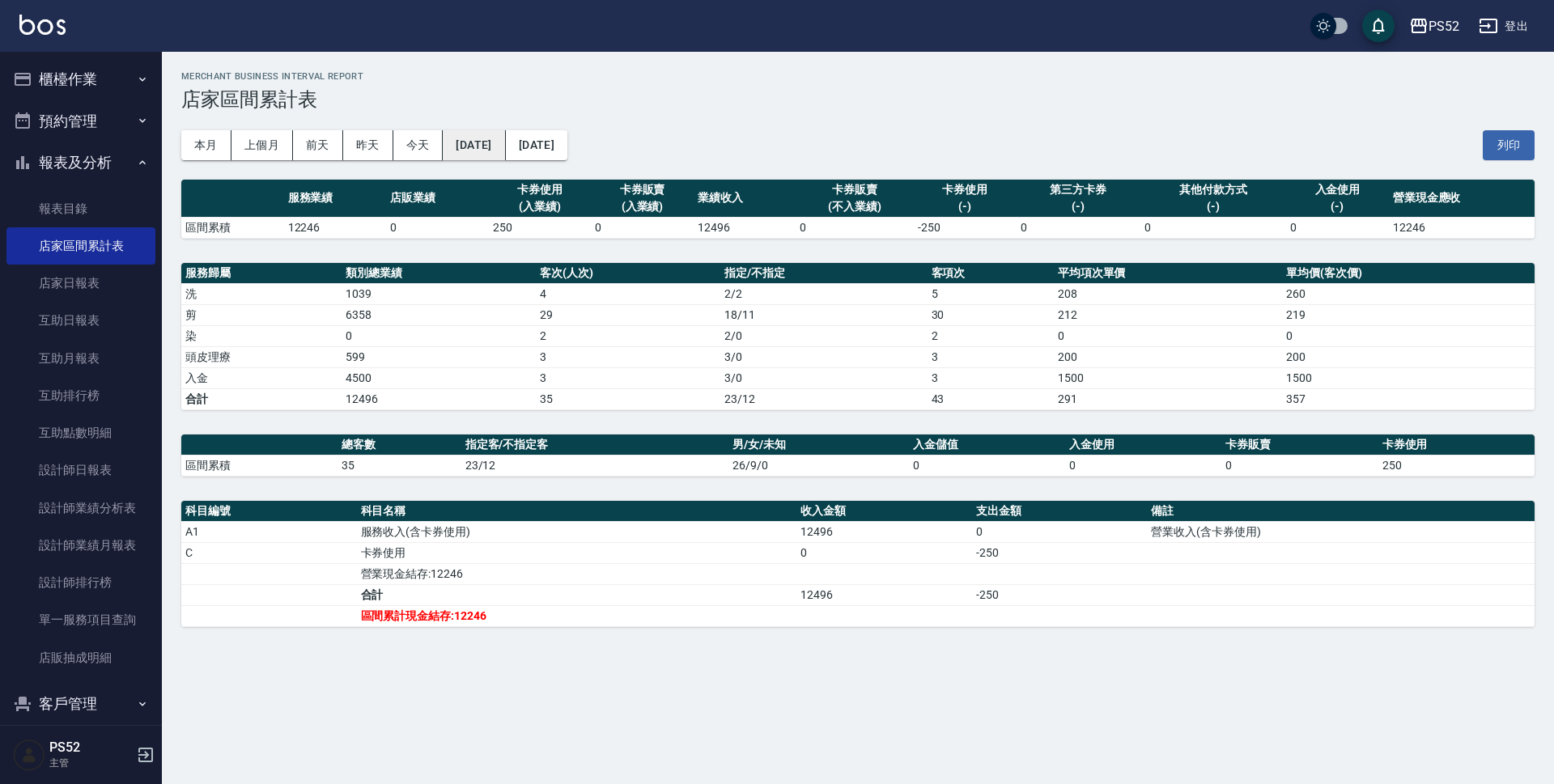
click at [505, 152] on button "[DATE]" at bounding box center [474, 145] width 63 height 30
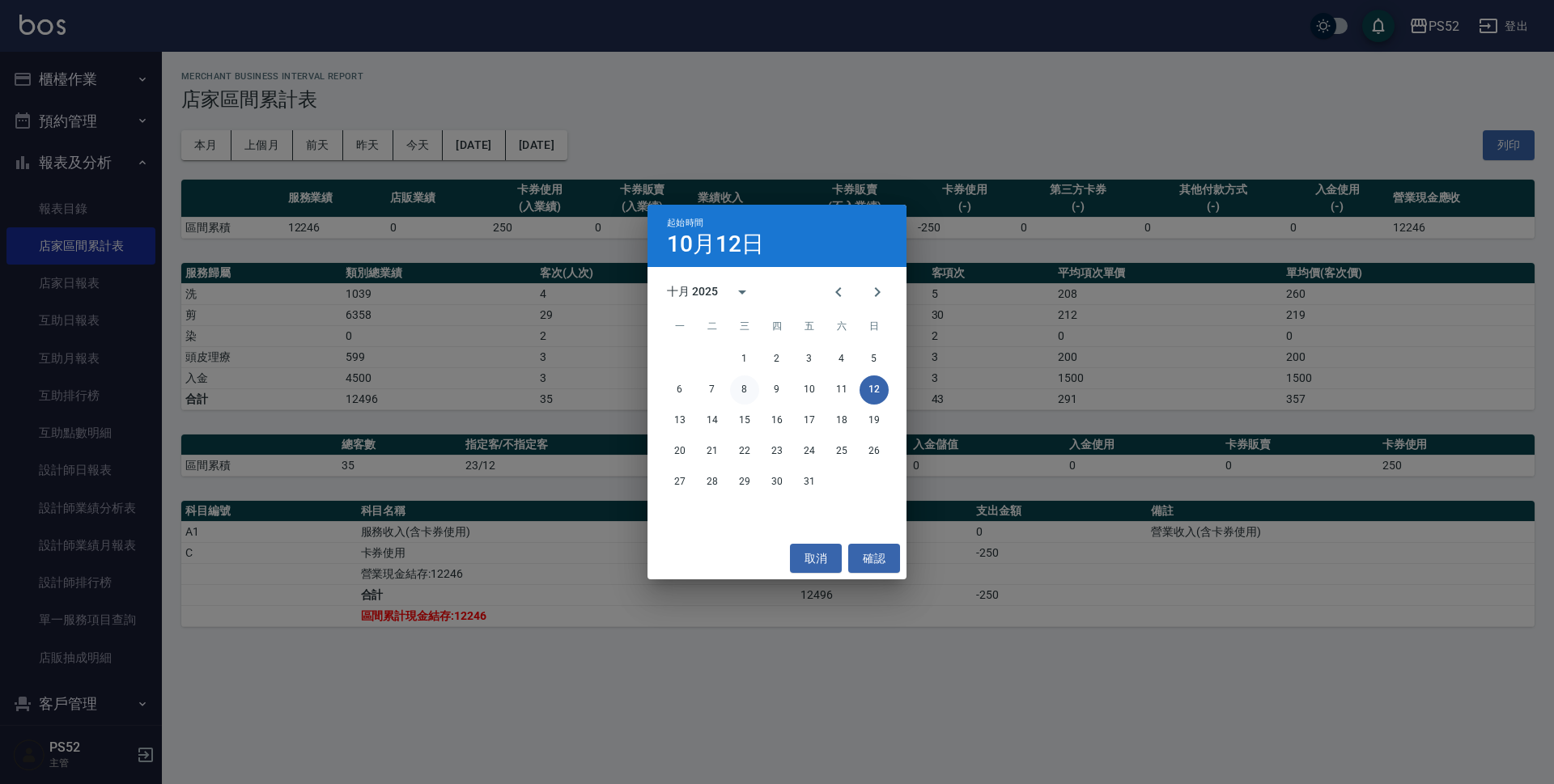
click at [742, 387] on button "8" at bounding box center [744, 389] width 29 height 29
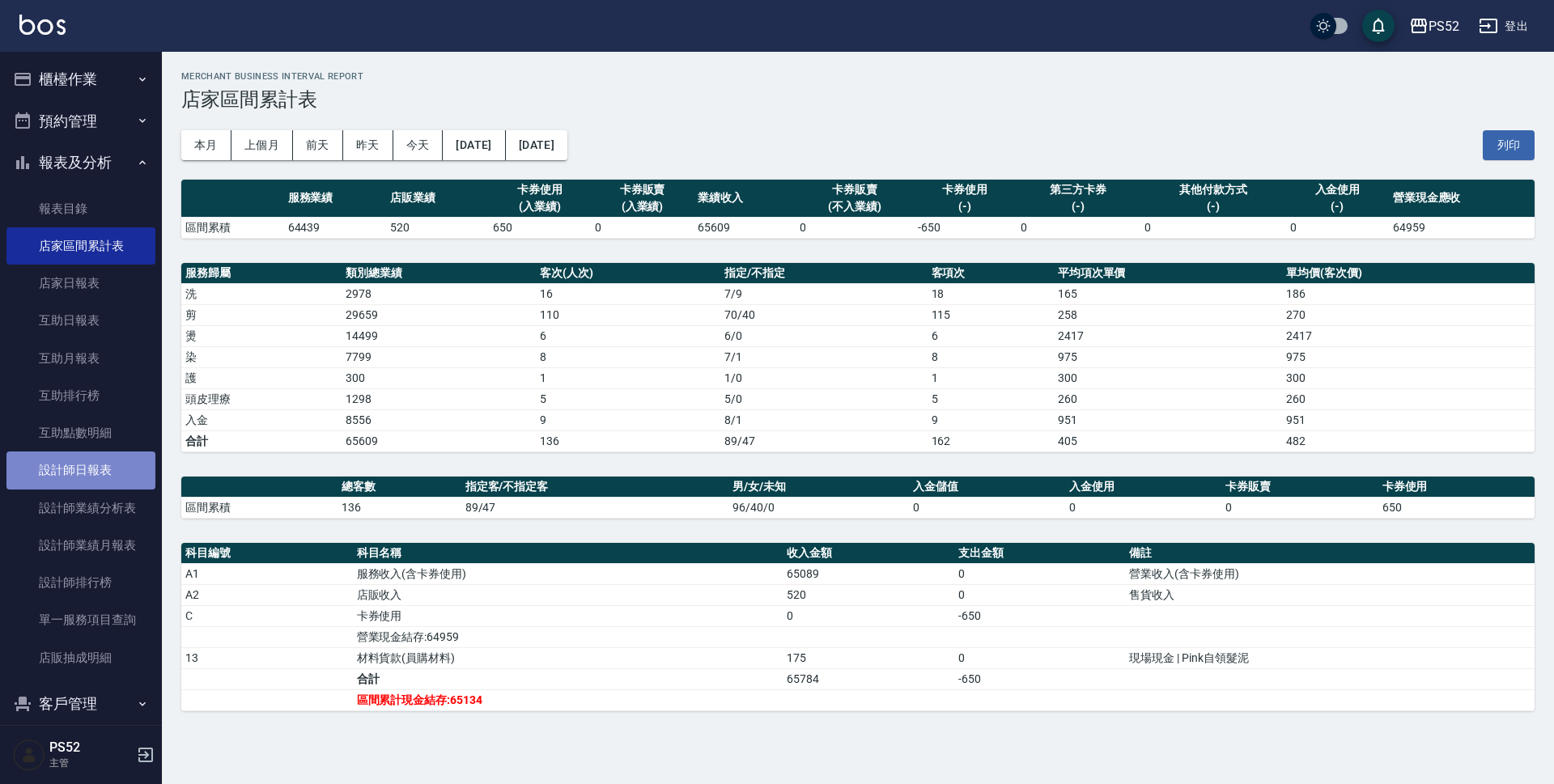
click at [95, 476] on link "設計師日報表" at bounding box center [81, 470] width 149 height 38
